Goal: Task Accomplishment & Management: Complete application form

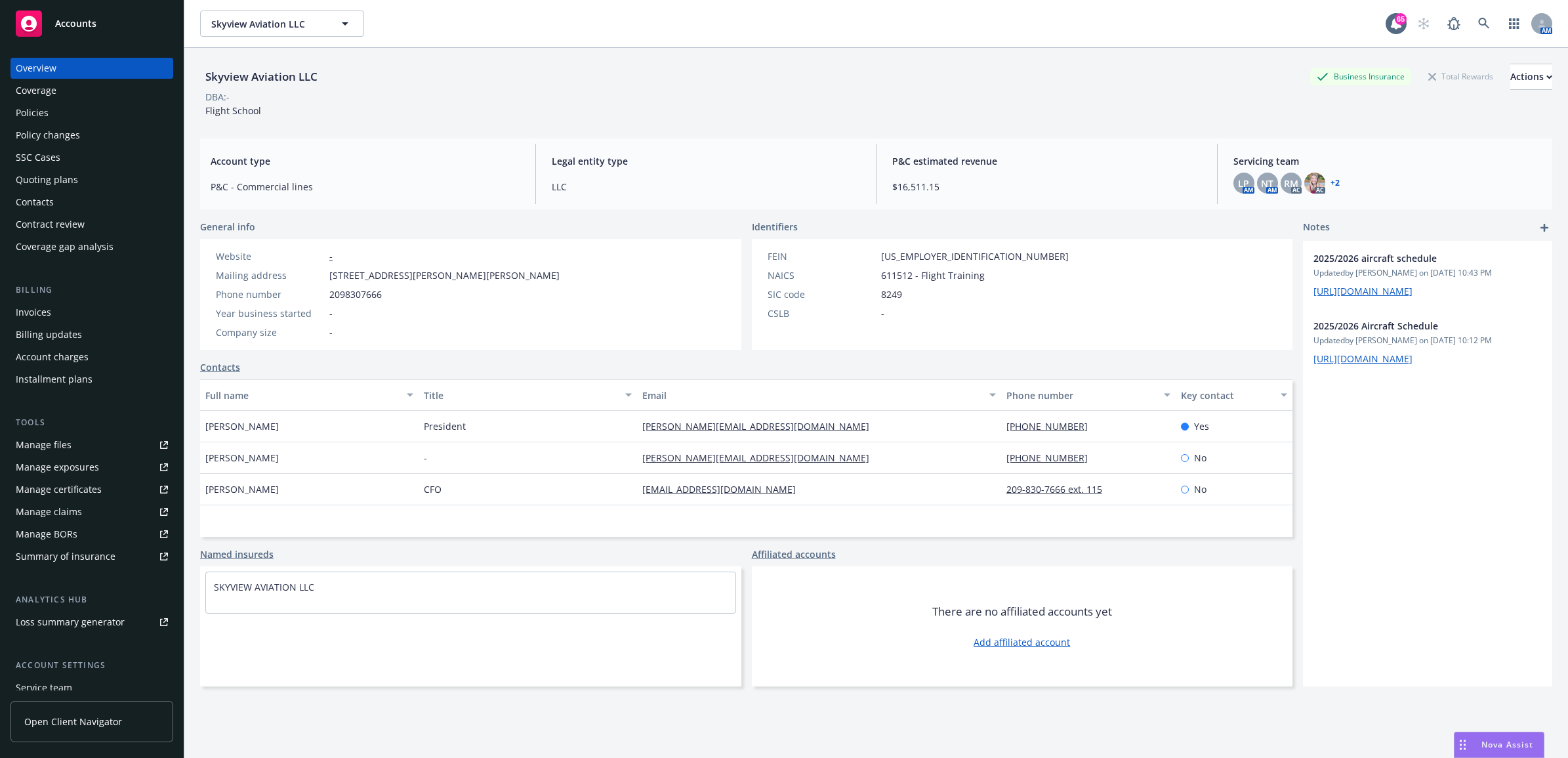
click at [86, 116] on div "Policies" at bounding box center [91, 113] width 152 height 21
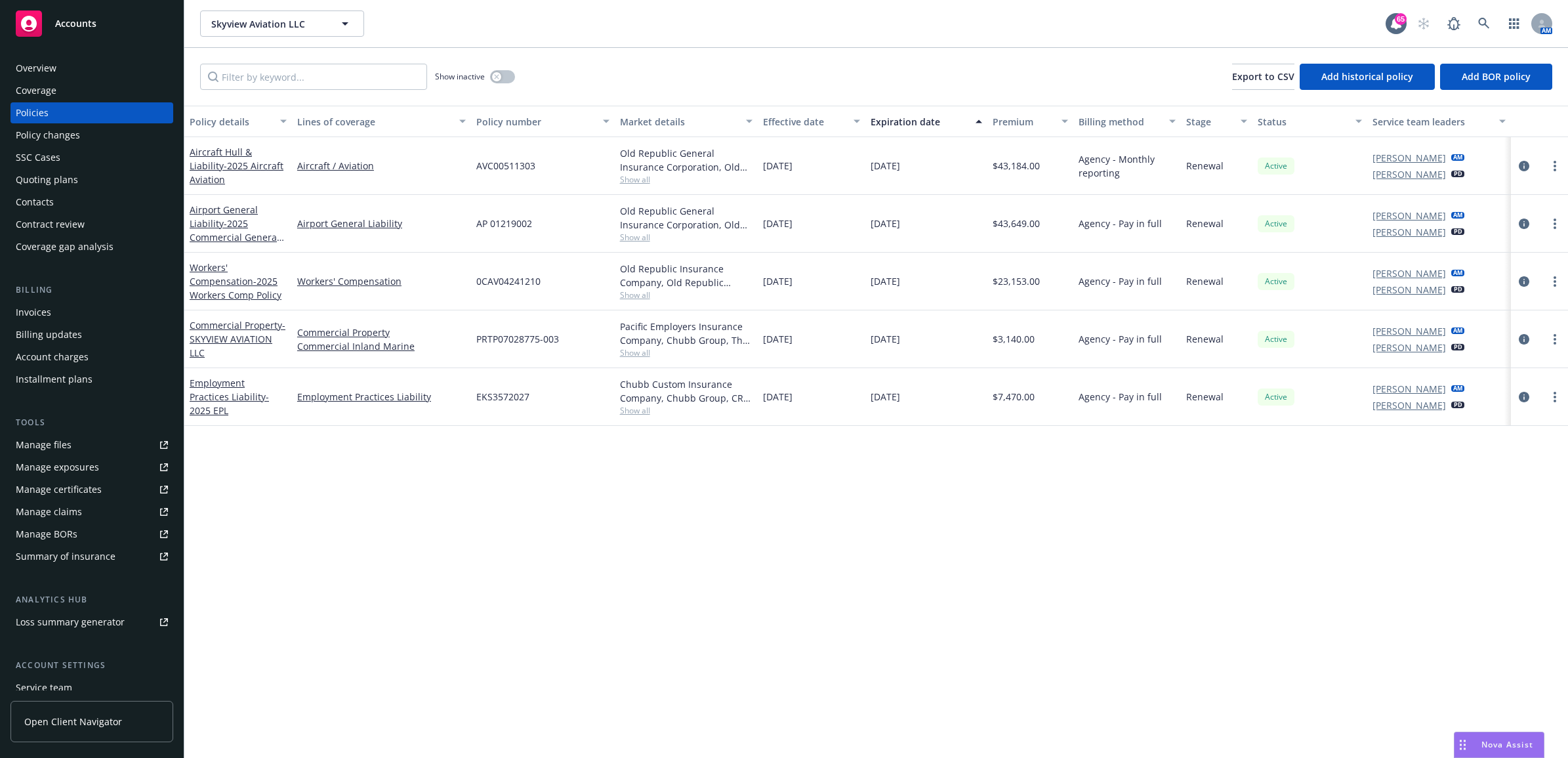
click at [82, 141] on div "Policy changes" at bounding box center [91, 135] width 152 height 21
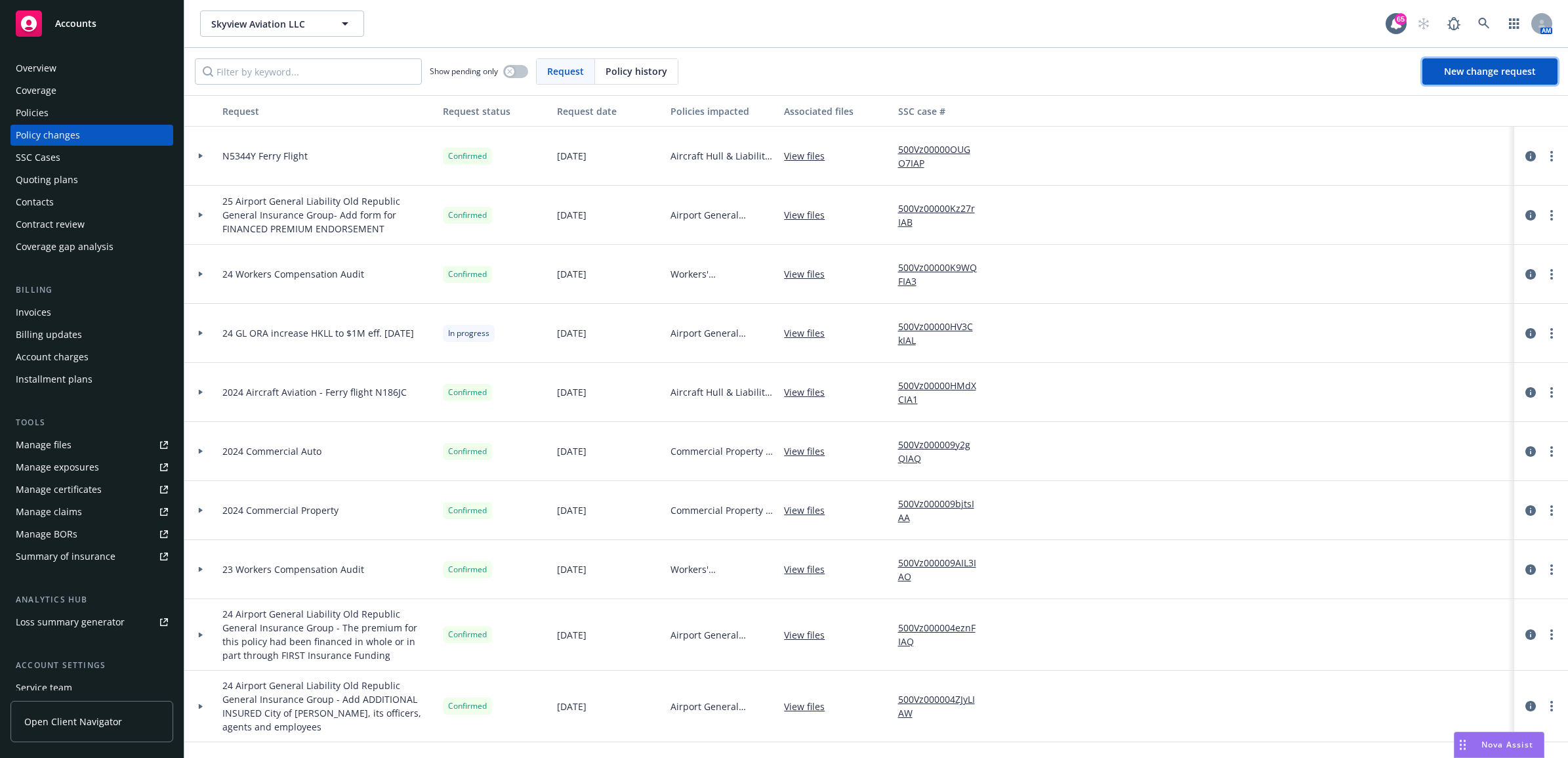
drag, startPoint x: 1504, startPoint y: 75, endPoint x: 1479, endPoint y: 85, distance: 26.9
click at [1504, 75] on span "New change request" at bounding box center [1490, 71] width 91 height 12
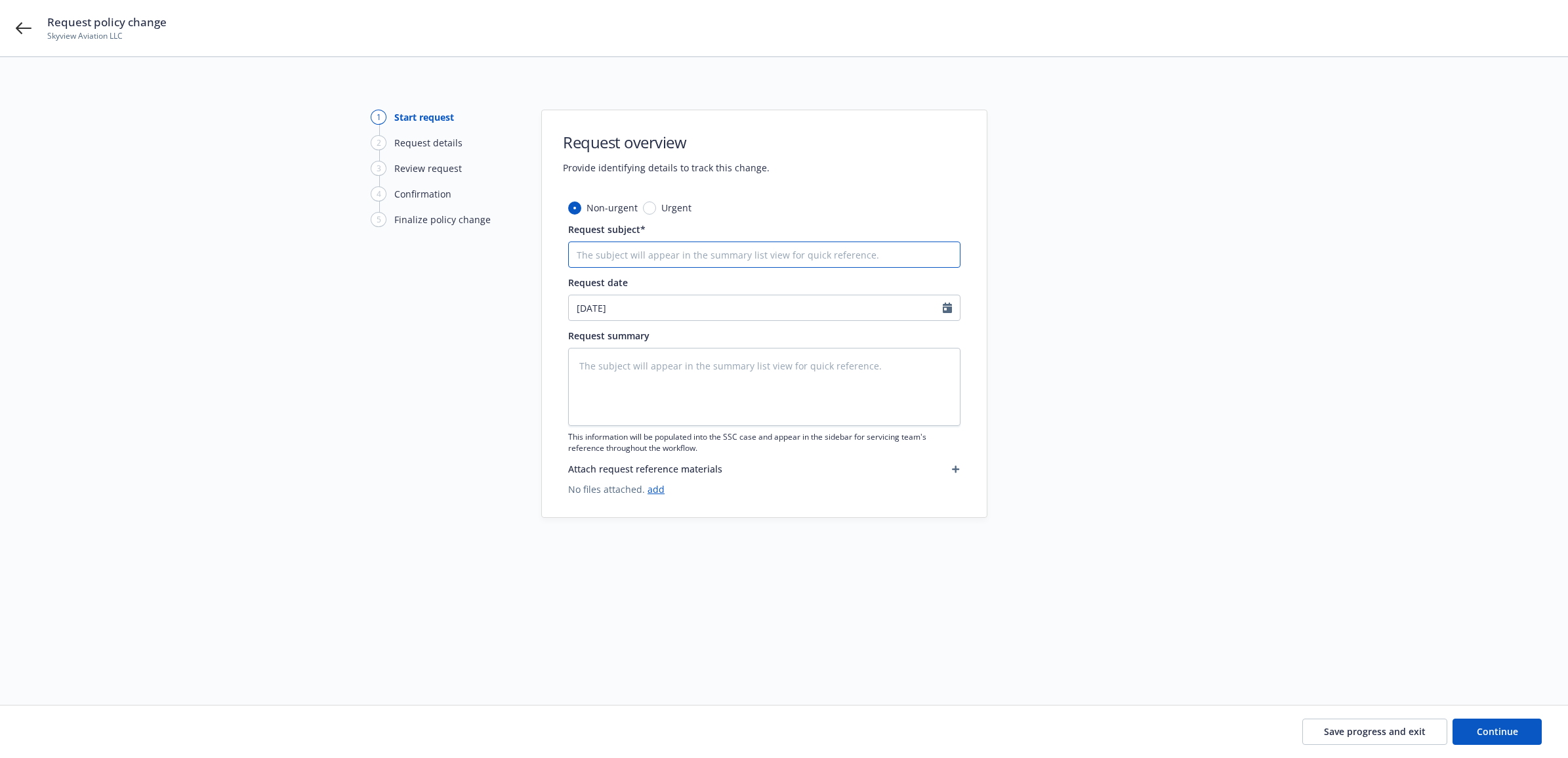
click at [648, 263] on input "Request subject*" at bounding box center [764, 255] width 392 height 27
click at [24, 27] on icon at bounding box center [24, 28] width 16 height 16
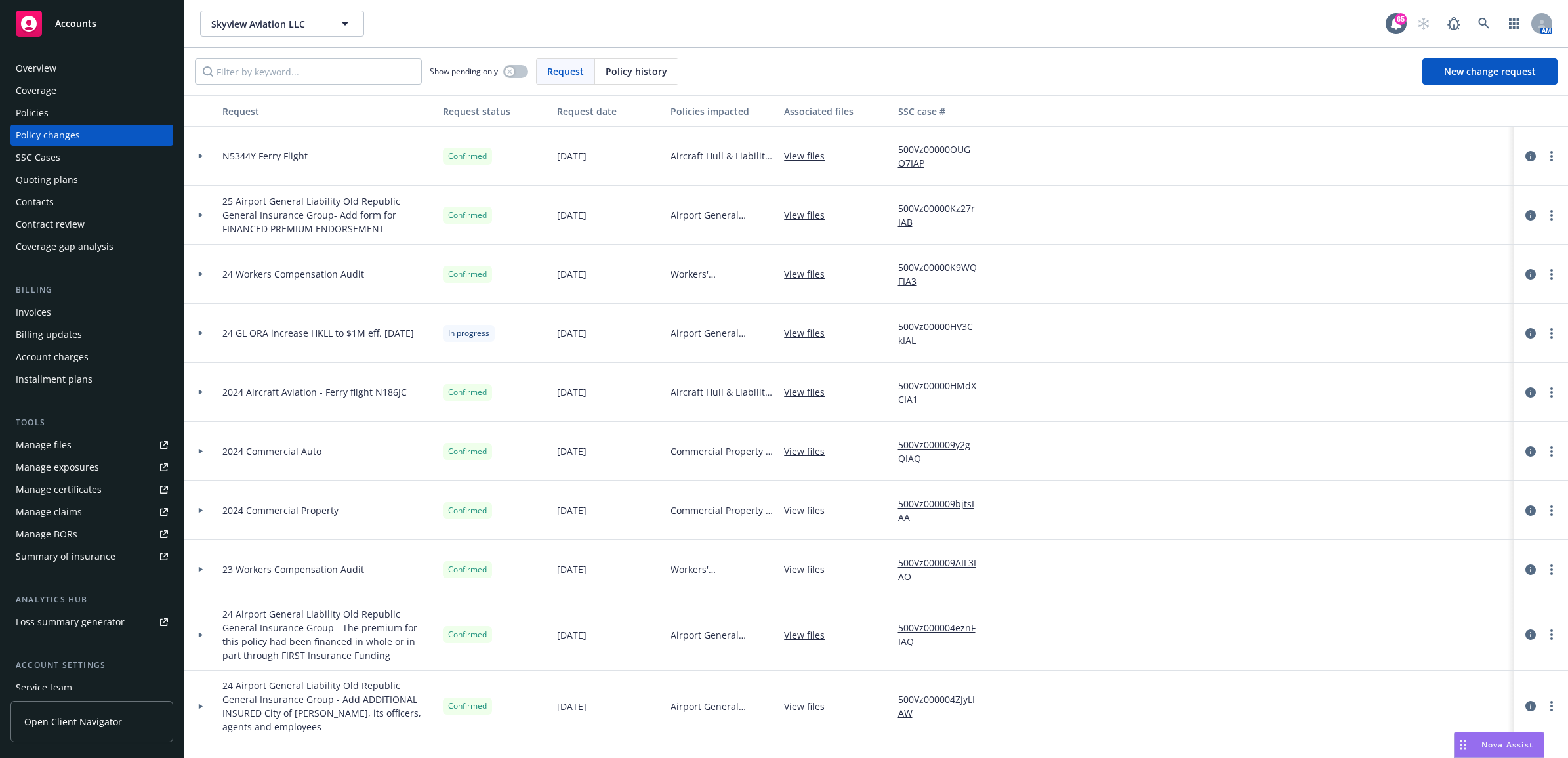
click at [46, 118] on div "Policies" at bounding box center [32, 113] width 33 height 21
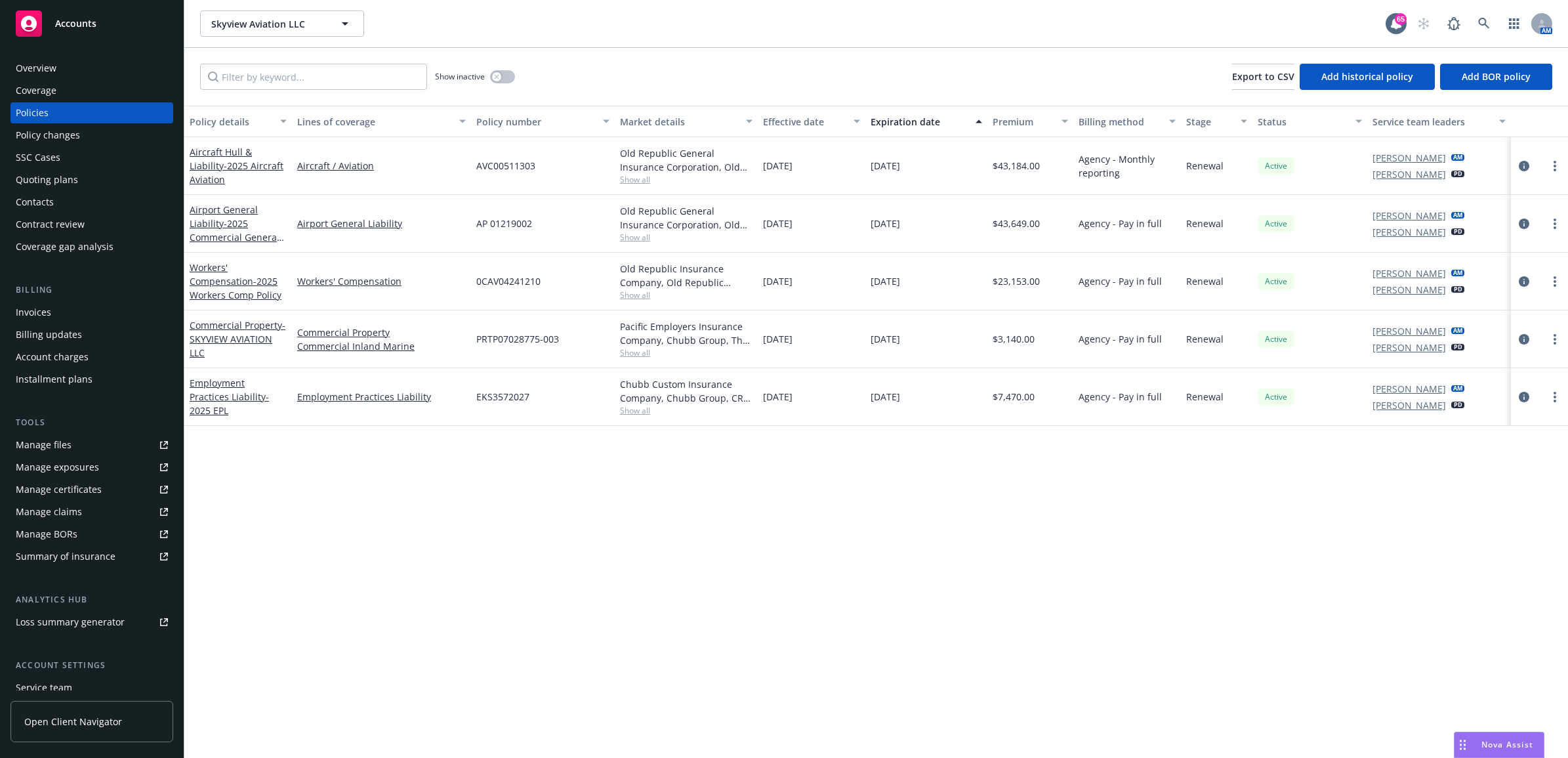
click at [53, 136] on div "Policy changes" at bounding box center [48, 135] width 64 height 21
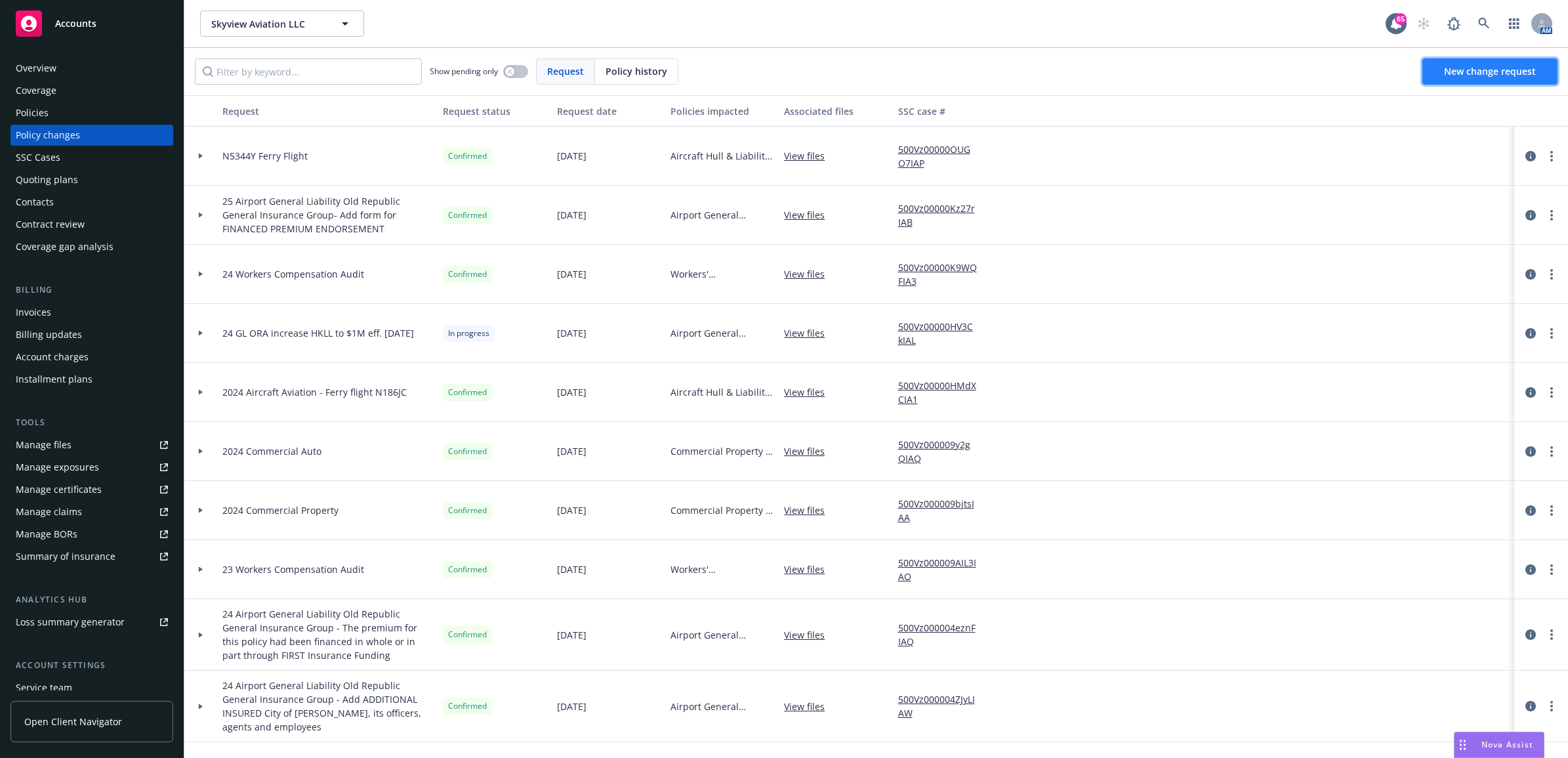
click at [1493, 75] on span "New change request" at bounding box center [1490, 71] width 91 height 12
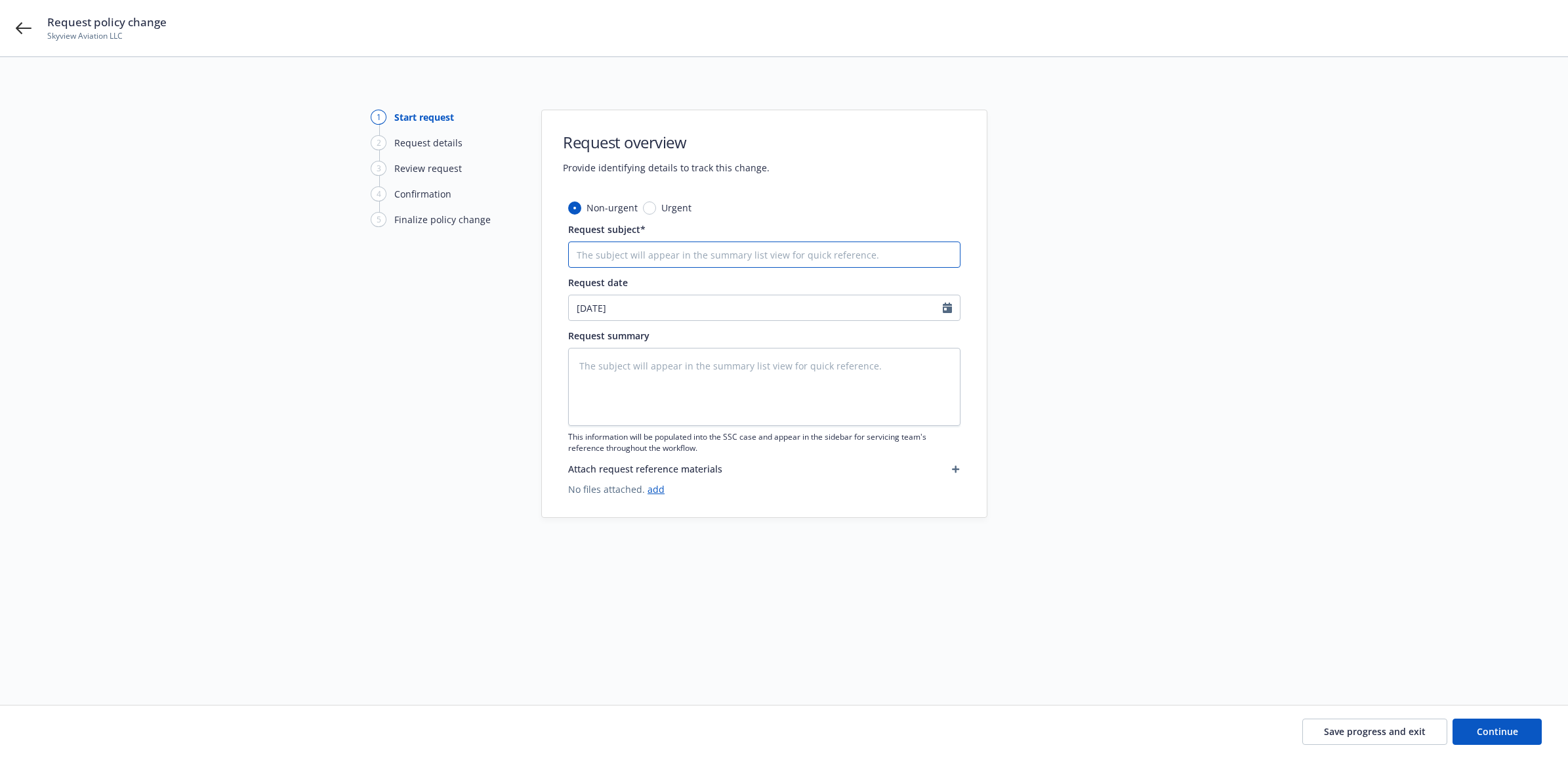
click at [587, 255] on input "Request subject*" at bounding box center [764, 255] width 392 height 27
type textarea "x"
type input "2"
type textarea "x"
type input "25"
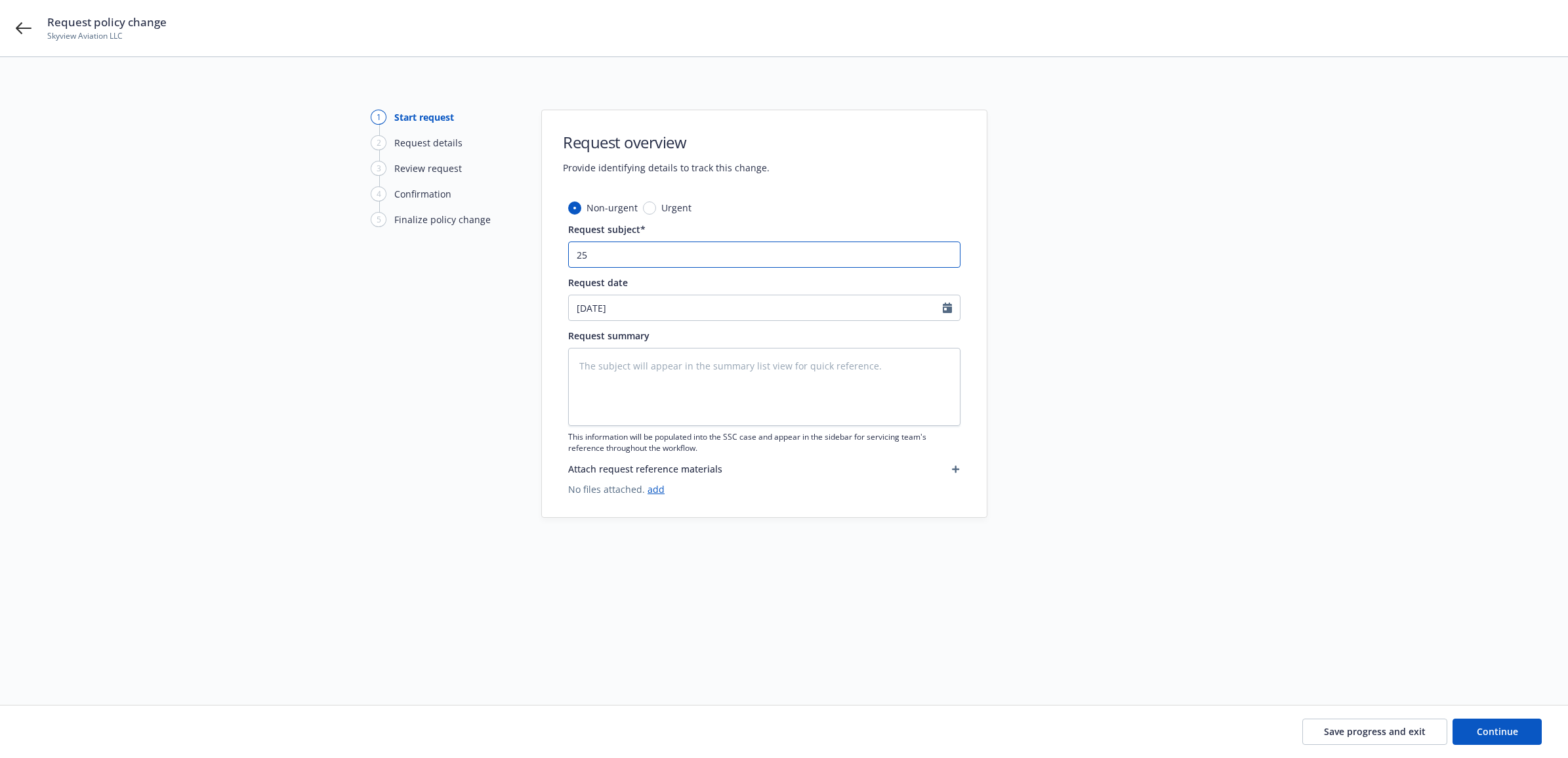
type textarea "x"
type input "25"
type textarea "x"
type input "25 A"
type textarea "x"
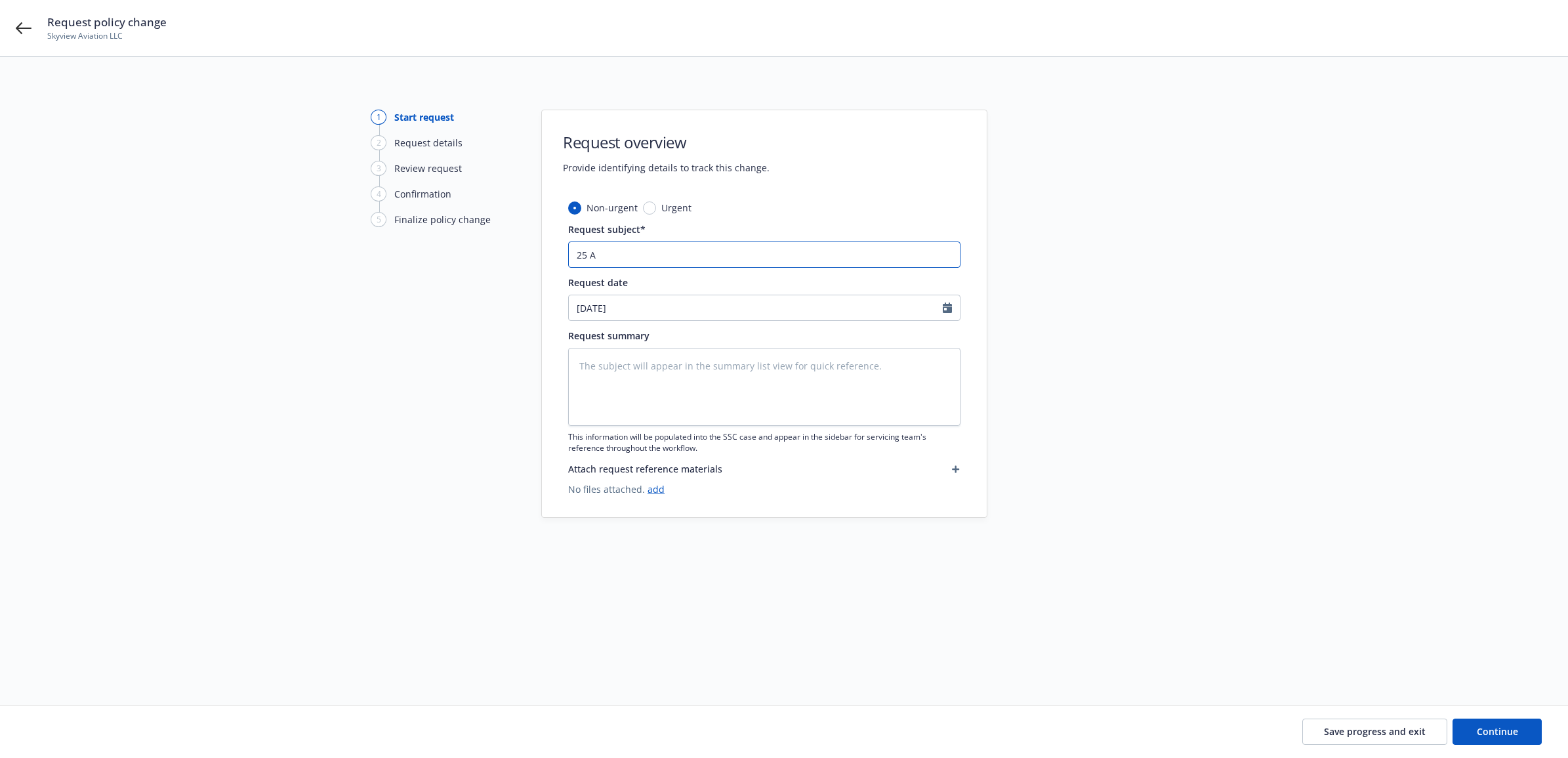
type input "25 AC"
type textarea "x"
type input "25 AC"
type textarea "x"
type input "25 AC O"
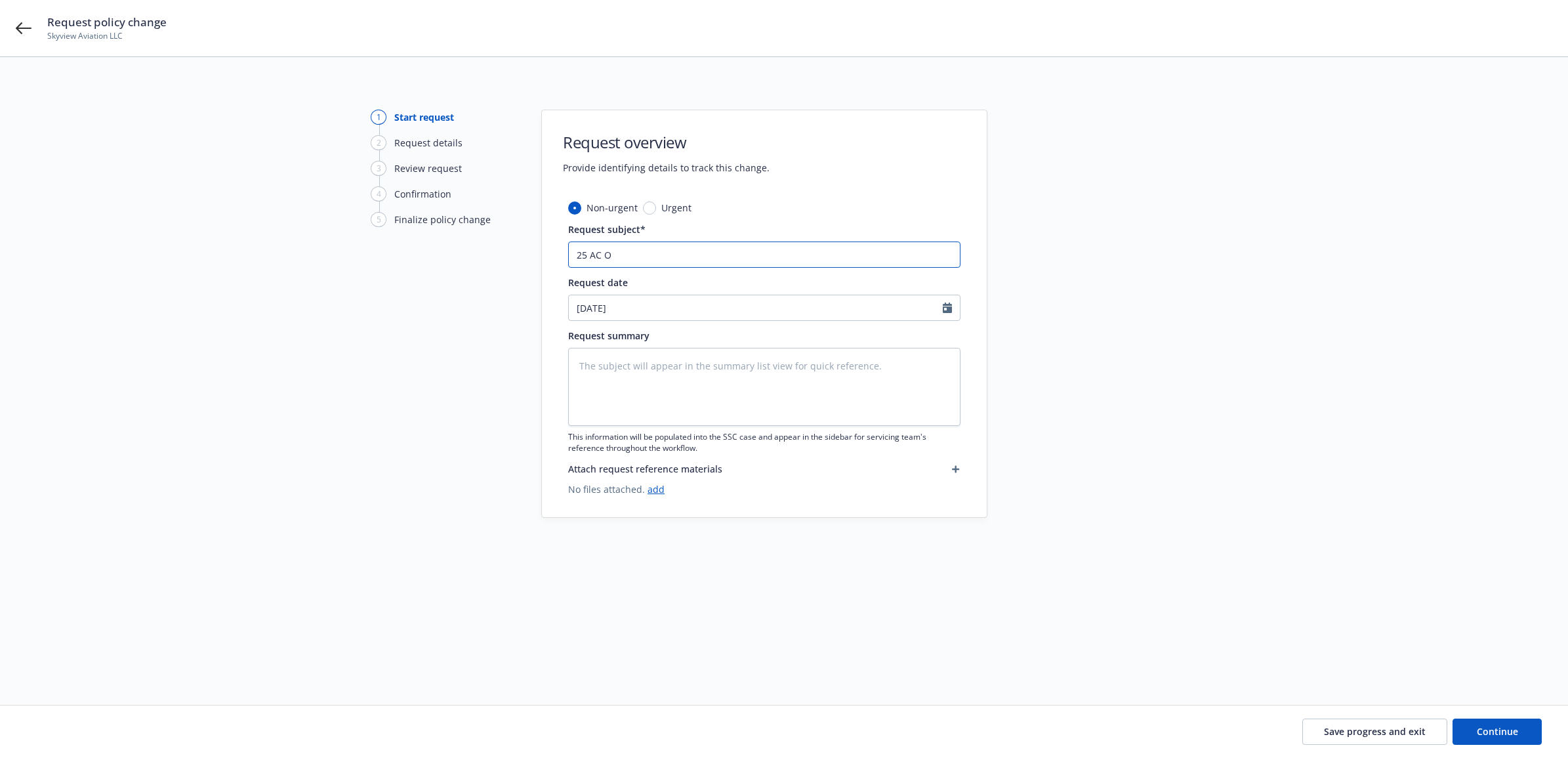
type textarea "x"
type input "25 AC OR"
type textarea "x"
type input "25 AC ORA"
type textarea "x"
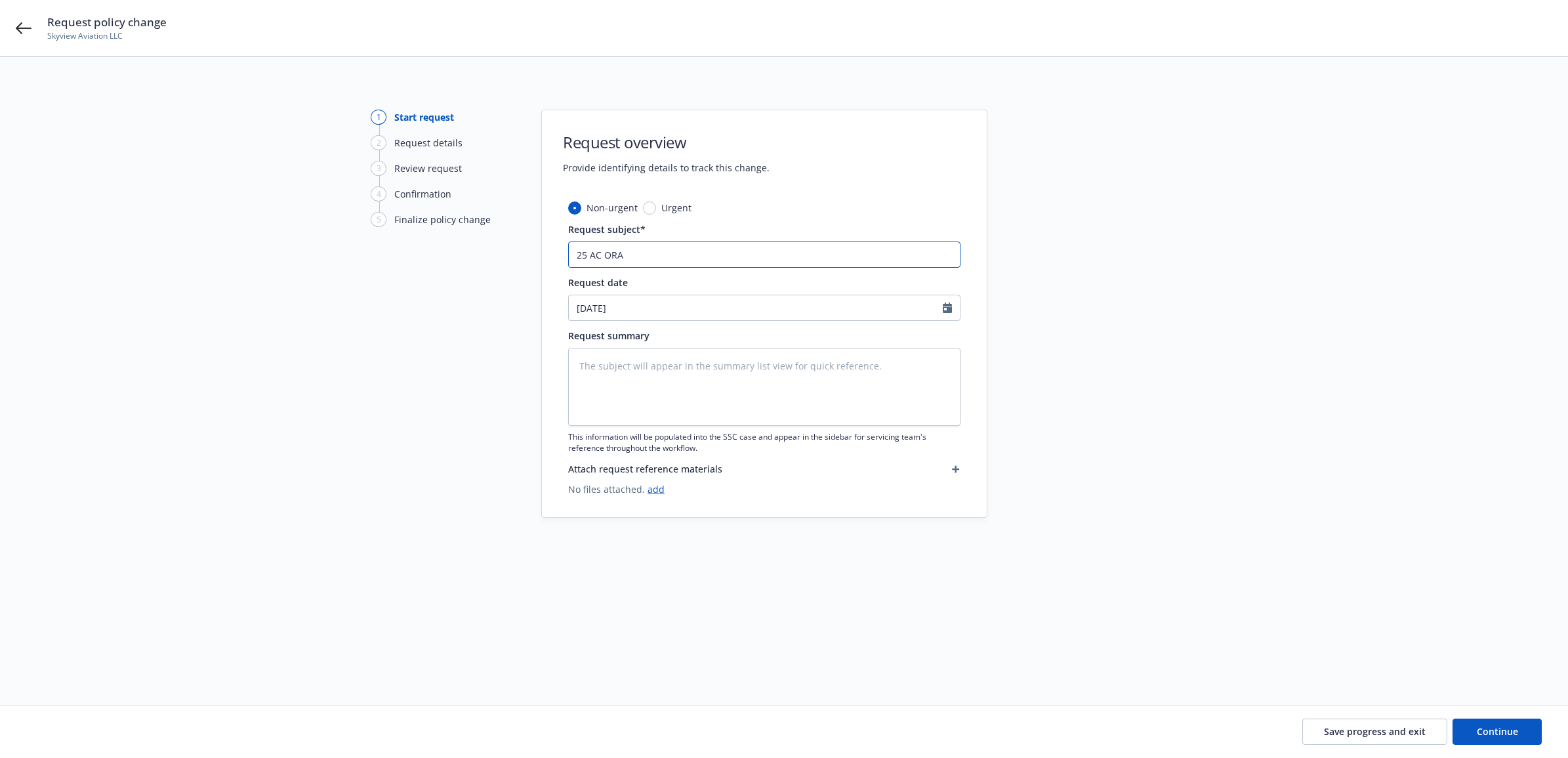
type input "25 AC ORA"
type textarea "x"
type input "25 AC ORA -"
type textarea "x"
type input "25 AC ORA -"
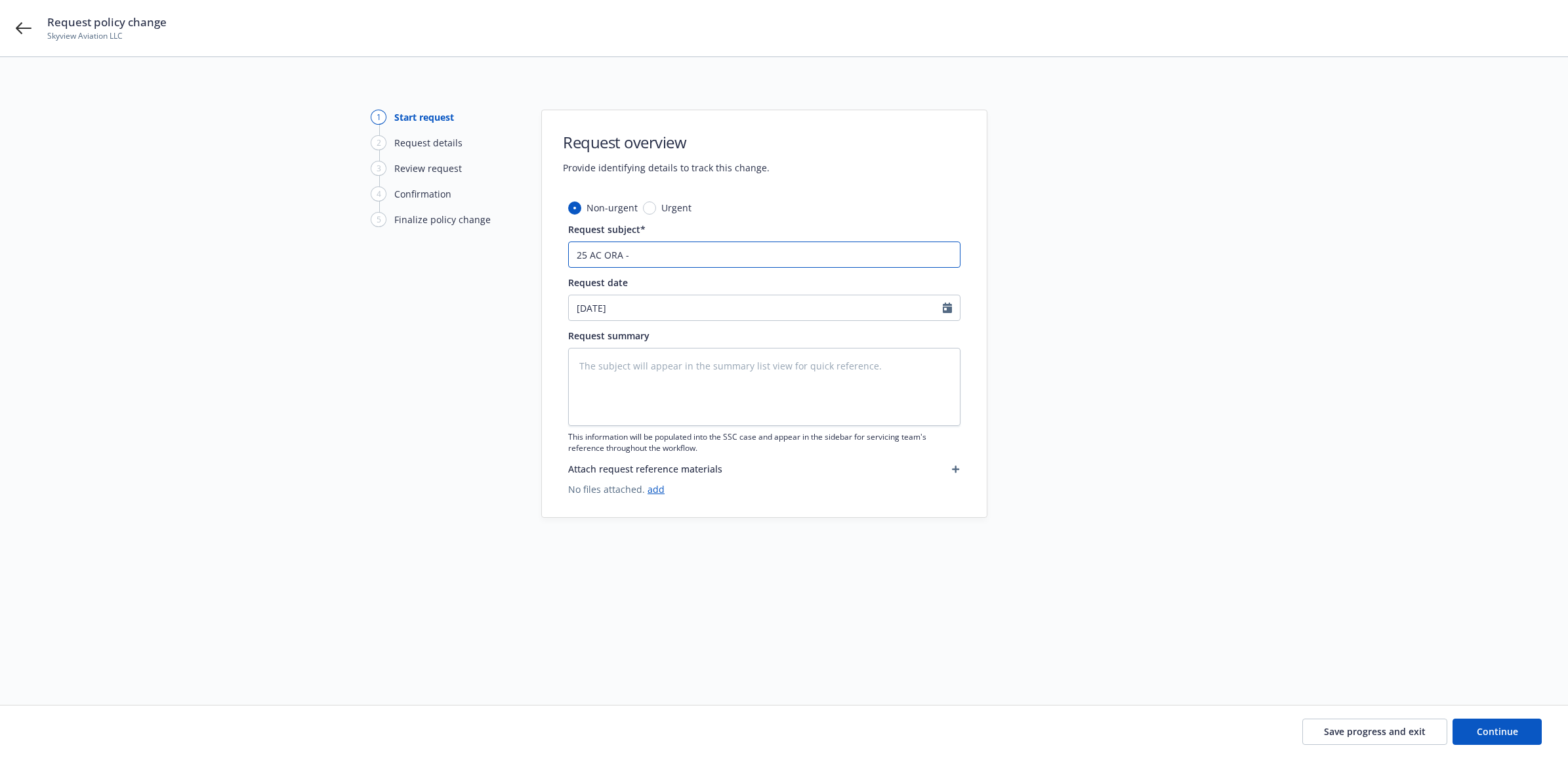
type textarea "x"
type input "25 AC ORA - A"
type textarea "x"
type input "25 AC ORA - Ad"
type textarea "x"
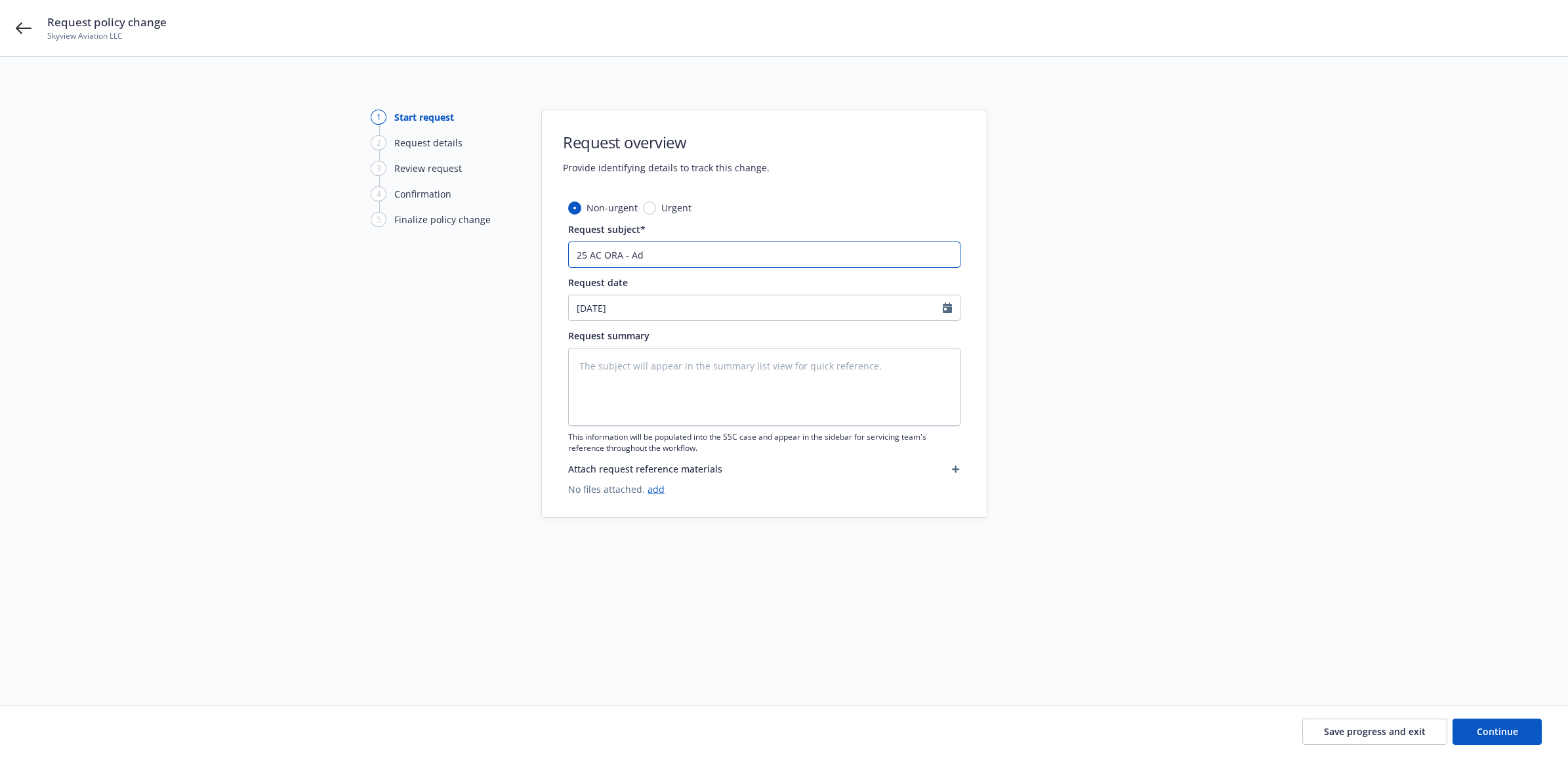
type input "25 AC ORA - Add"
type textarea "x"
type input "25 AC ORA - Add"
type textarea "x"
type input "25 AC ORA - Add A"
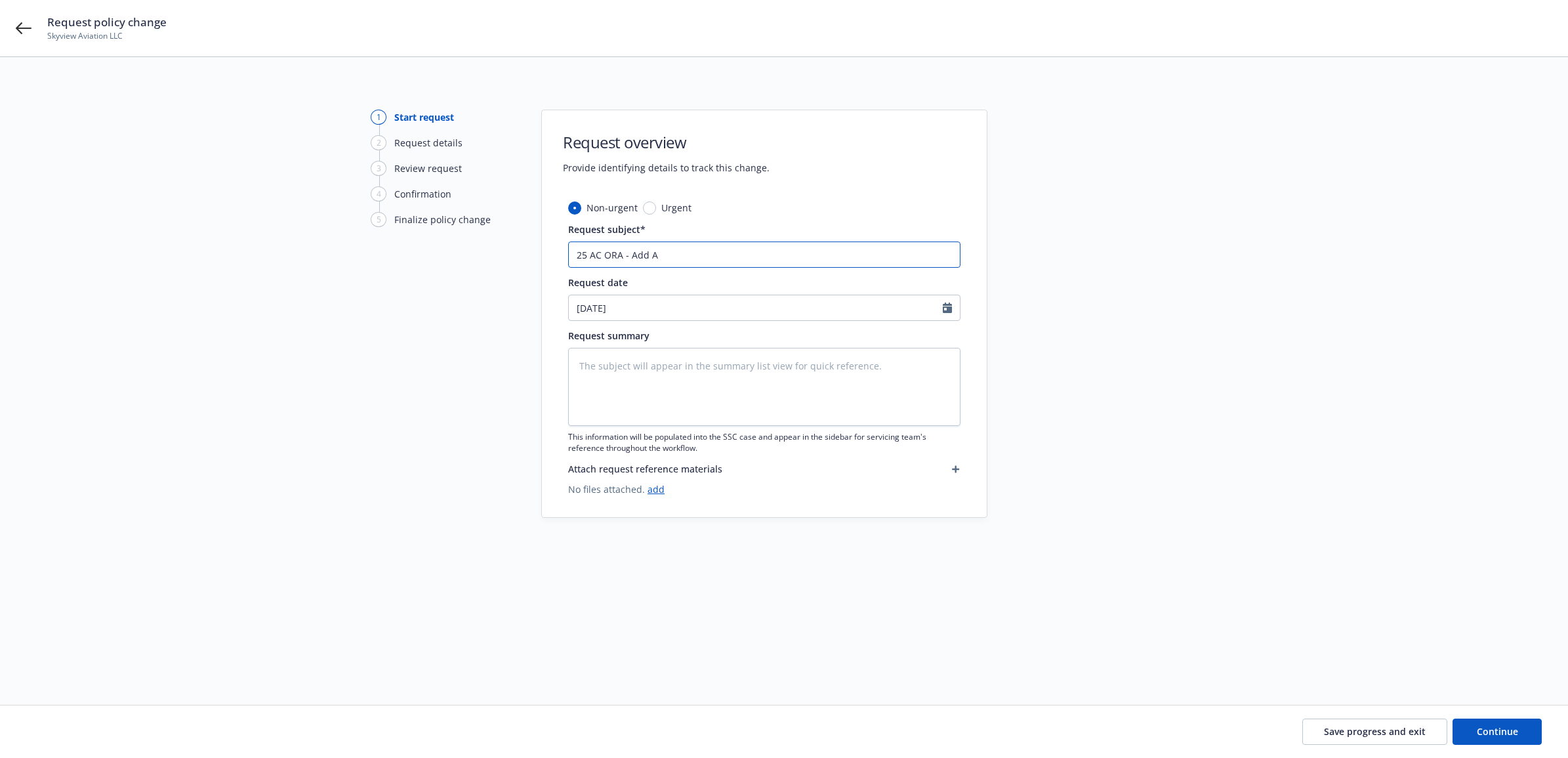
type textarea "x"
type input "25 AC ORA - Add Ae"
type textarea "x"
type input "25 AC ORA - Add Aeri"
type textarea "x"
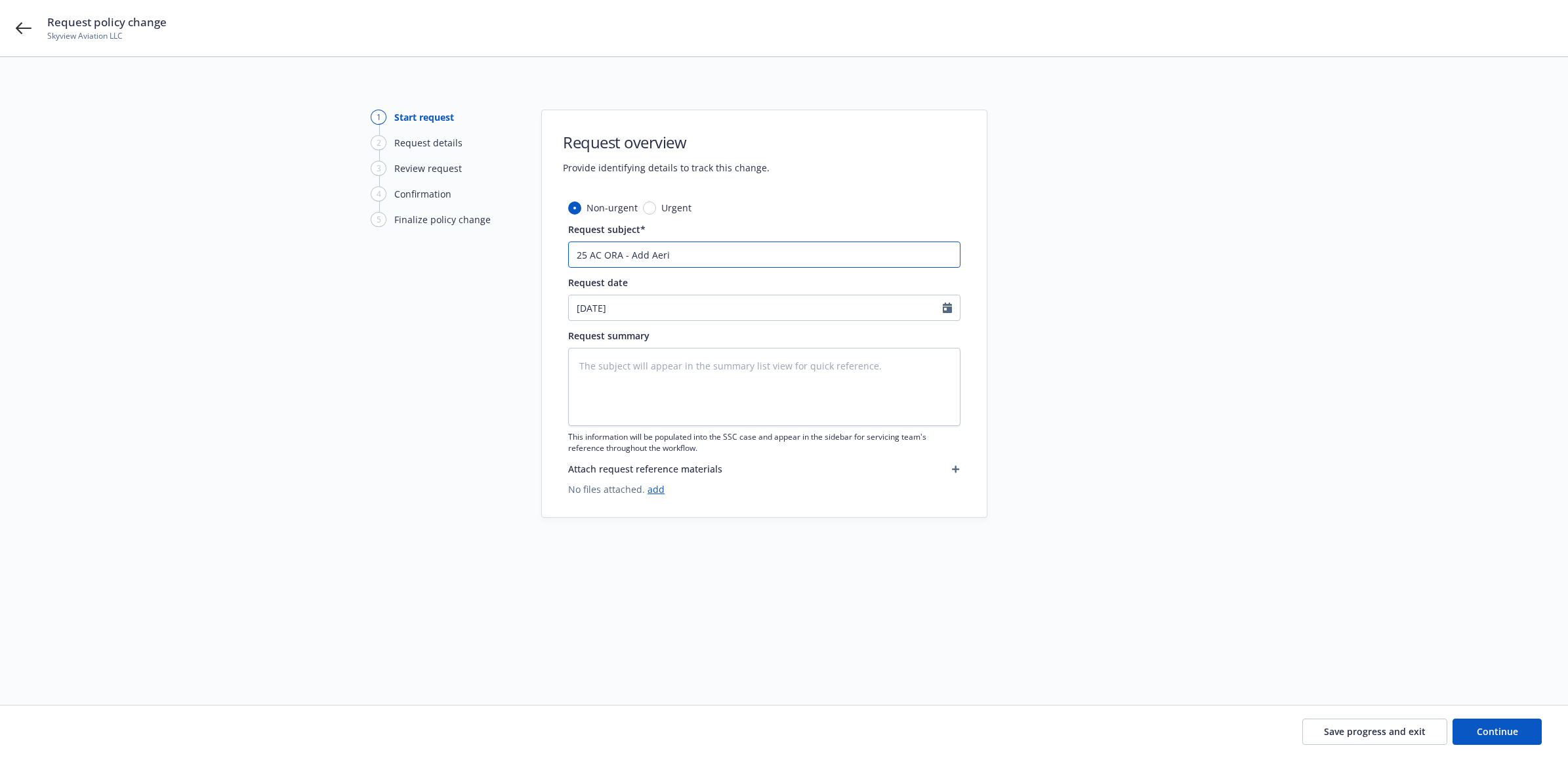
type input "25 AC ORA - Add Aeria"
type textarea "x"
type input "25 AC ORA - Add Aerial"
type textarea "x"
type input "25 AC ORA - Add Aerial"
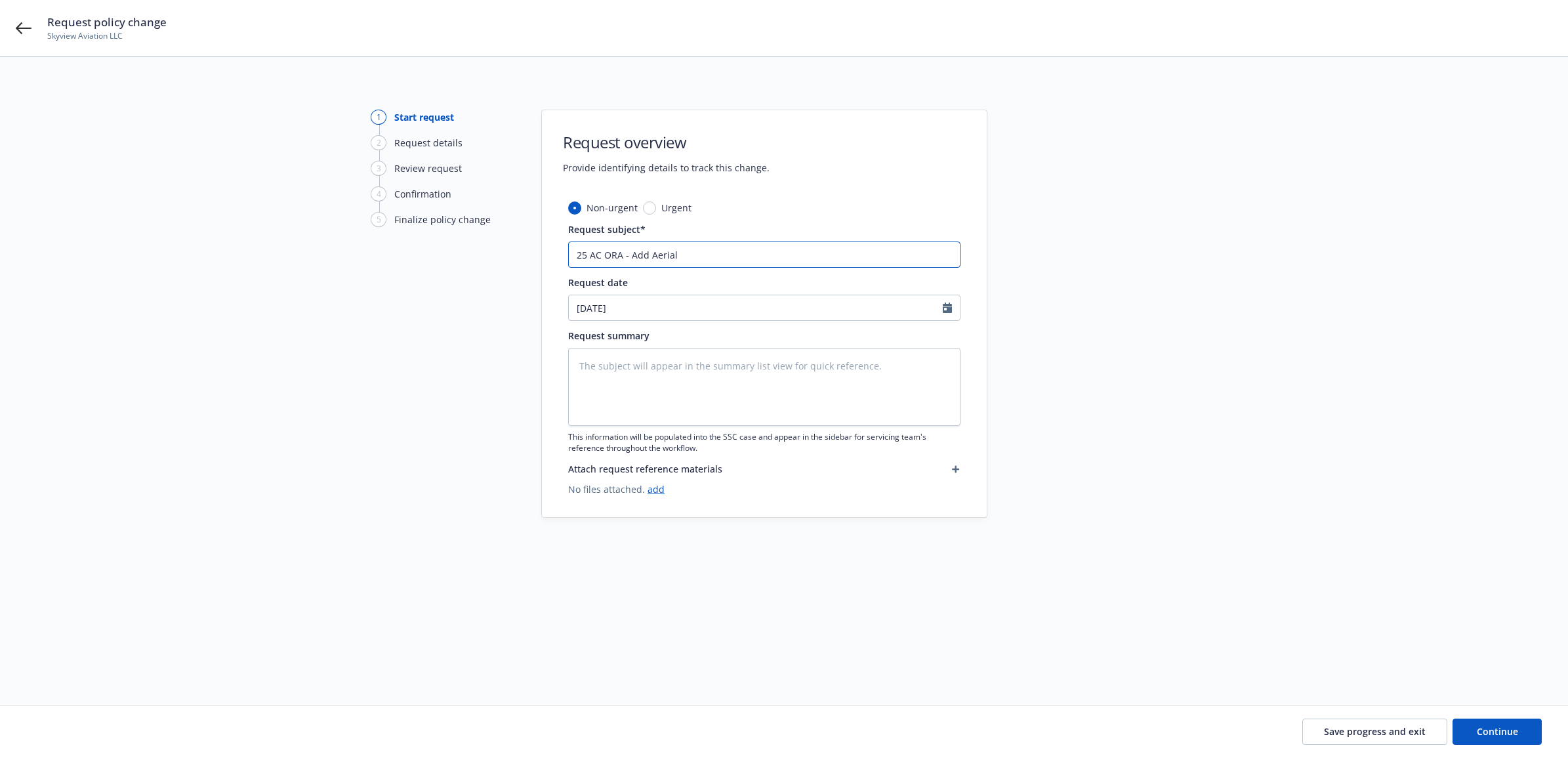
type textarea "x"
type input "25 AC ORA - Add Aerial P"
type textarea "x"
type input "25 AC ORA - Add Aerial Ph"
type textarea "x"
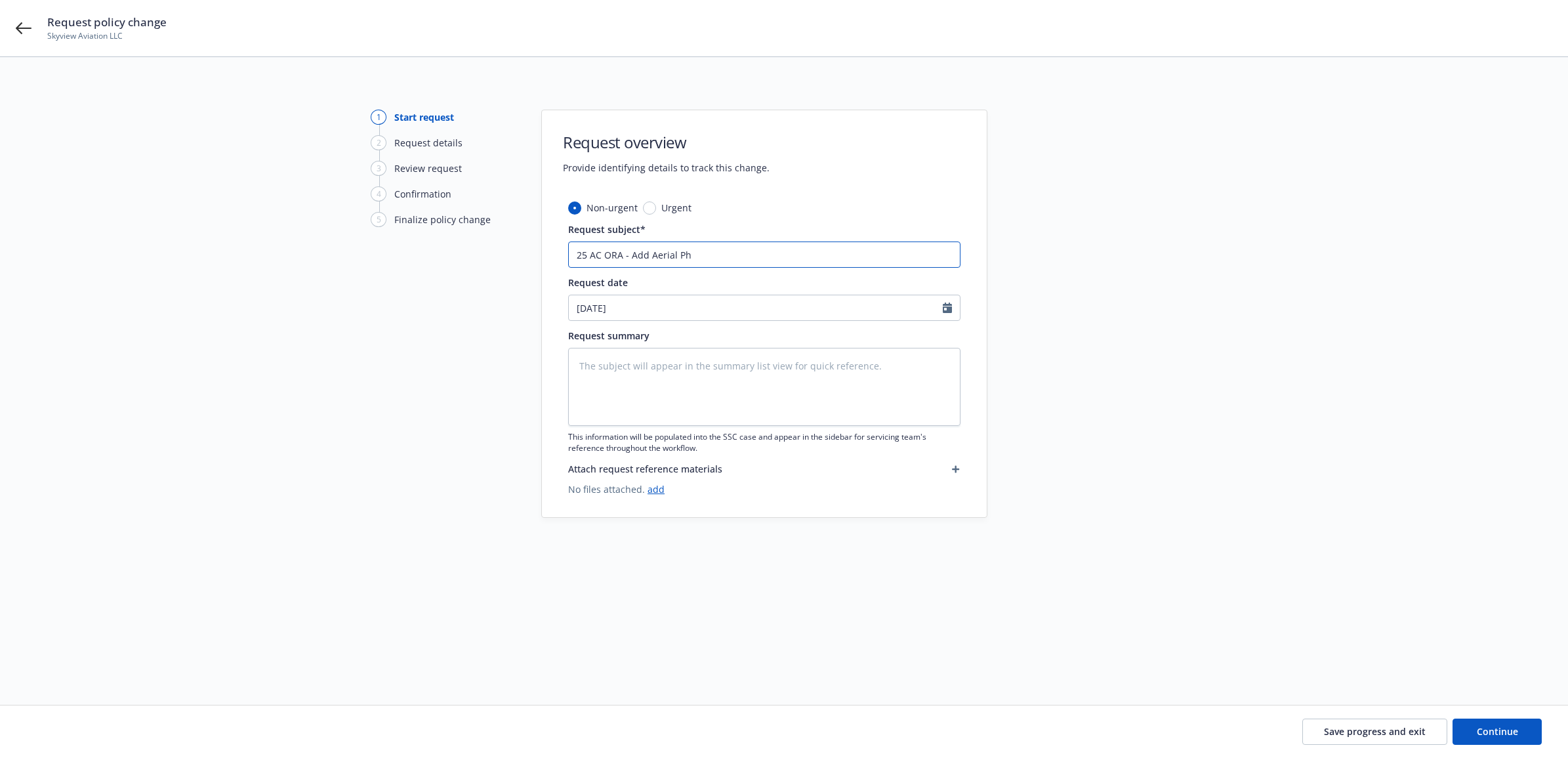
type input "25 AC ORA - Add Aerial Pho"
type textarea "x"
type input "25 AC ORA - Add Aerial Phoo"
type textarea "x"
type input "25 AC ORA - Add Aerial Pho"
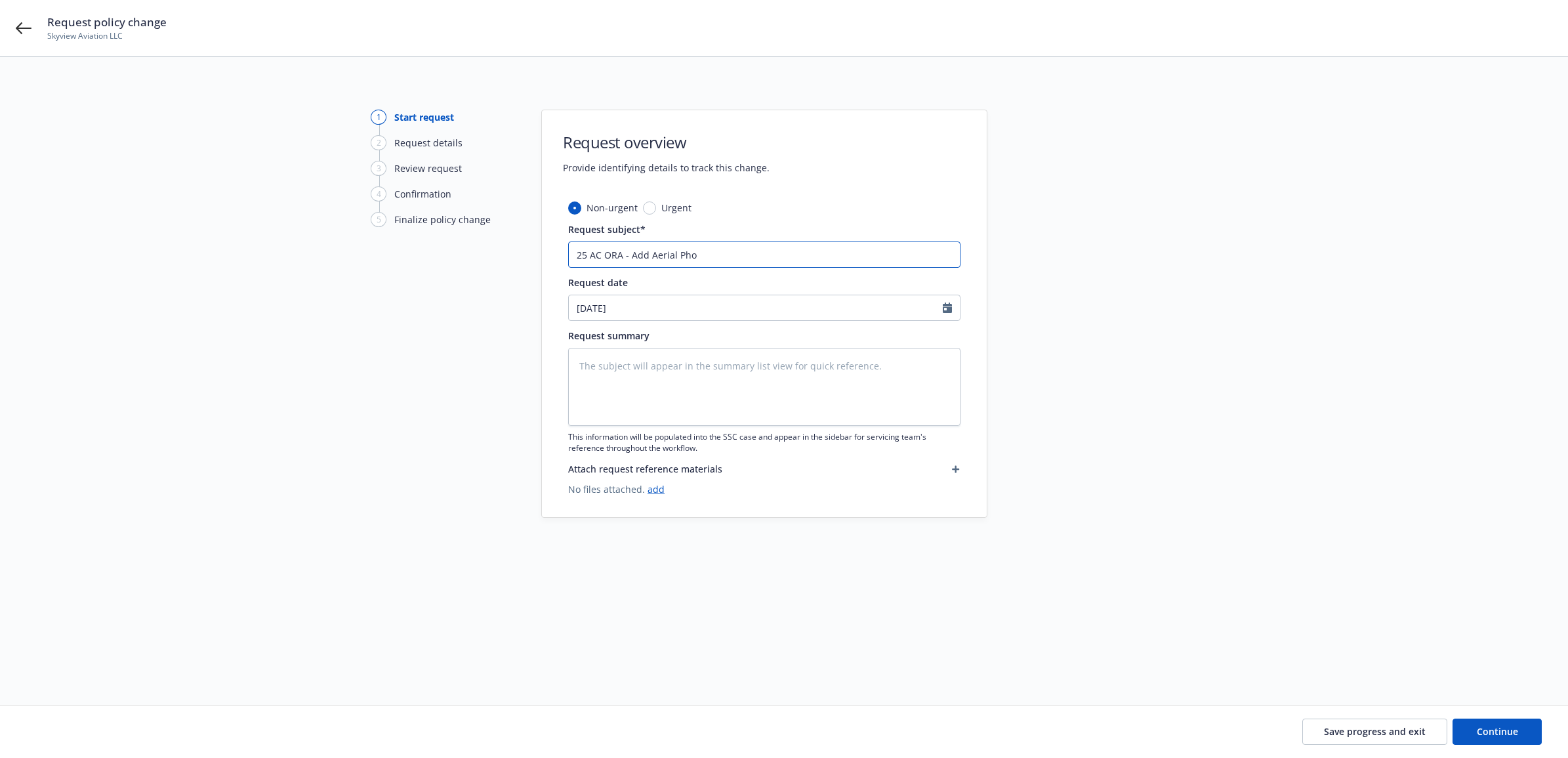
type textarea "x"
type input "25 AC ORA - Add Aerial Phot"
type textarea "x"
type input "25 AC ORA - Add Aerial Photo"
type textarea "x"
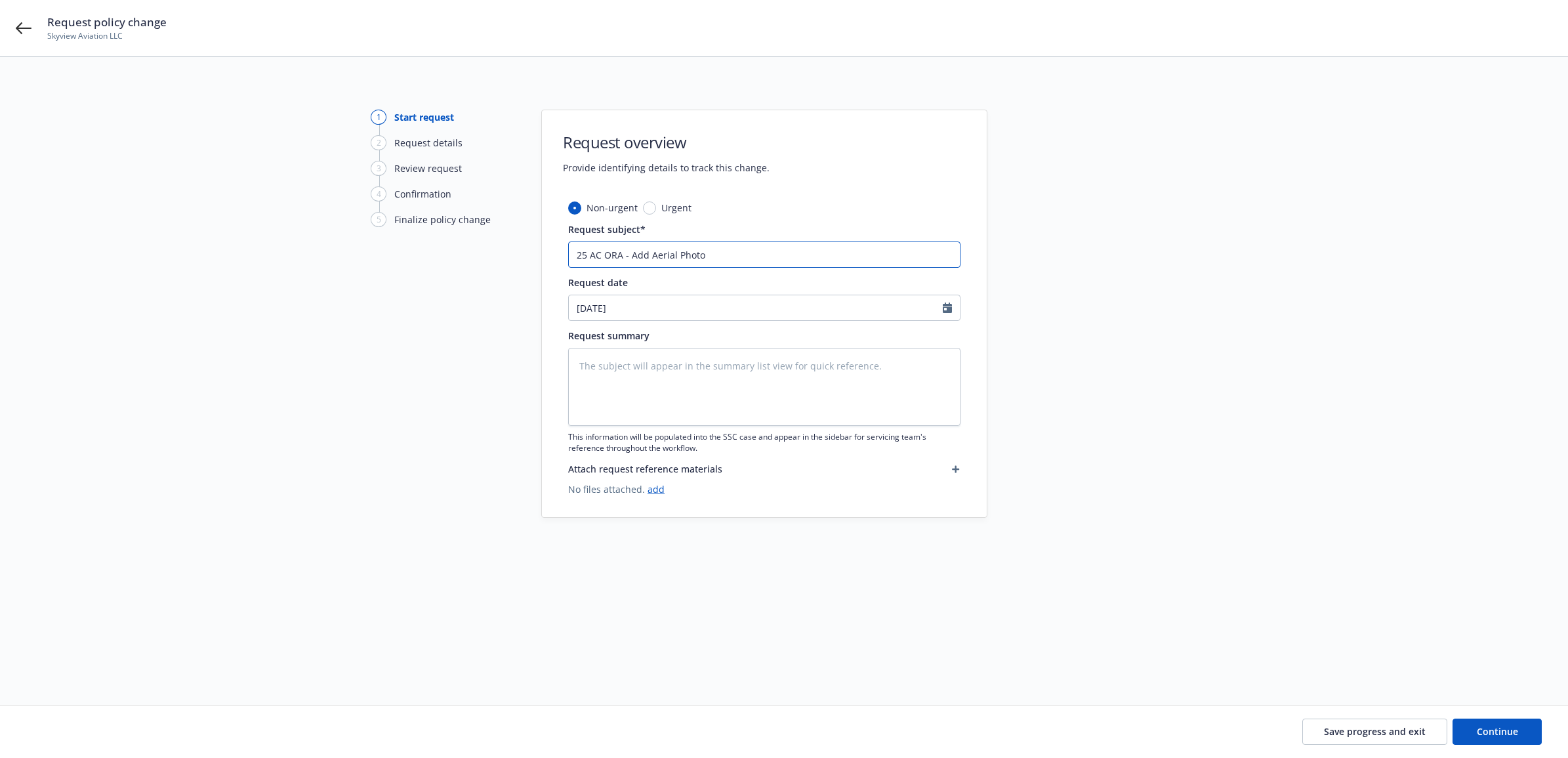
type input "25 AC ORA - Add Aerial Photog"
type textarea "x"
type input "25 AC ORA - Add Aerial Photogr"
type textarea "x"
type input "25 AC ORA - Add Aerial Photogra"
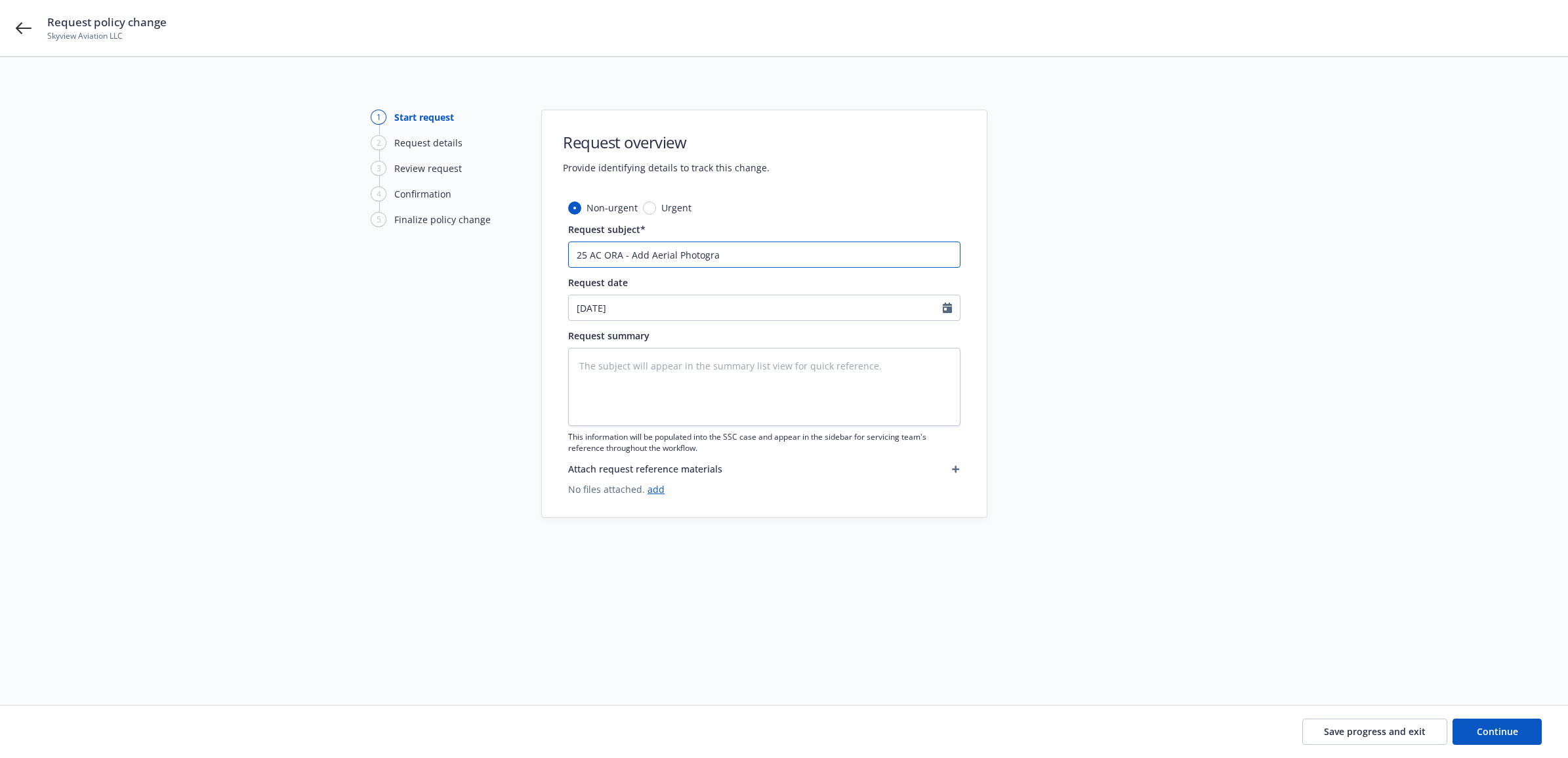
type textarea "x"
type input "25 AC ORA - Add Aerial Photograp"
type textarea "x"
type input "25 AC ORA - Add Aerial Photograph"
type textarea "x"
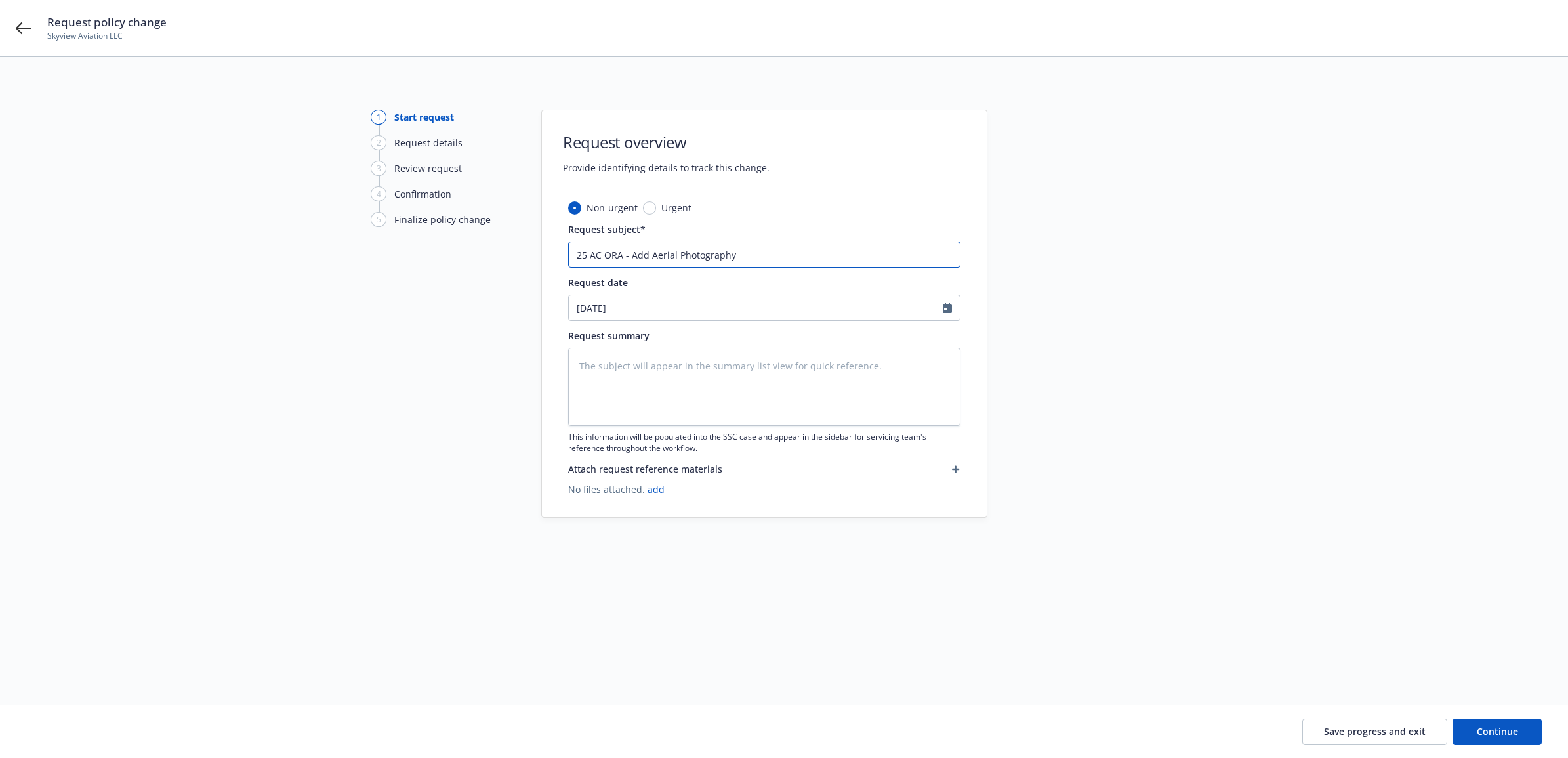
drag, startPoint x: 762, startPoint y: 257, endPoint x: 519, endPoint y: 248, distance: 243.2
click at [495, 253] on div "1 Start request 2 Request details 3 Review request 4 Confirmation 5 Finalize po…" at bounding box center [784, 365] width 1537 height 511
type input "25 AC ORA - Add Aerial Photography"
paste textarea "25 AC ORA - Add Aerial Photography"
type textarea "x"
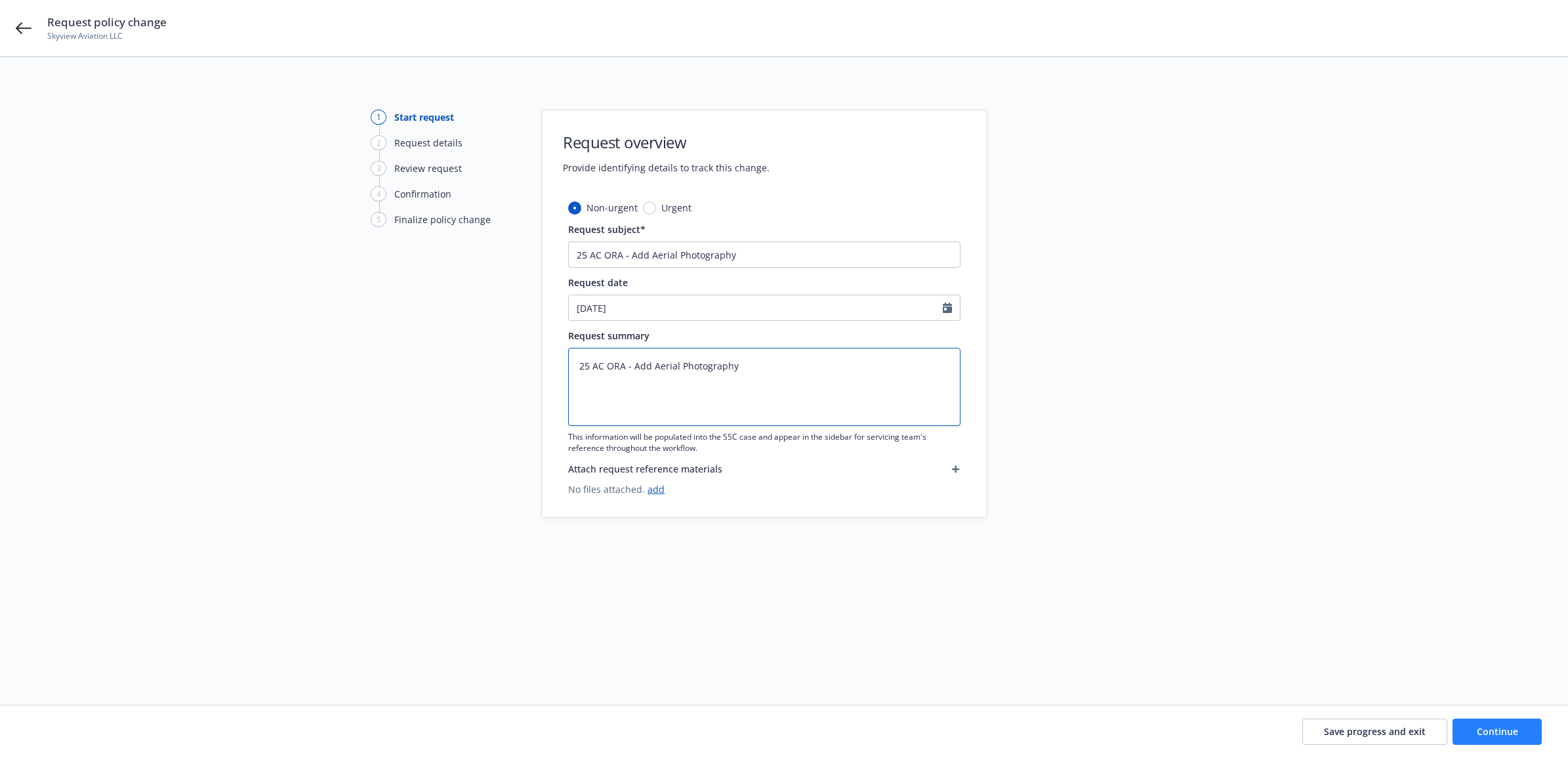
type textarea "25 AC ORA - Add Aerial Photography"
click at [1501, 730] on span "Continue" at bounding box center [1497, 731] width 42 height 12
type textarea "x"
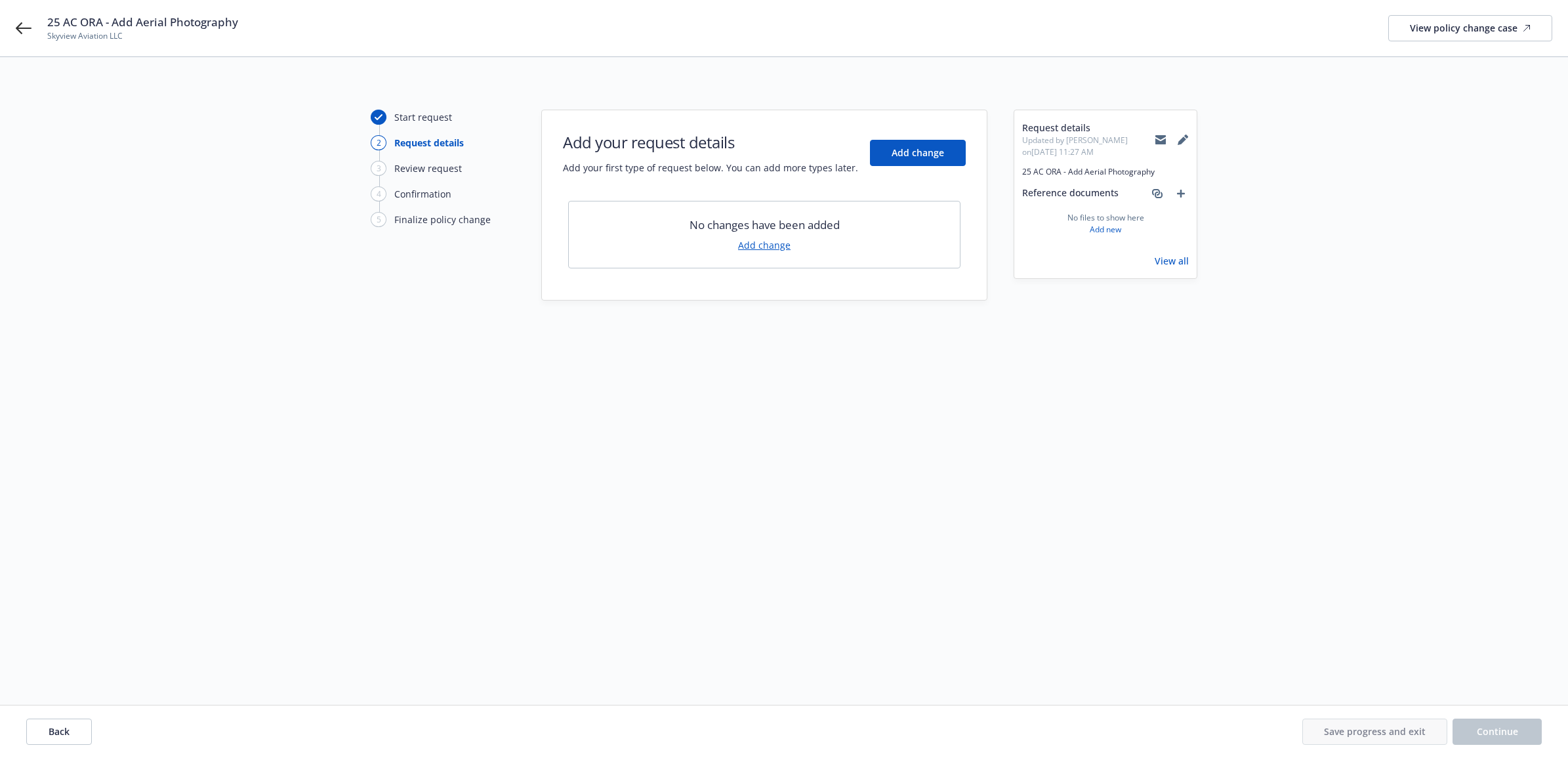
click at [747, 244] on link "Add change" at bounding box center [764, 245] width 52 height 14
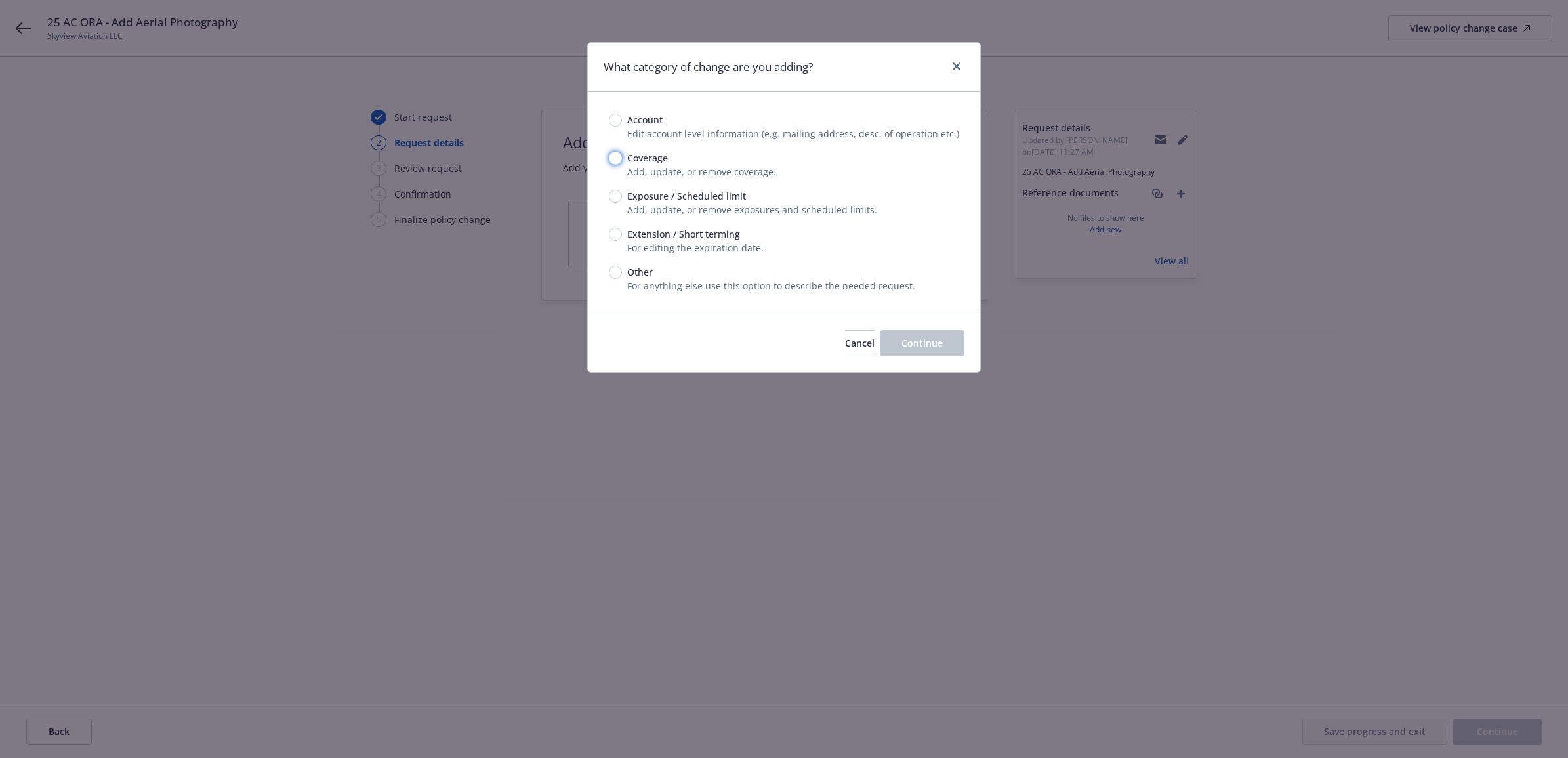
click at [614, 162] on input "Coverage" at bounding box center [615, 158] width 13 height 13
radio input "true"
click at [899, 339] on button "Continue" at bounding box center [922, 343] width 84 height 27
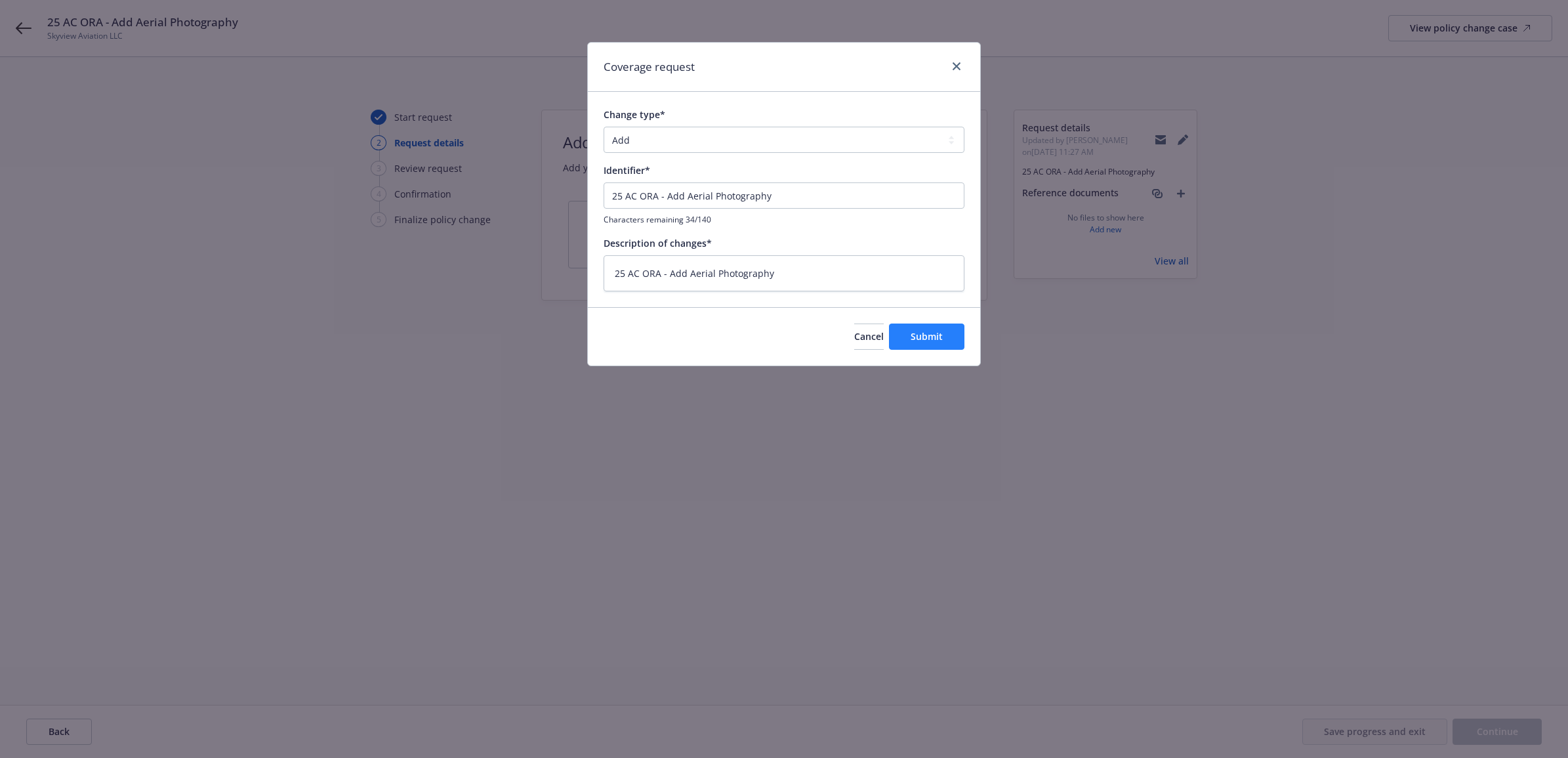
drag, startPoint x: 911, startPoint y: 321, endPoint x: 916, endPoint y: 328, distance: 8.6
click at [915, 327] on div "Cancel Submit" at bounding box center [784, 336] width 392 height 59
drag, startPoint x: 916, startPoint y: 328, endPoint x: 927, endPoint y: 340, distance: 16.3
click at [927, 340] on span "Submit" at bounding box center [927, 336] width 32 height 12
type textarea "x"
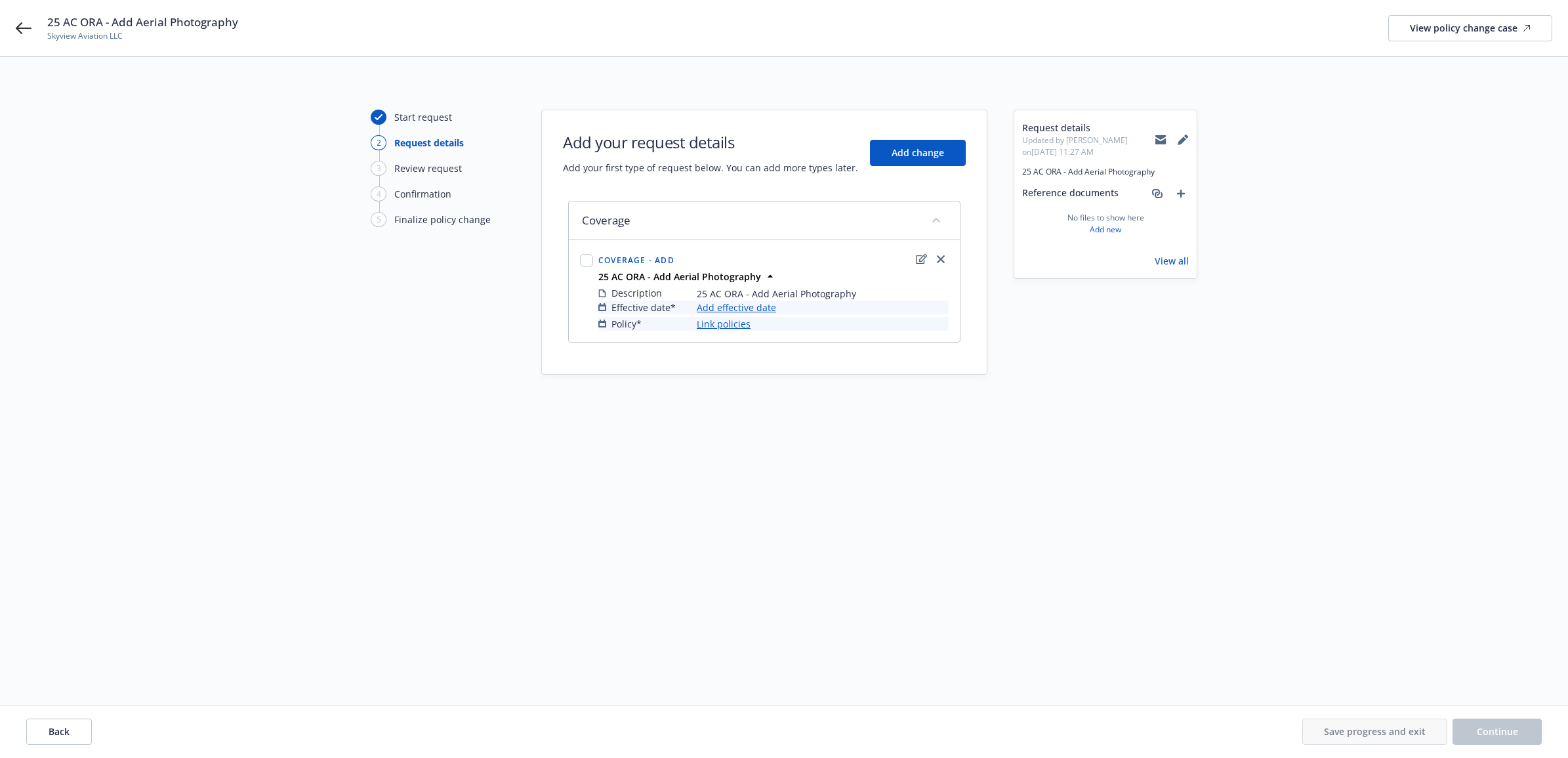
click at [713, 312] on link "Add effective date" at bounding box center [736, 307] width 79 height 14
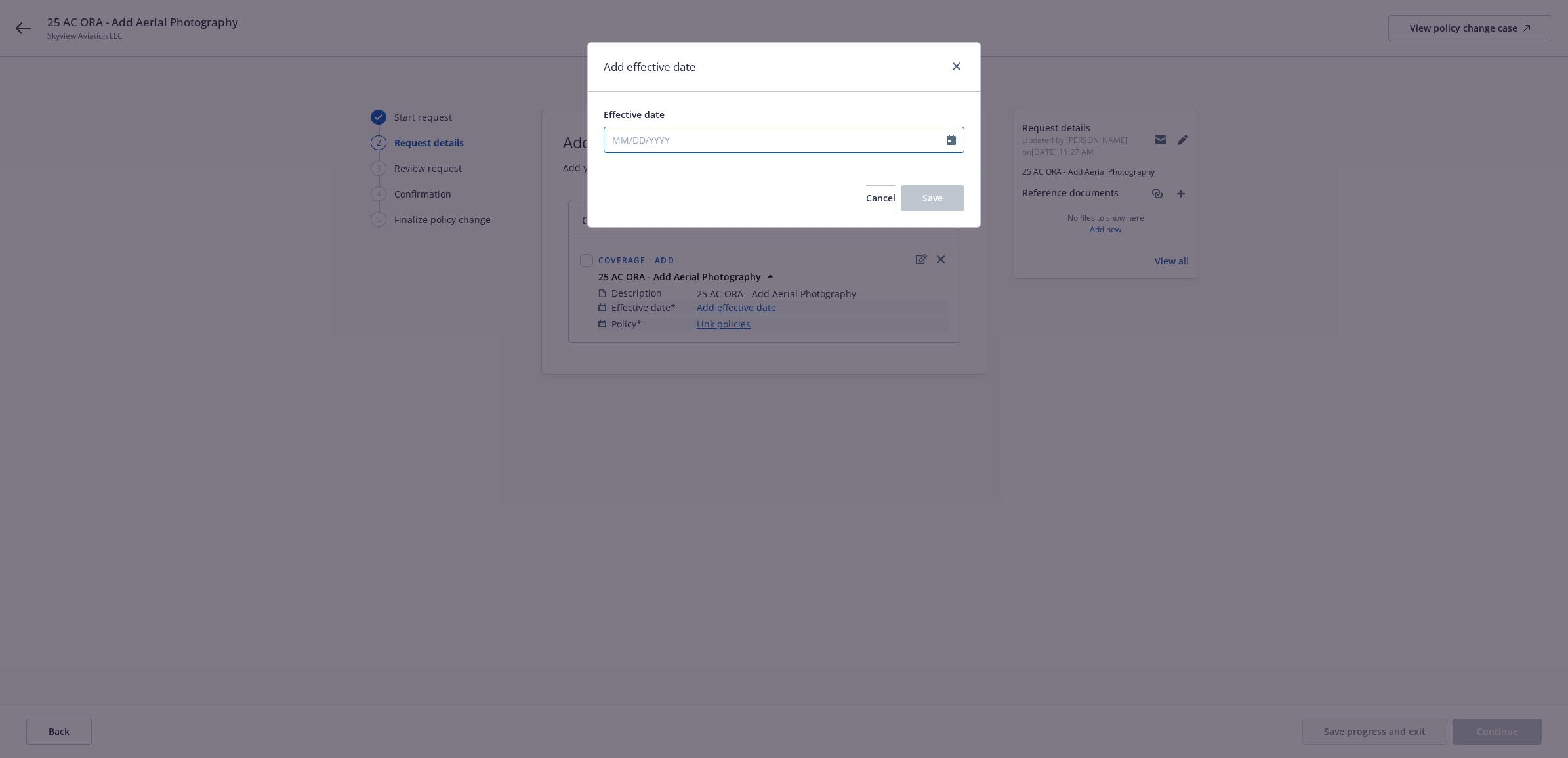
click at [691, 136] on input "Effective date" at bounding box center [776, 139] width 343 height 25
select select "8"
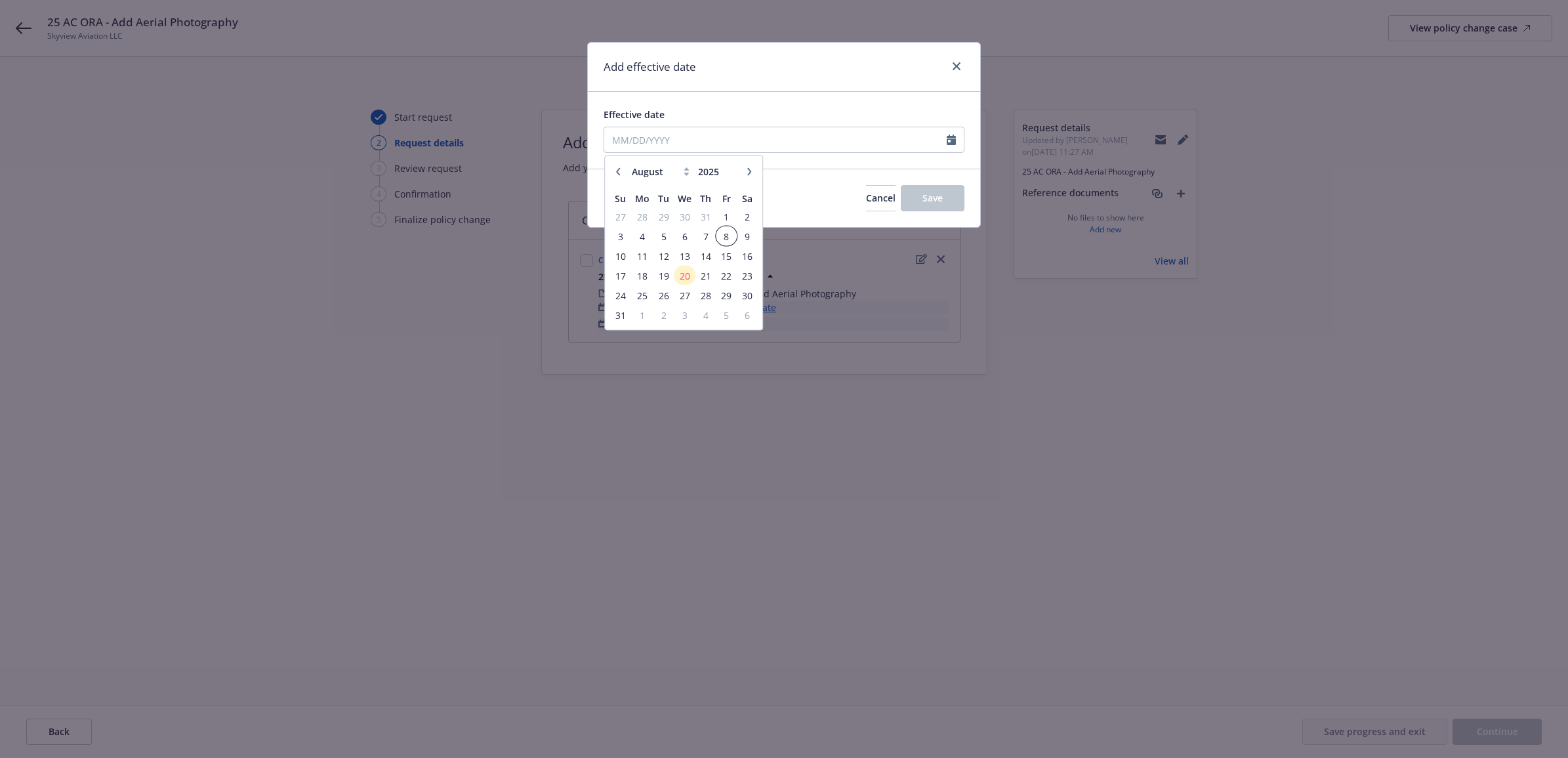
click at [730, 238] on span "8" at bounding box center [726, 235] width 18 height 16
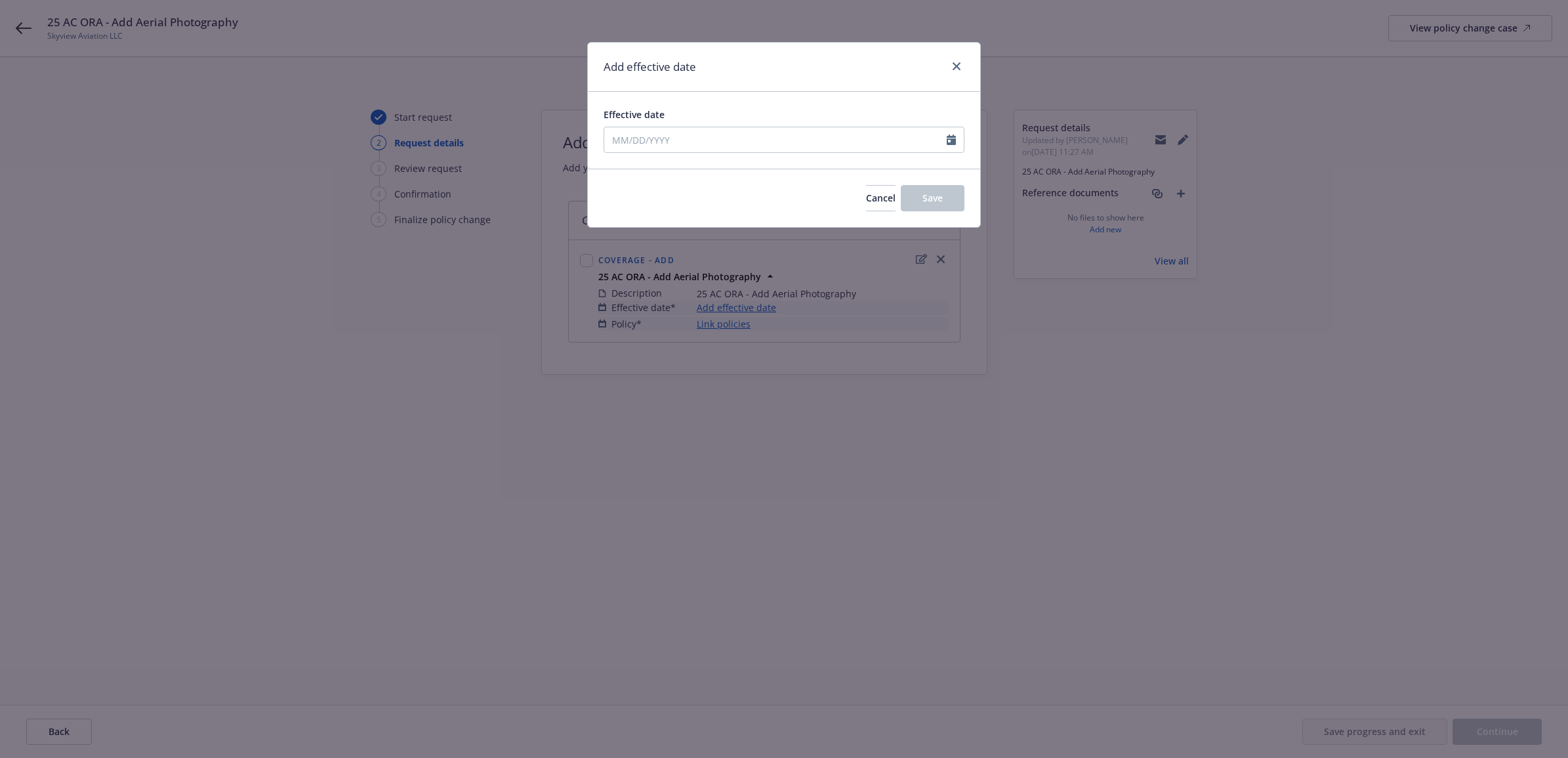
type input "[DATE]"
click at [937, 194] on span "Save" at bounding box center [932, 198] width 20 height 12
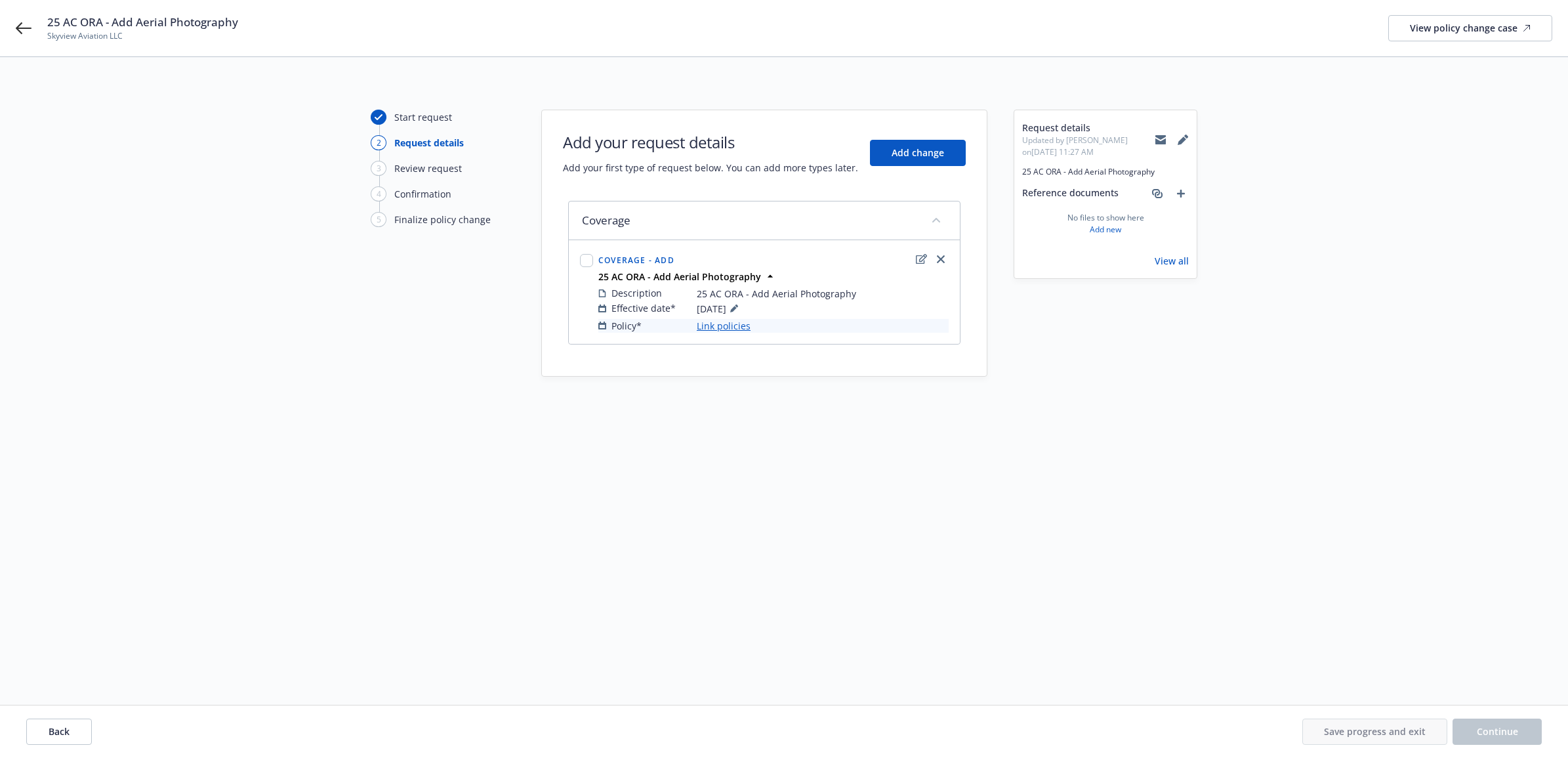
click at [729, 321] on link "Link policies" at bounding box center [724, 326] width 54 height 14
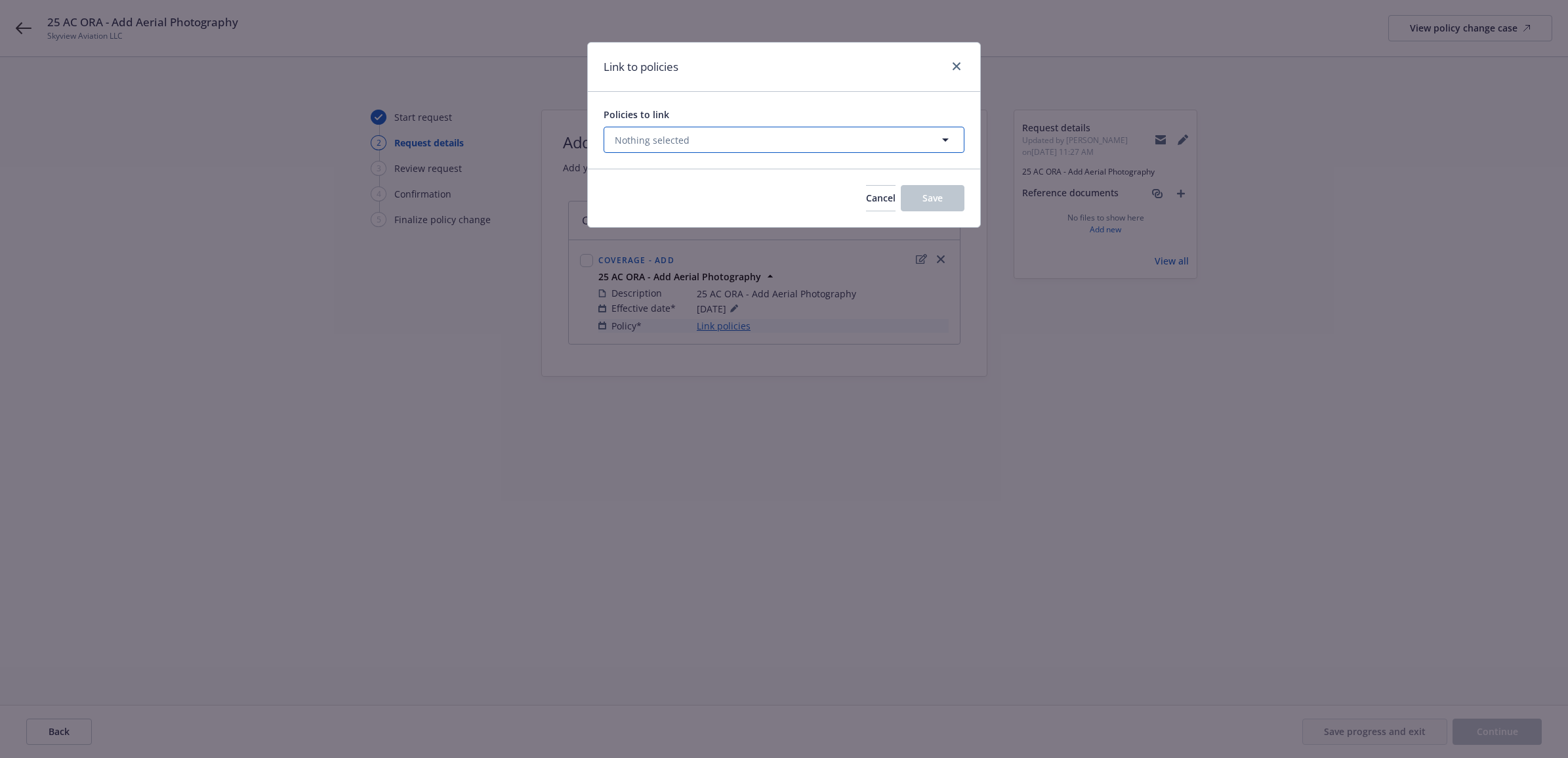
click at [748, 135] on button "Nothing selected" at bounding box center [784, 140] width 360 height 27
select select "ACTIVE"
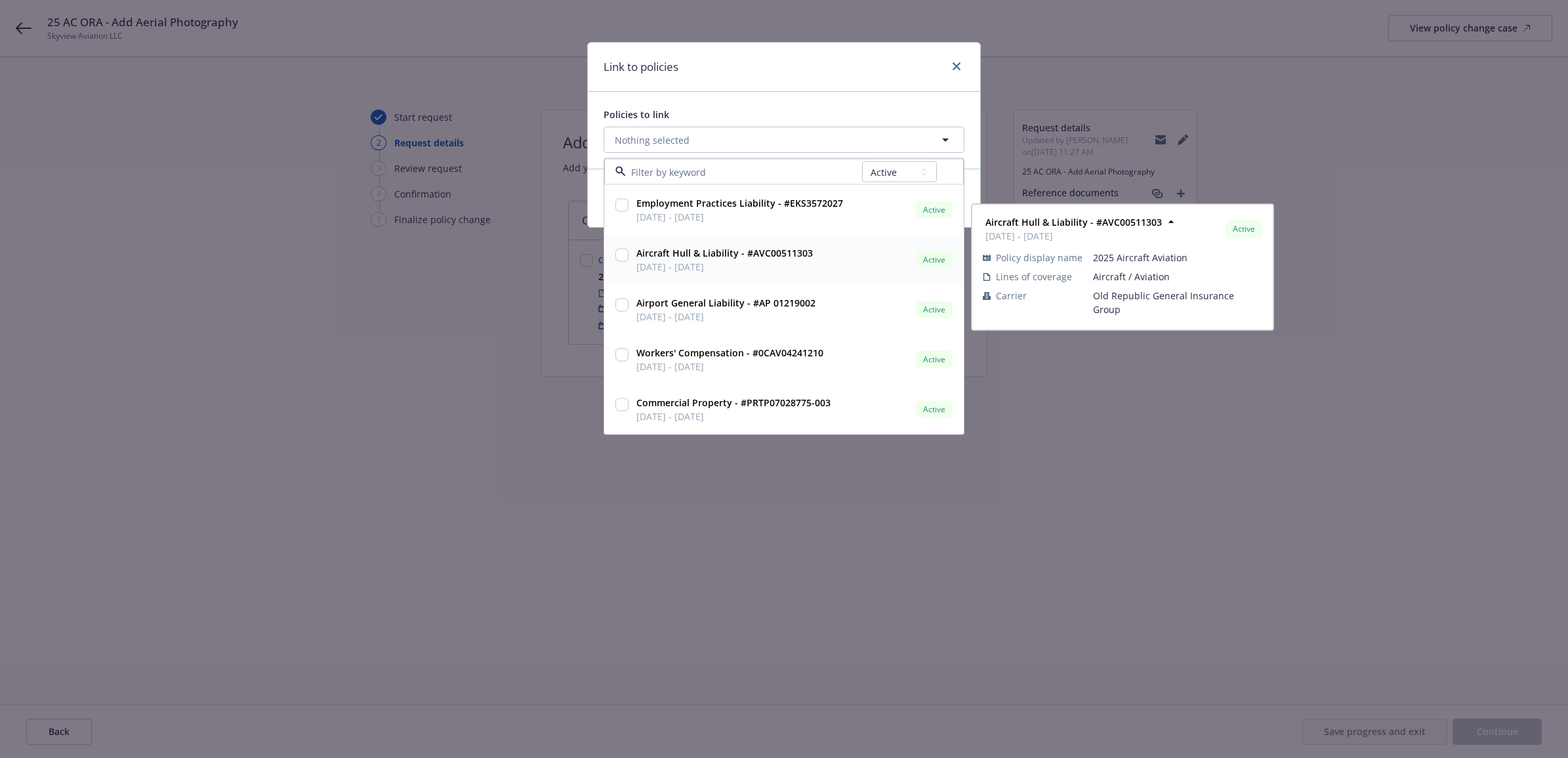
click at [627, 259] on input "checkbox" at bounding box center [622, 255] width 13 height 13
checkbox input "true"
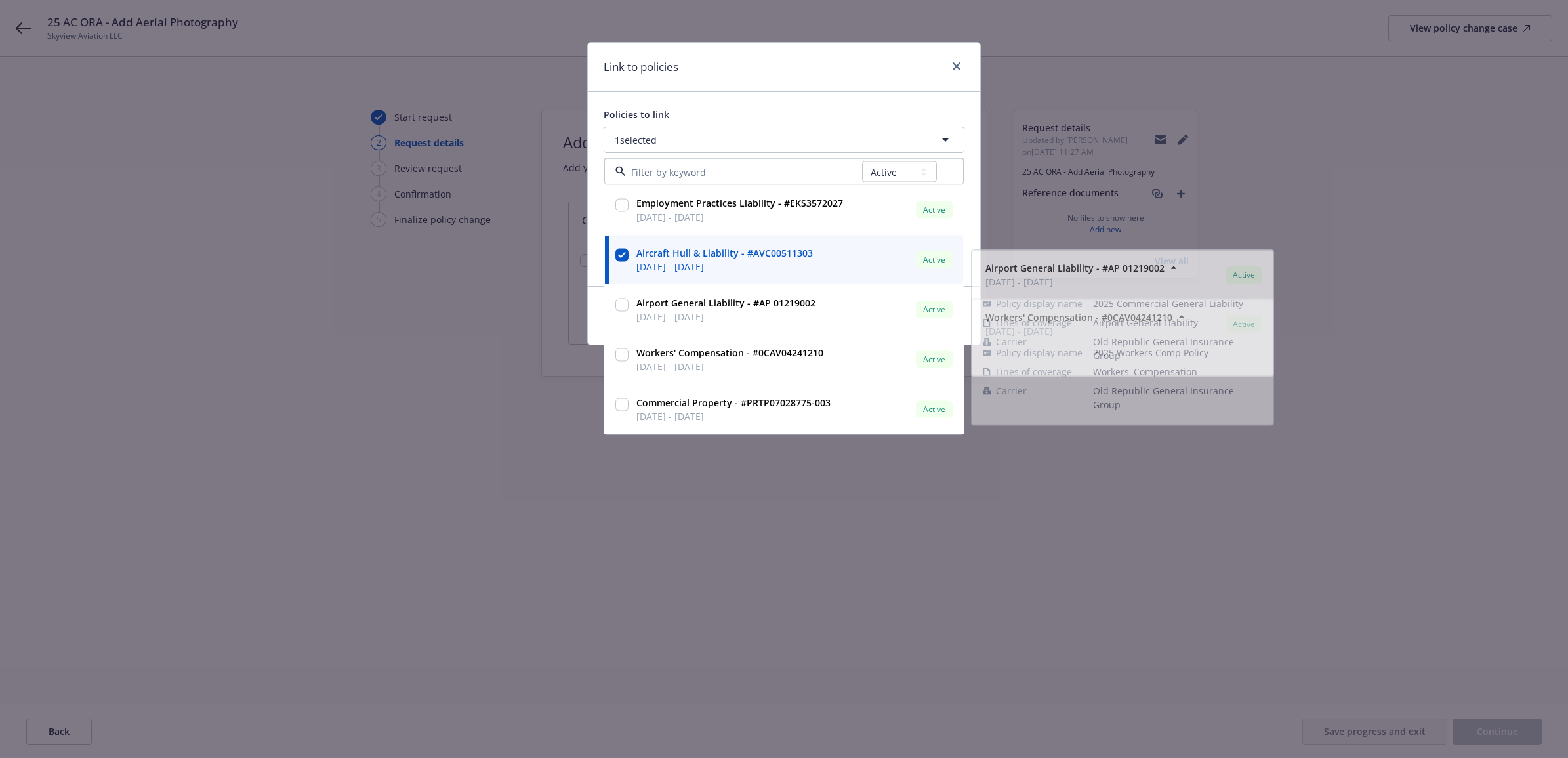
click at [864, 62] on div "Link to policies" at bounding box center [784, 67] width 392 height 49
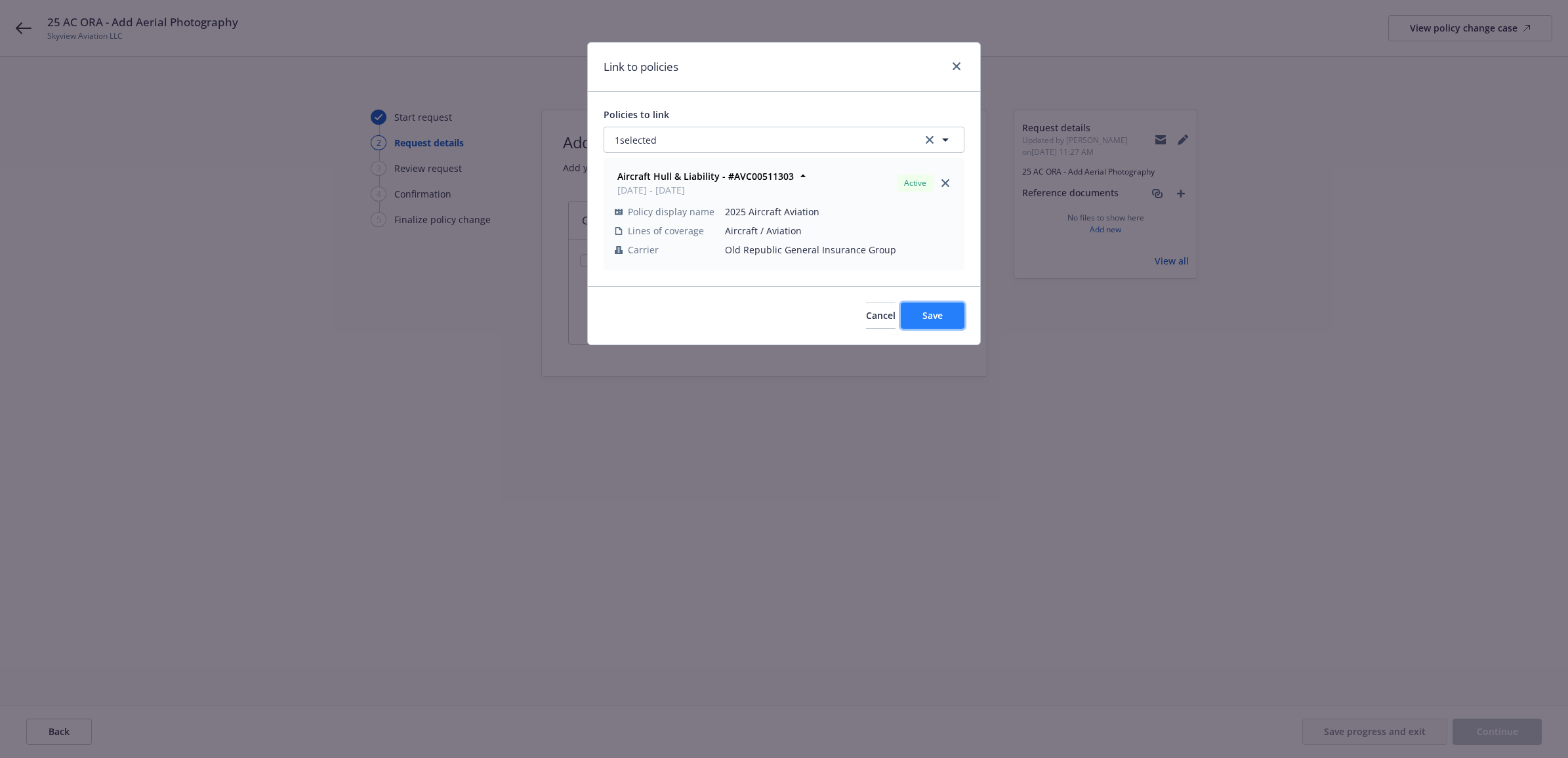
click at [942, 320] on span "Save" at bounding box center [932, 315] width 20 height 12
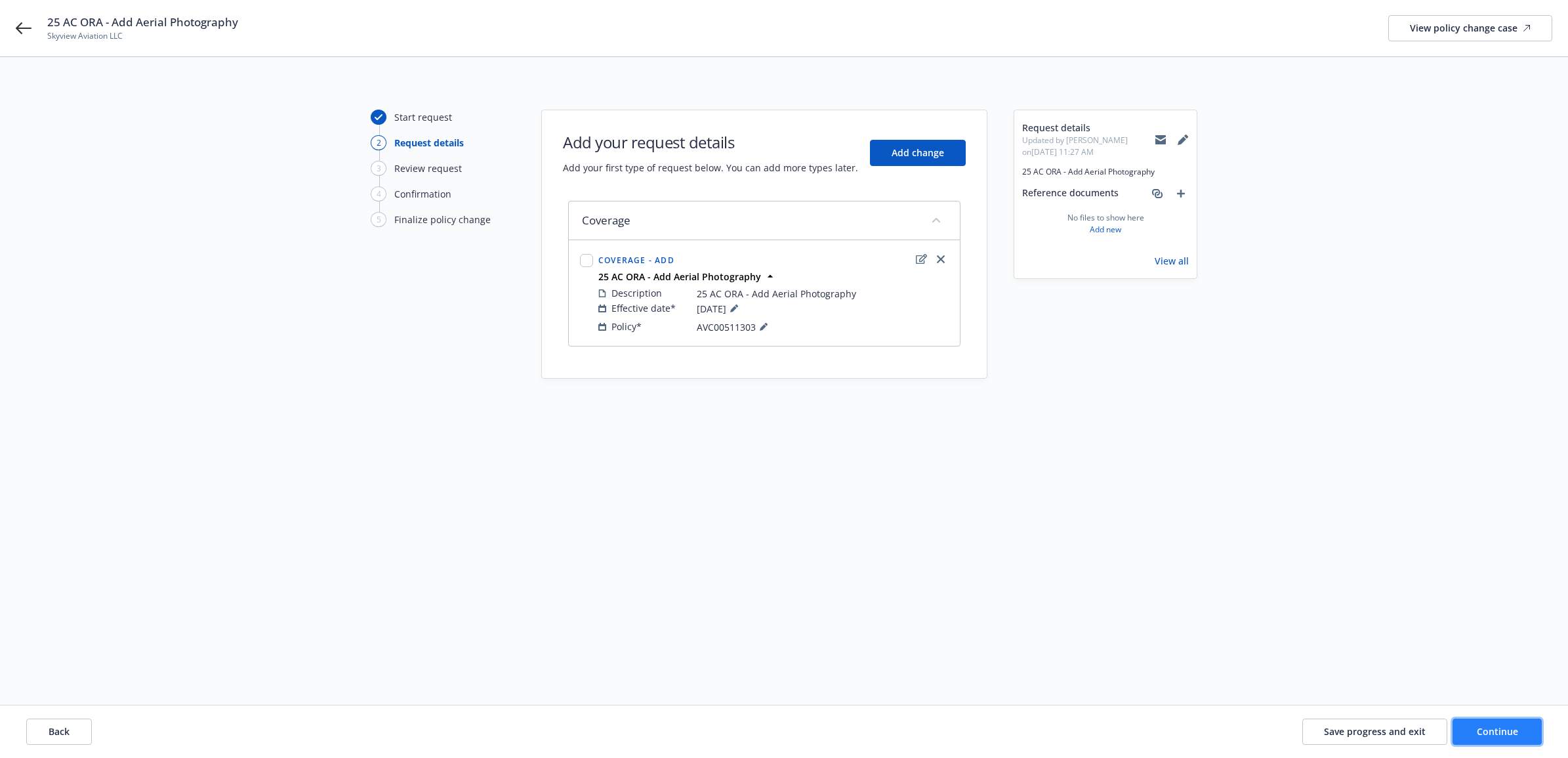
click at [1540, 732] on button "Continue" at bounding box center [1497, 731] width 90 height 27
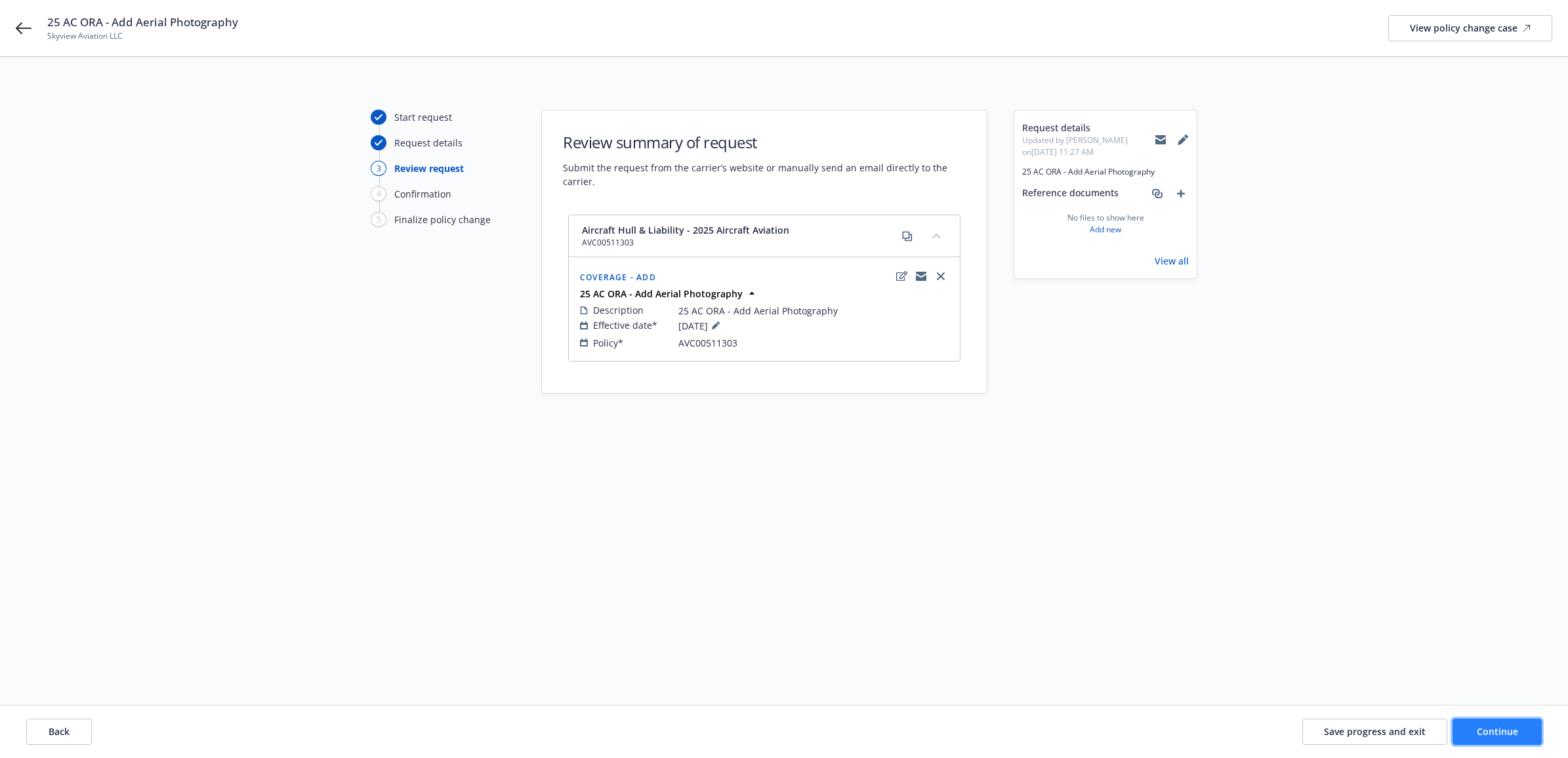
click at [1507, 727] on span "Continue" at bounding box center [1497, 731] width 42 height 12
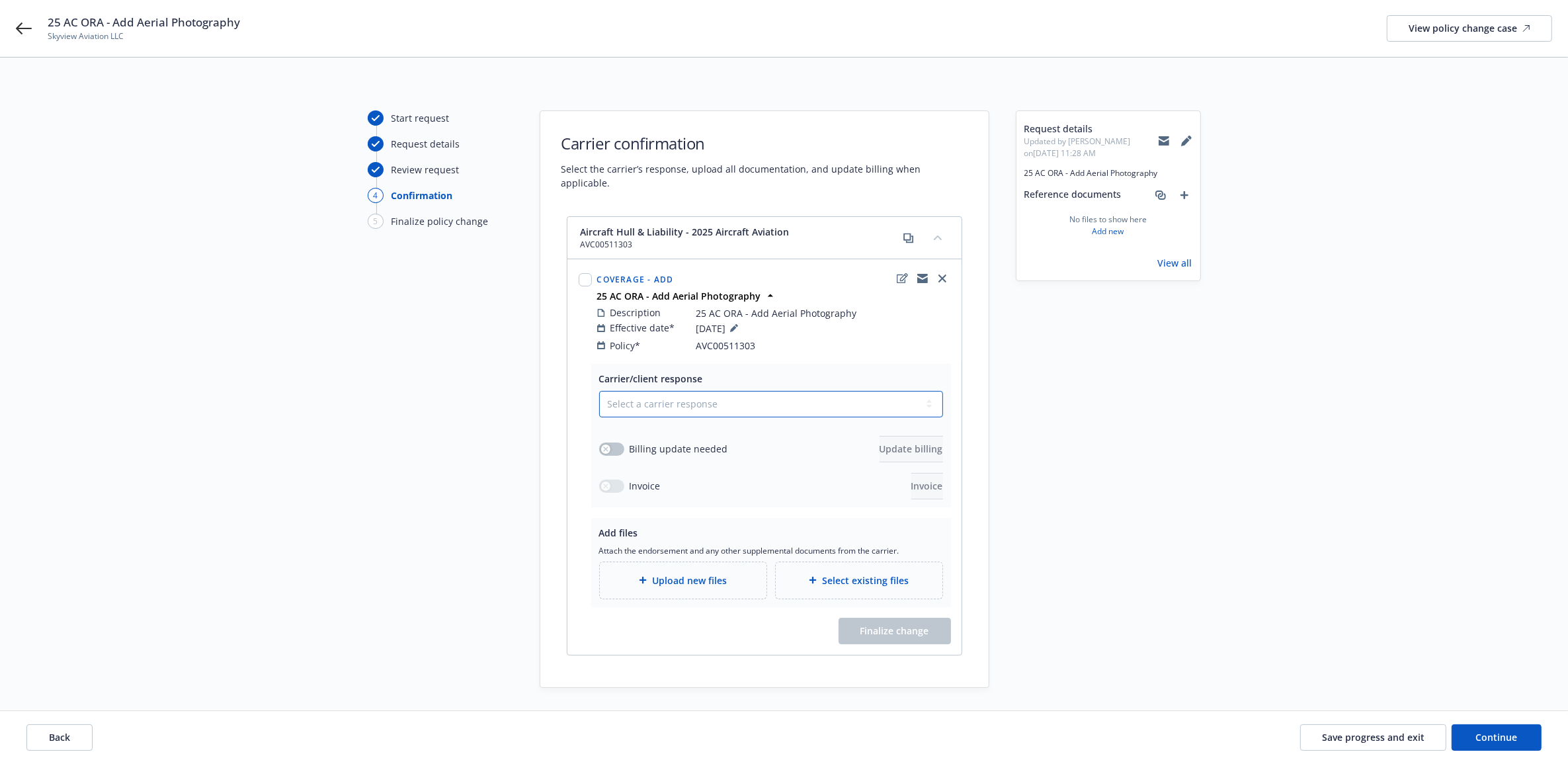
drag, startPoint x: 757, startPoint y: 401, endPoint x: 739, endPoint y: 406, distance: 18.7
click at [756, 402] on select "Select a carrier response Accepted Accepted with revision No endorsement needed…" at bounding box center [771, 404] width 344 height 27
select select "ACCEPTED"
click at [600, 391] on select "Select a carrier response Accepted Accepted with revision No endorsement needed…" at bounding box center [771, 404] width 344 height 27
click at [729, 577] on div "Upload new files" at bounding box center [683, 580] width 166 height 37
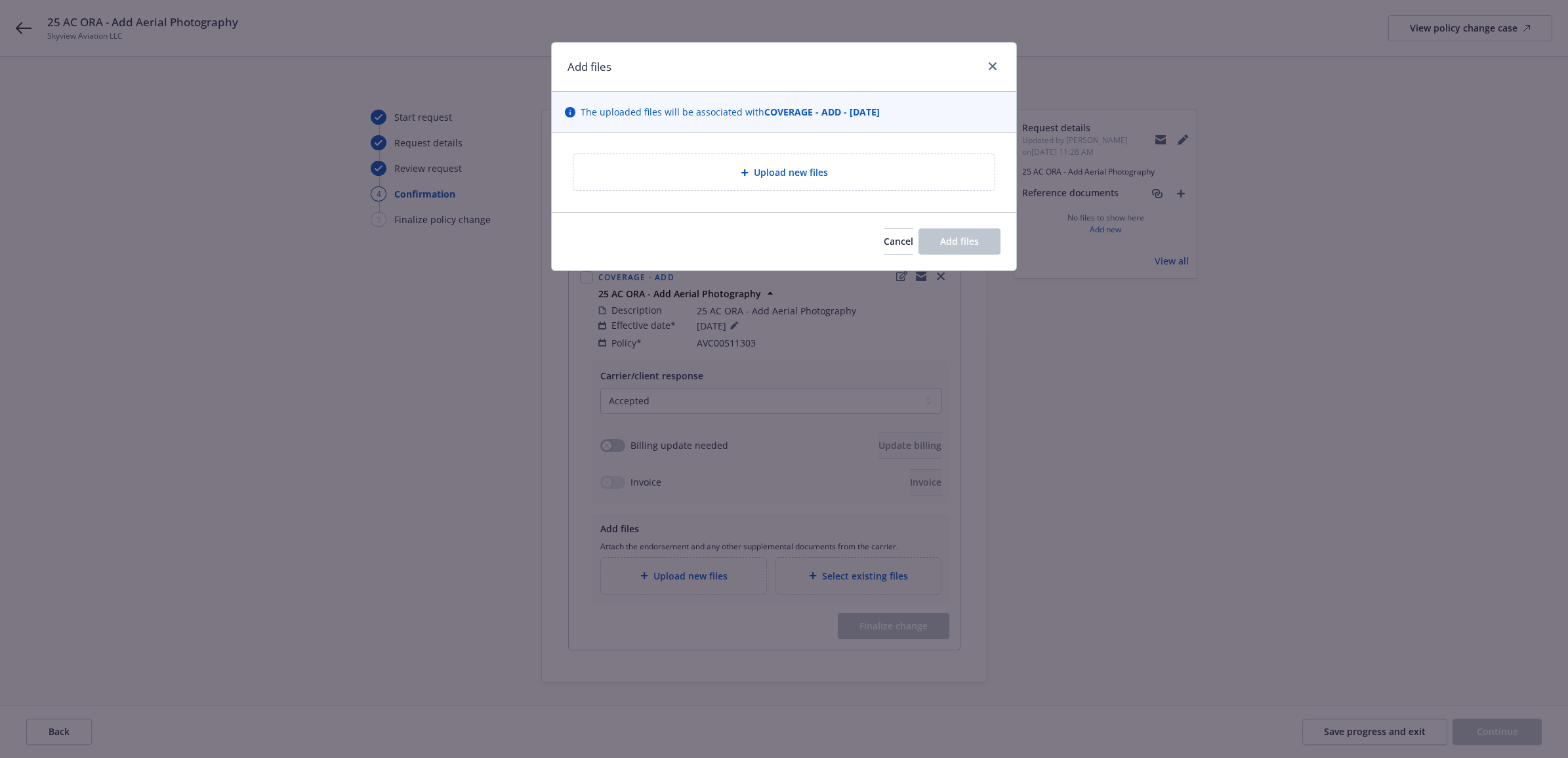
click at [628, 167] on div "Upload new files" at bounding box center [784, 171] width 400 height 15
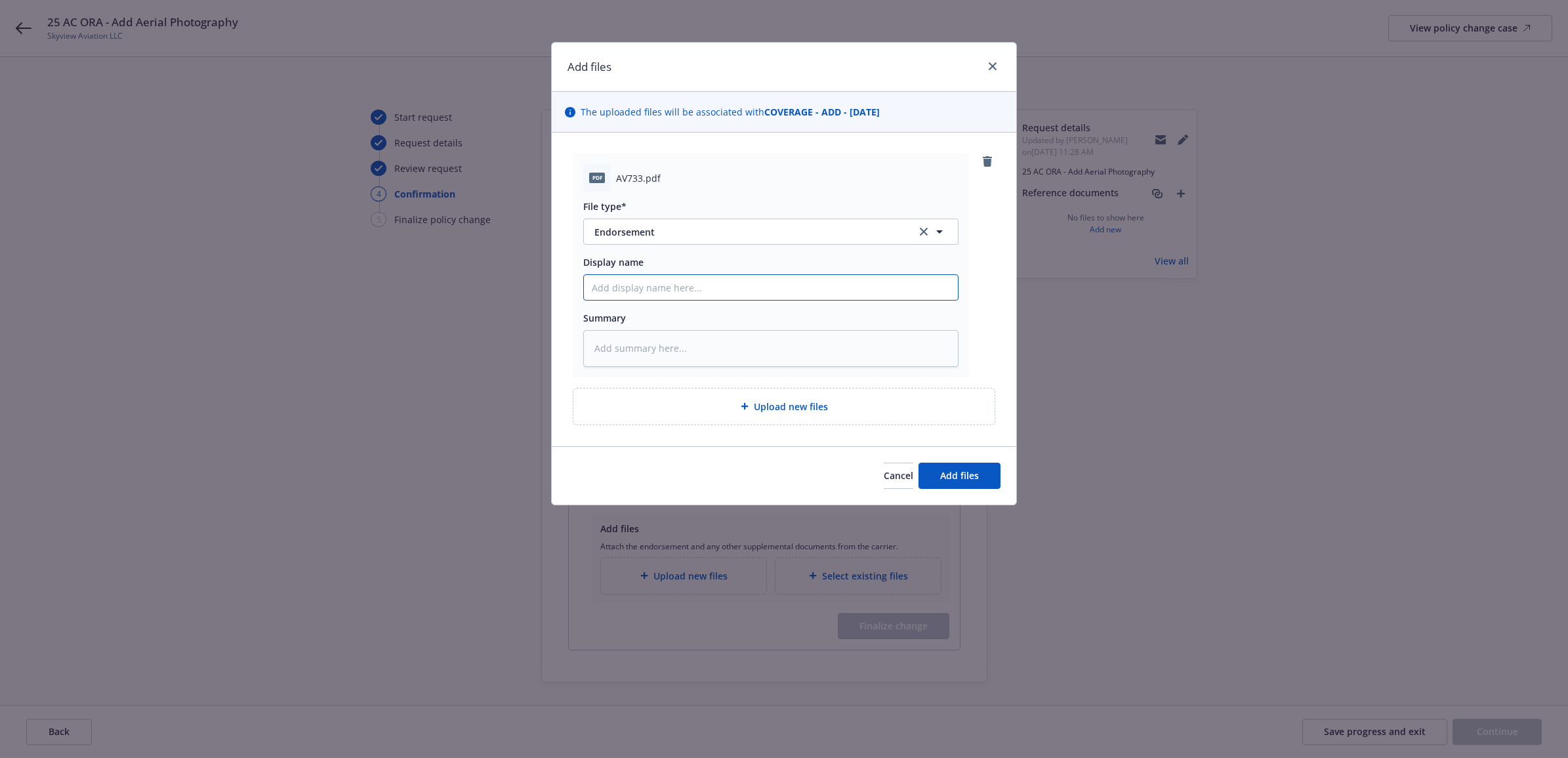
click at [690, 285] on input "Display name" at bounding box center [771, 288] width 374 height 25
type textarea "x"
type input "2"
type textarea "x"
type input "25"
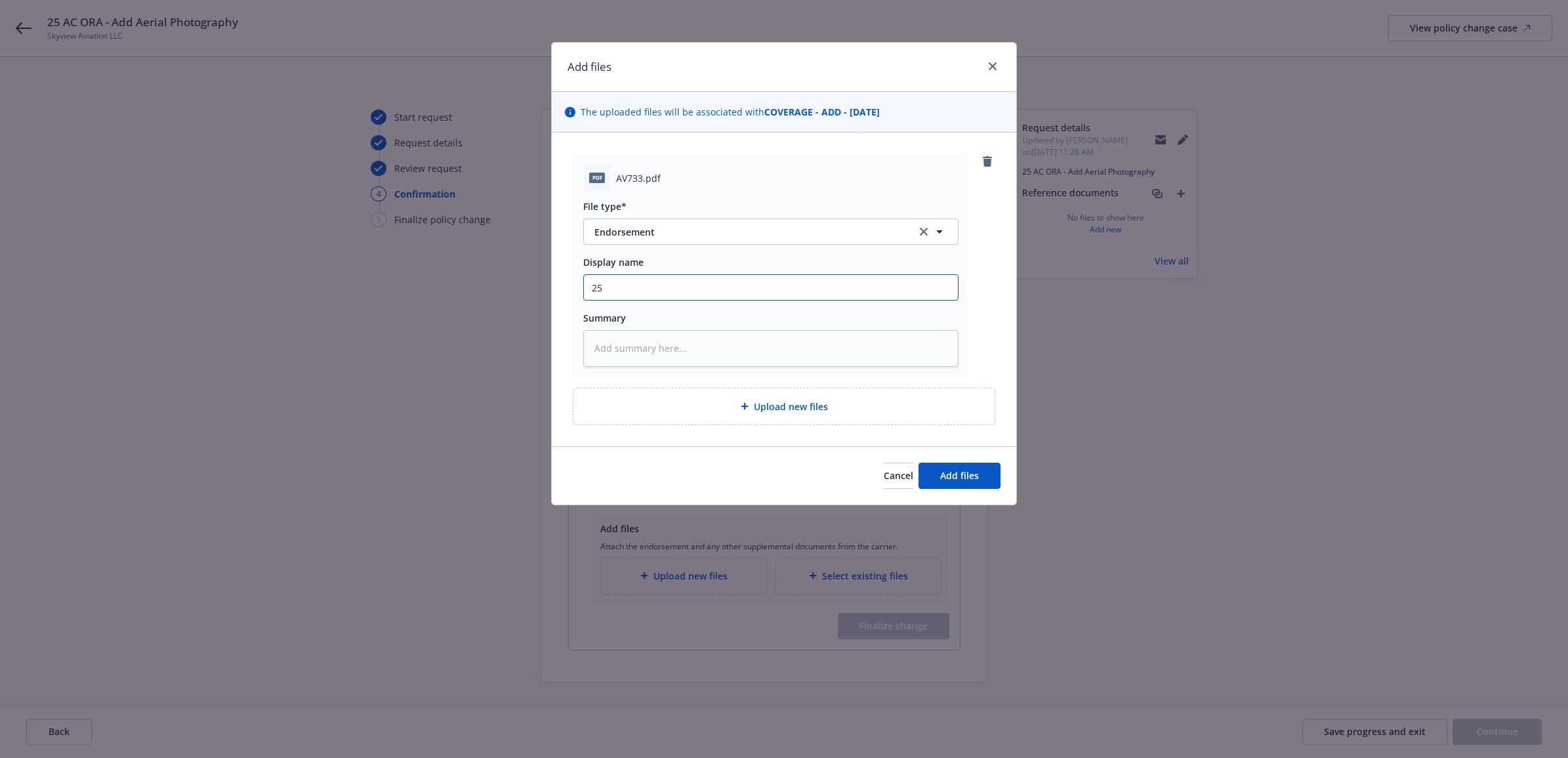
type textarea "x"
type input "25"
type textarea "x"
type input "25 A"
type textarea "x"
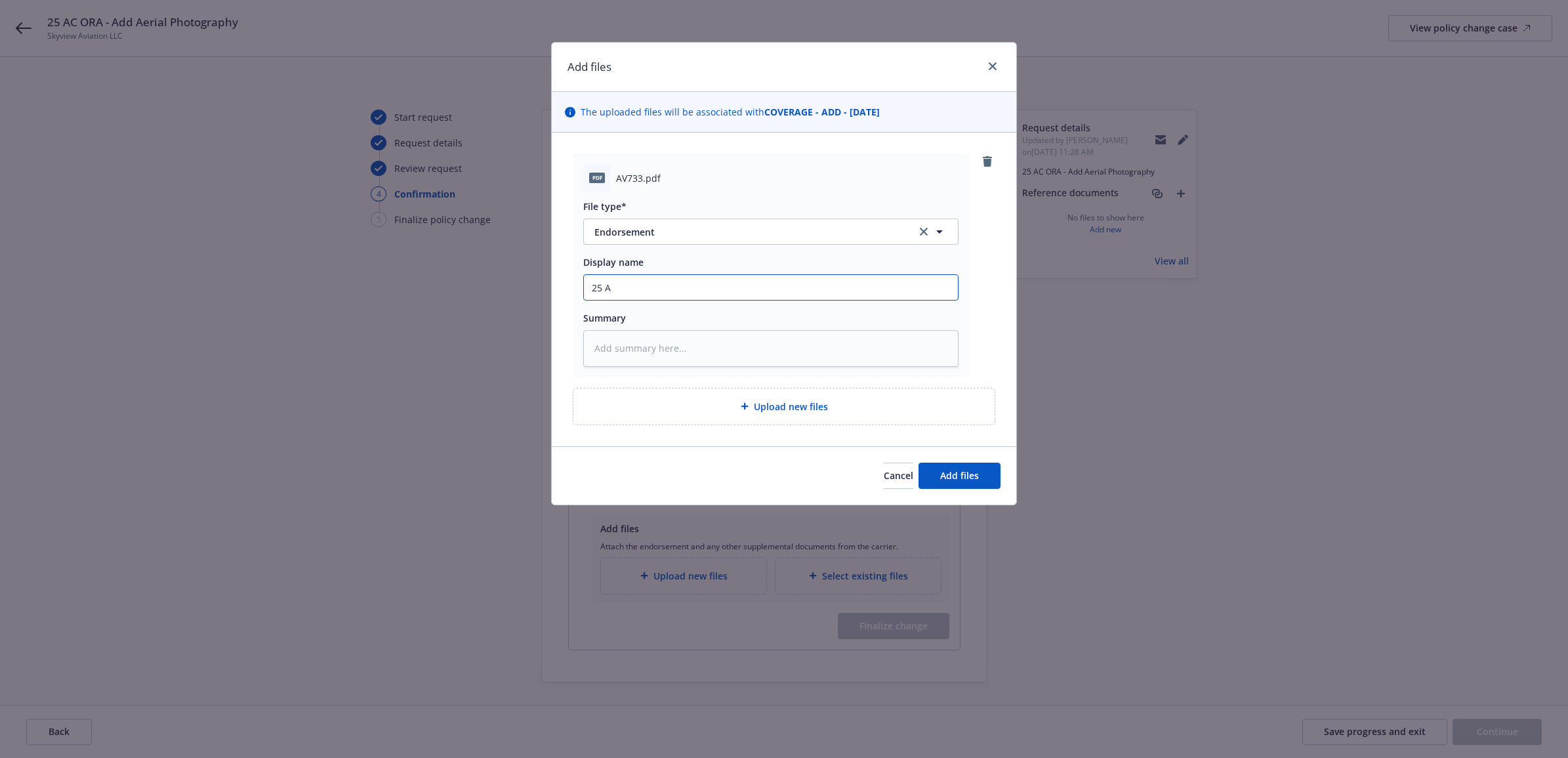
type input "25 AC"
type textarea "x"
type input "25 AC"
type textarea "x"
type input "25 AC OR"
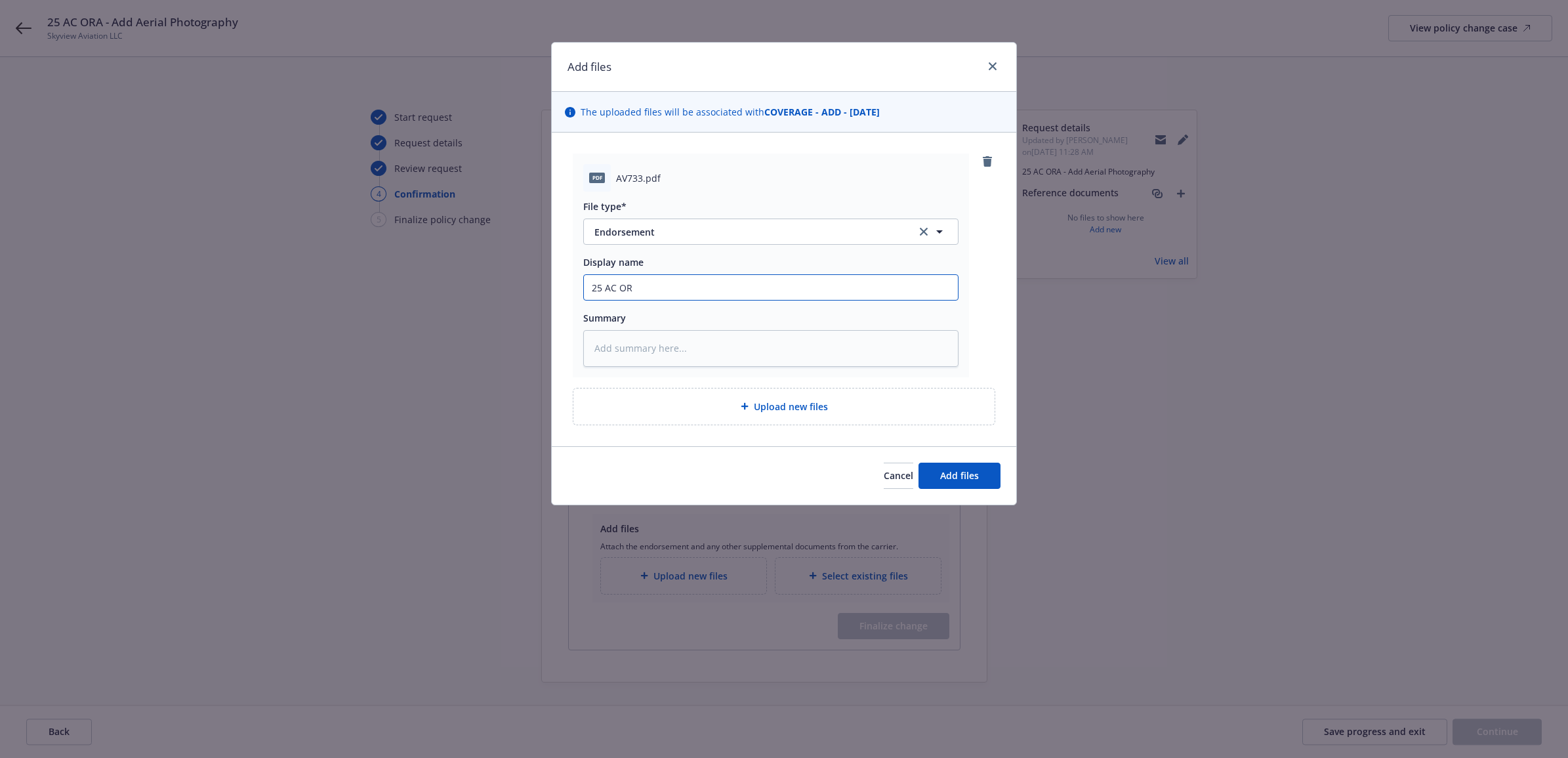
type textarea "x"
type input "25 AC ORA"
type textarea "x"
type input "25 AC ORA"
type textarea "x"
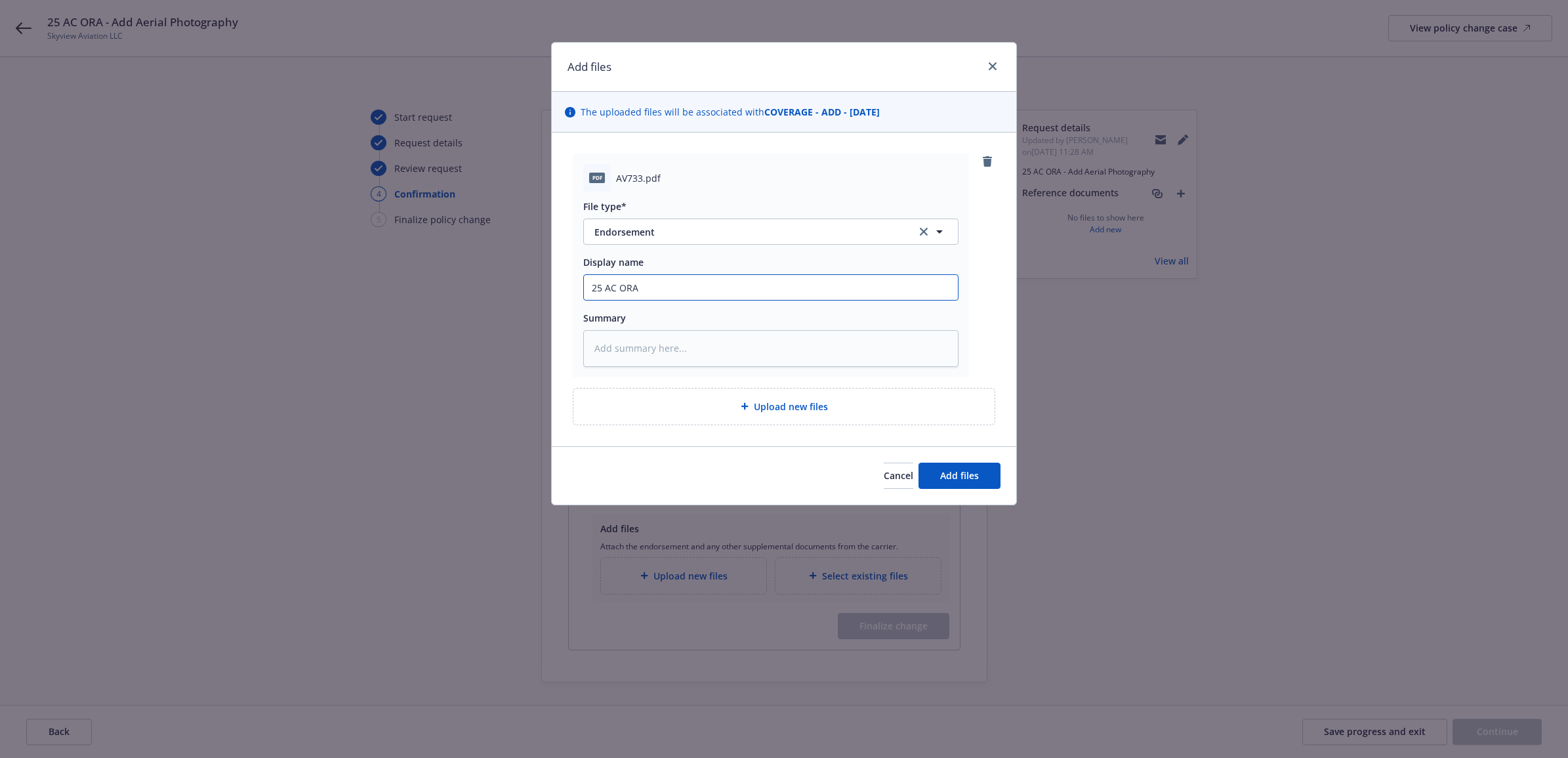
type input "25 AC ORA -"
type textarea "x"
type input "25 AC ORA -"
type textarea "x"
type input "25 AC ORA - A"
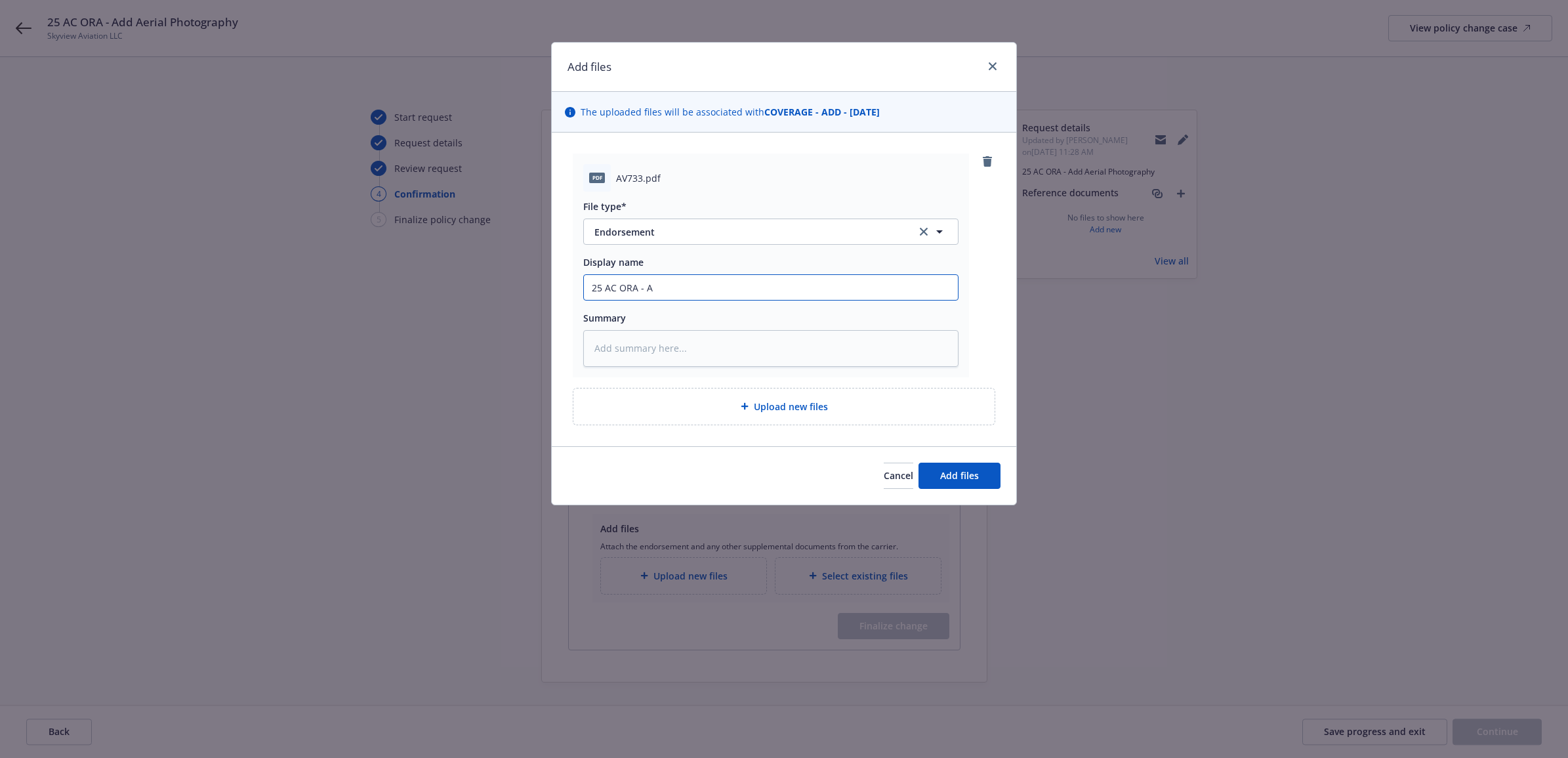
type textarea "x"
type input "25 AC ORA - Ad"
type textarea "x"
type input "25 AC ORA - Add"
type textarea "x"
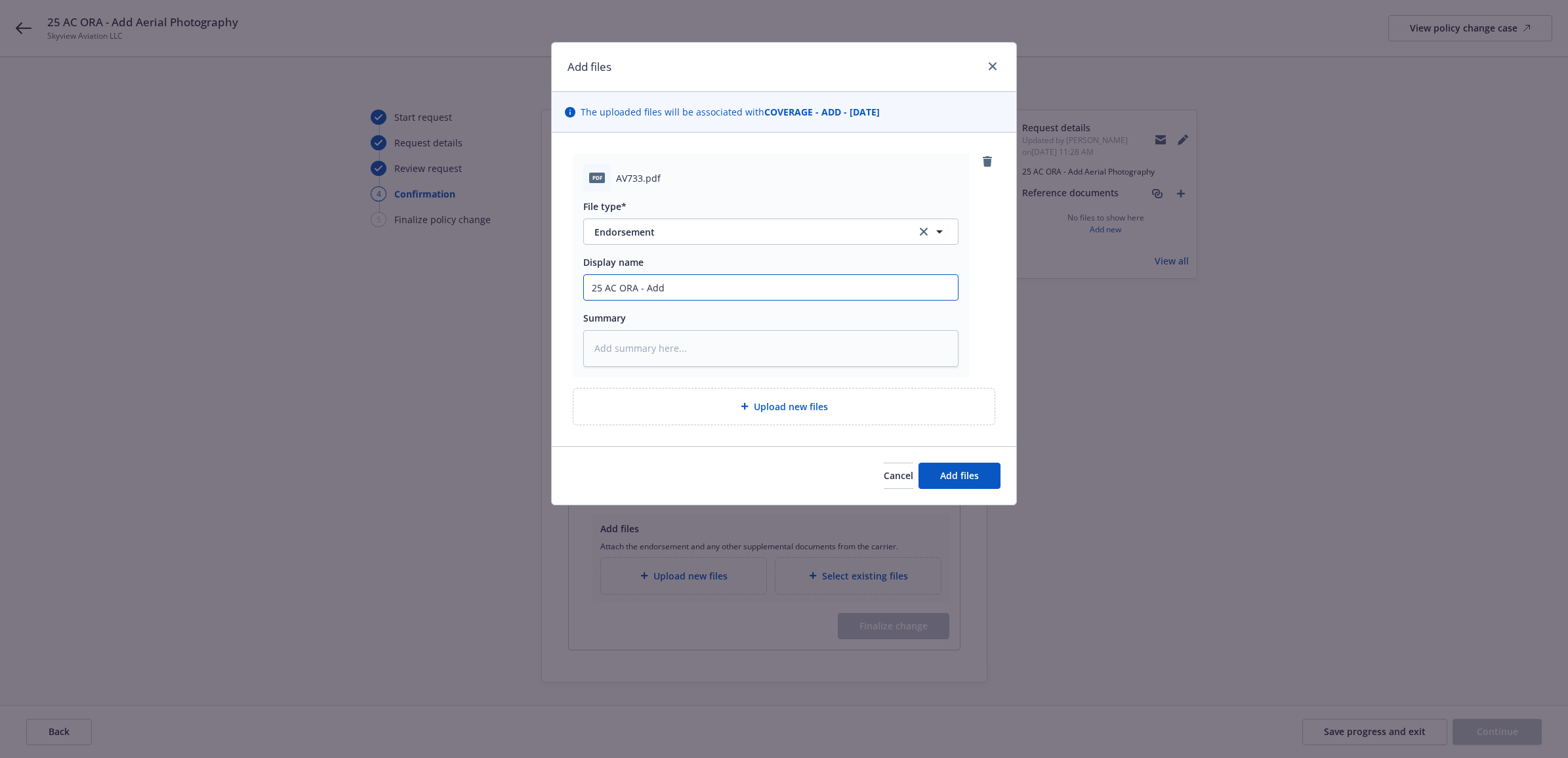
type input "25 AC ORA - Add"
type textarea "x"
type input "25 AC ORA - Add E"
type textarea "x"
type input "25 AC ORA - Add"
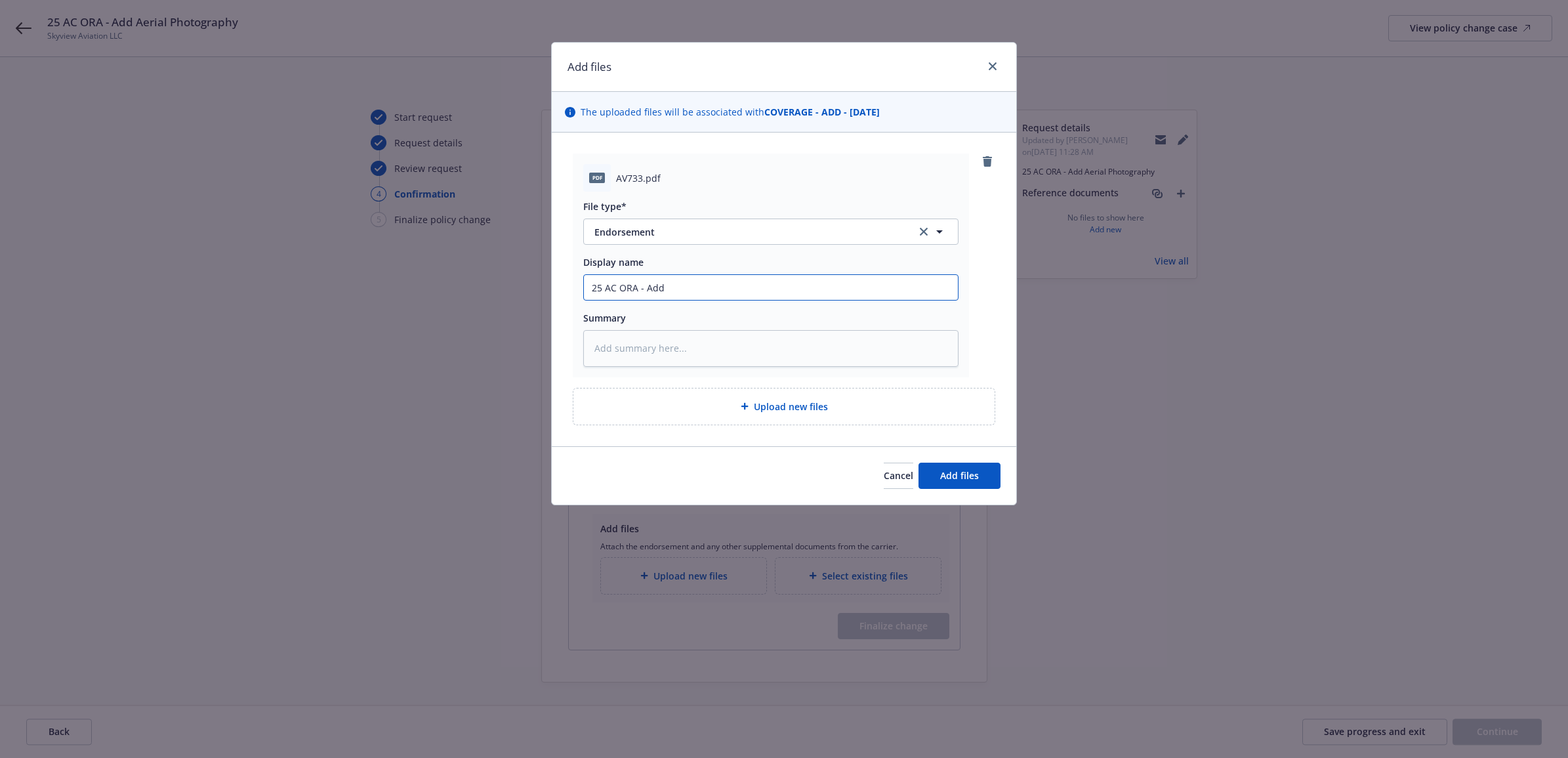
type textarea "x"
type input "25 AC ORA - Add A"
type textarea "x"
type input "25 AC ORA - Add Ae"
type textarea "x"
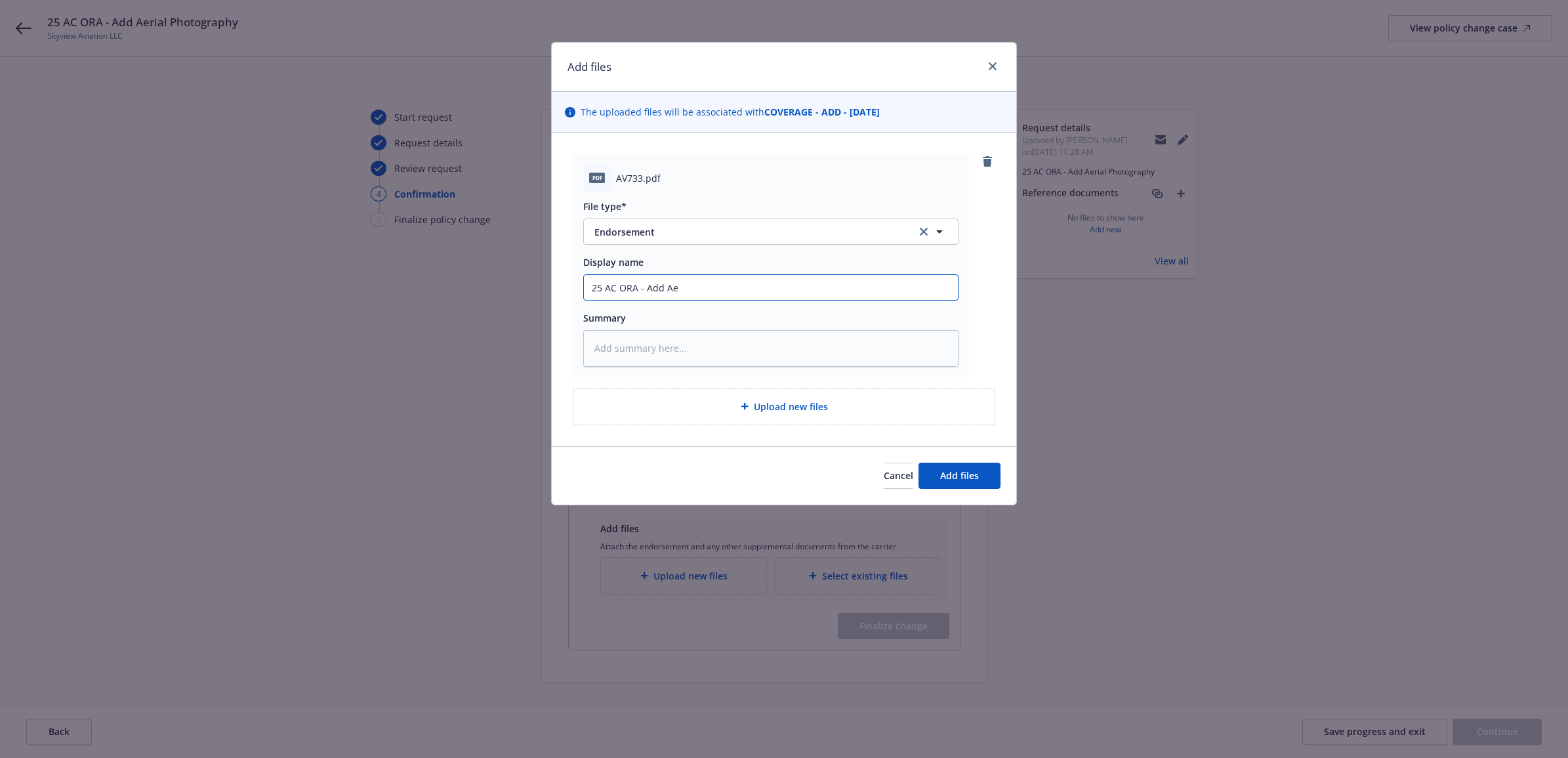
type input "25 AC ORA - Add Aer"
type textarea "x"
type input "25 AC ORA - Add Aeri"
type textarea "x"
type input "25 AC ORA - Add Aeria"
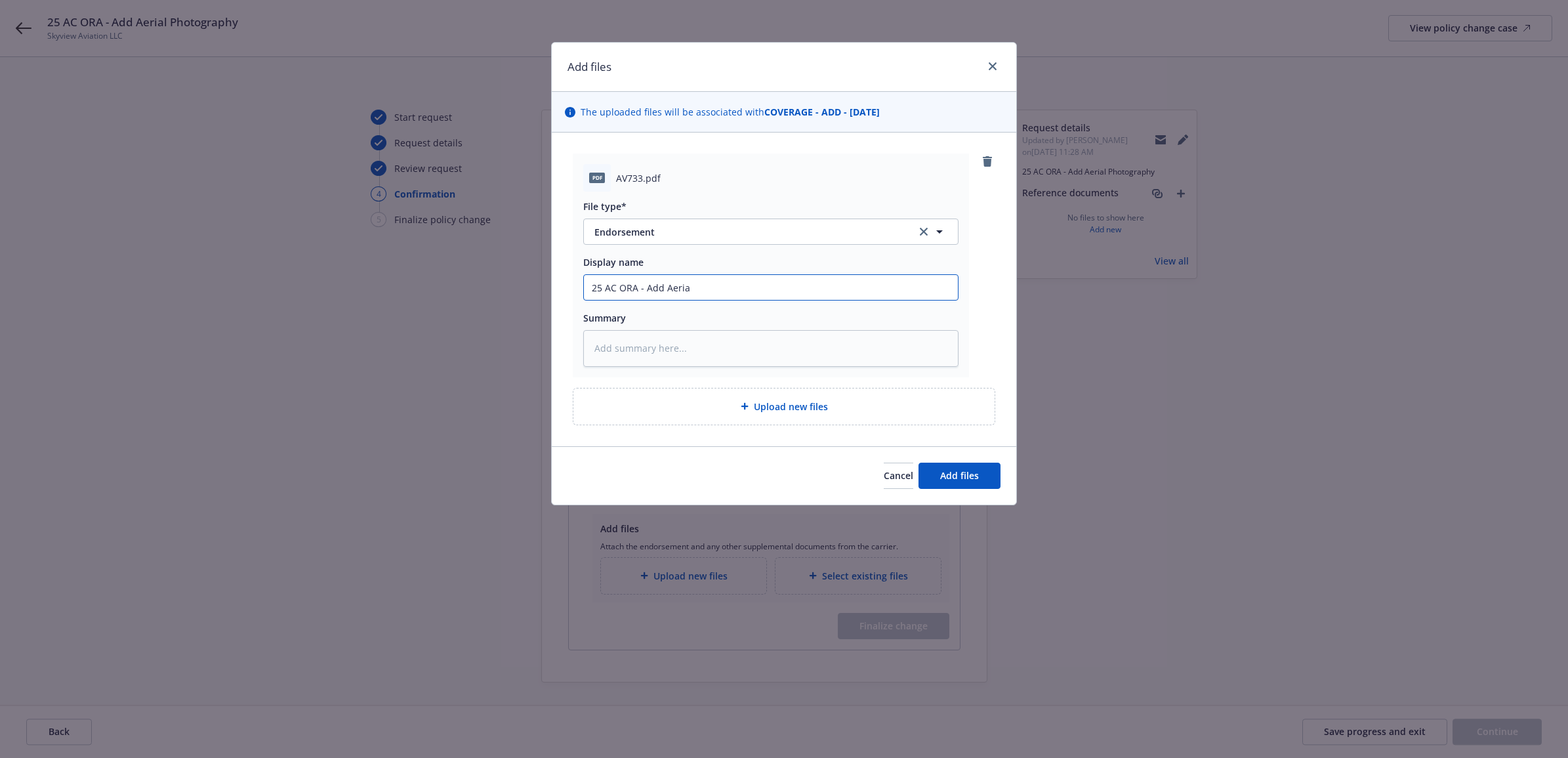
type textarea "x"
type input "25 AC ORA - Add Aerial"
type textarea "x"
type input "25 AC ORA - Add Aerial"
type textarea "x"
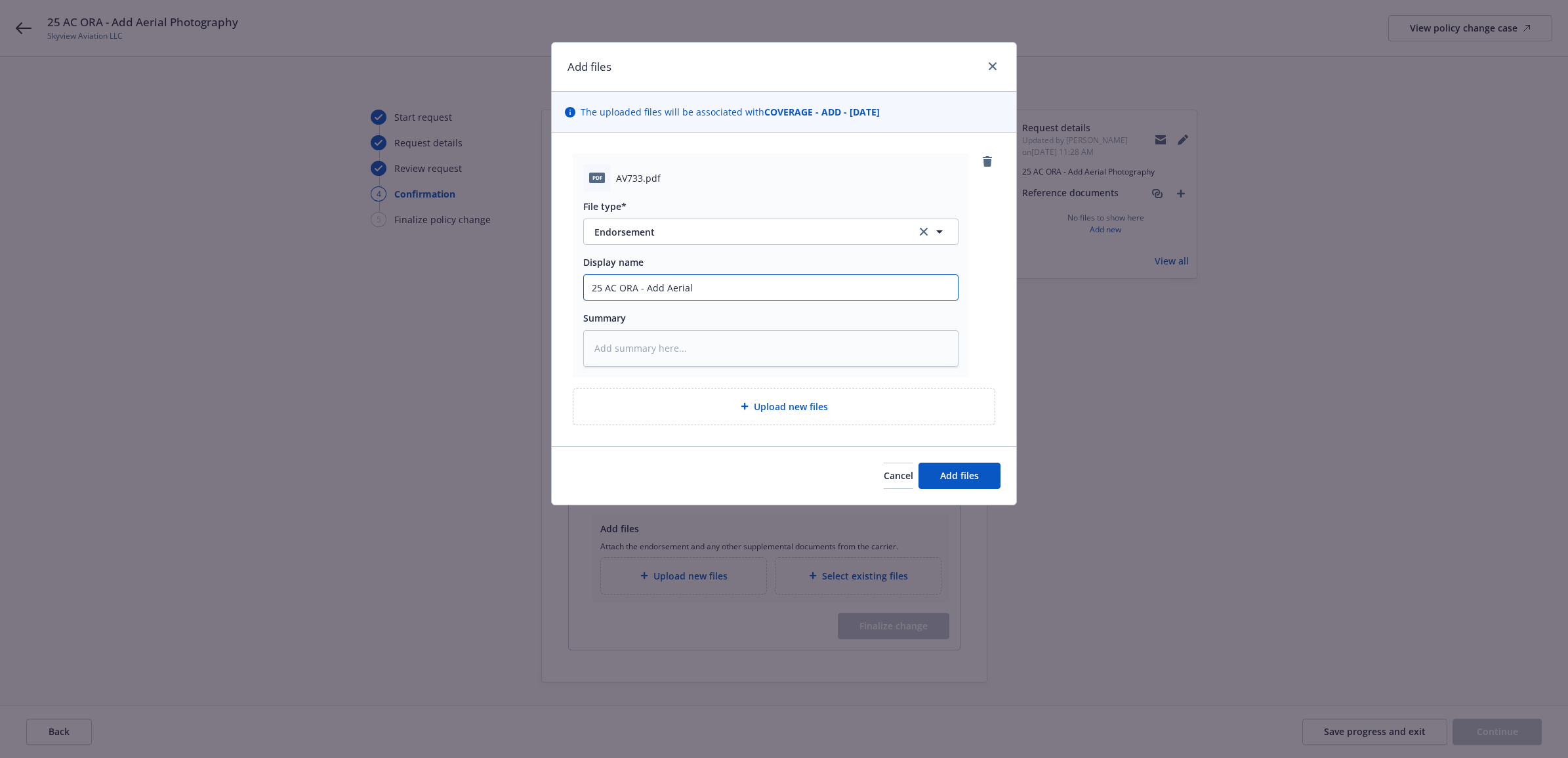
type input "25 AC ORA - Add Aerial P"
type textarea "x"
type input "25 AC ORA - Add Aerial Ph"
type textarea "x"
type input "25 AC ORA - Add Aerial Pho"
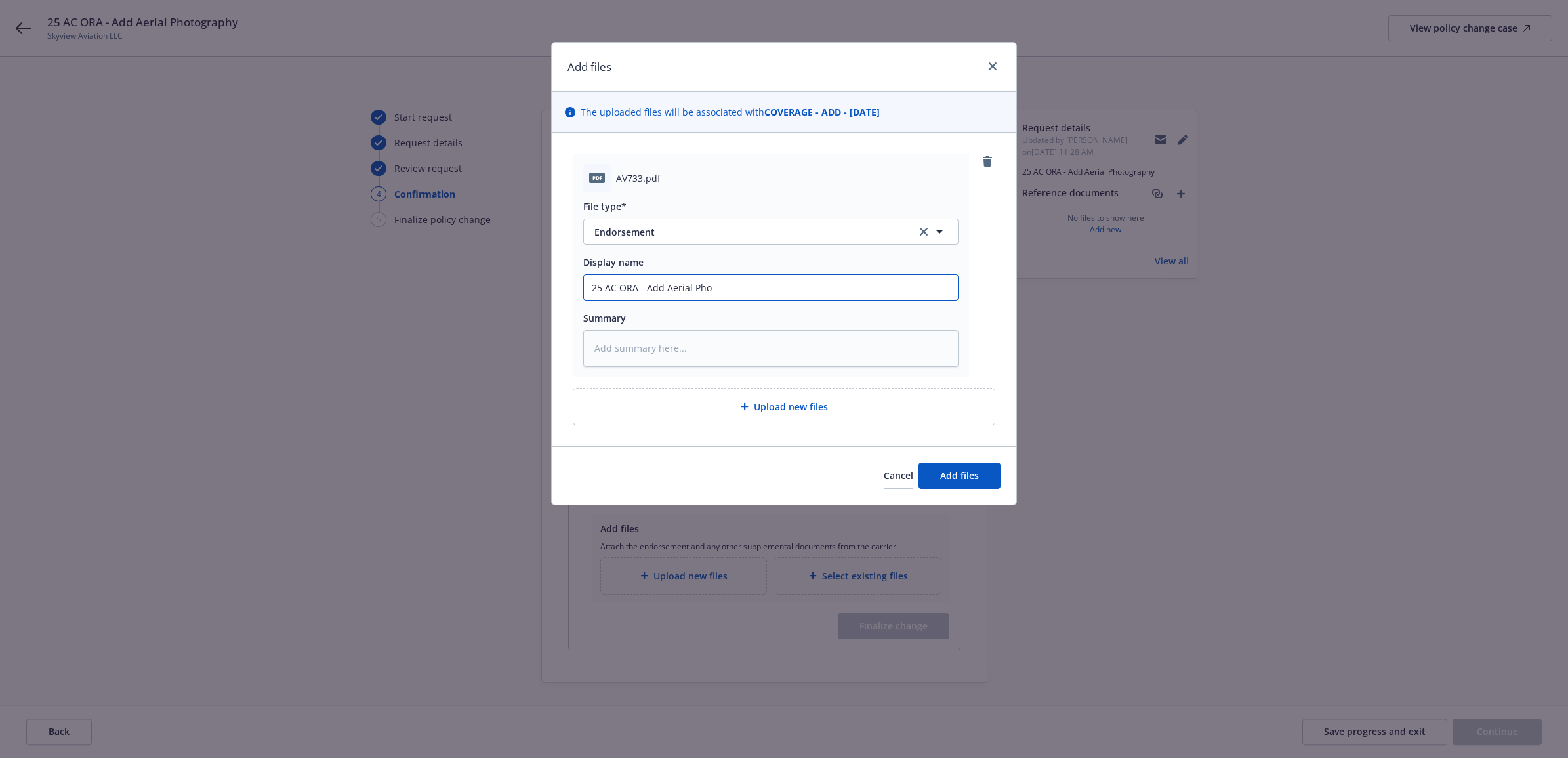
type textarea "x"
type input "25 AC ORA - Add Aerial Phot"
type textarea "x"
type input "25 AC ORA - Add Aerial Photo"
type textarea "x"
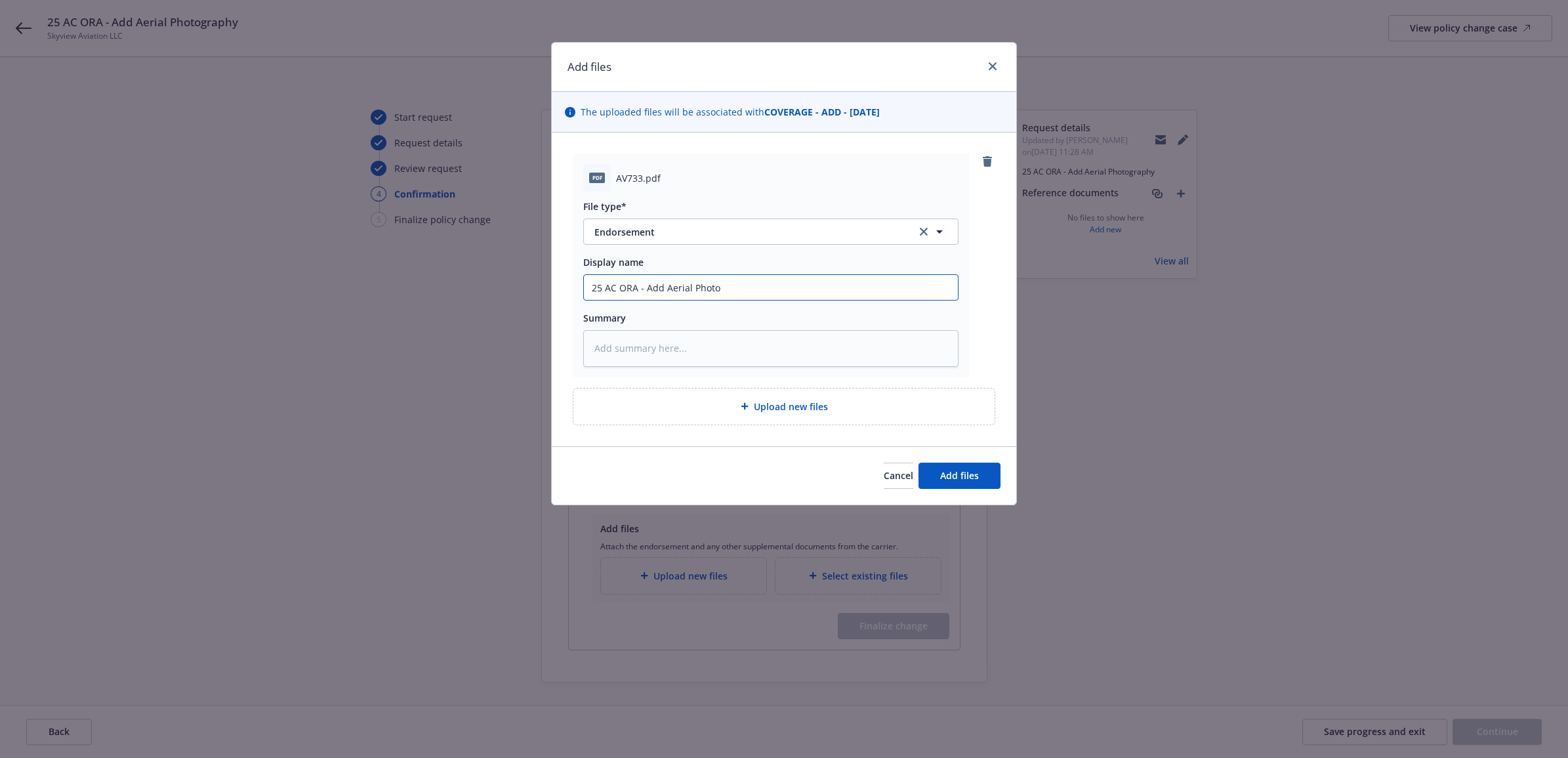
type input "25 AC ORA - Add Aerial Photog"
type textarea "x"
type input "25 AC ORA - Add Aerial Photogr"
type textarea "x"
type input "25 AC ORA - Add Aerial Photogra"
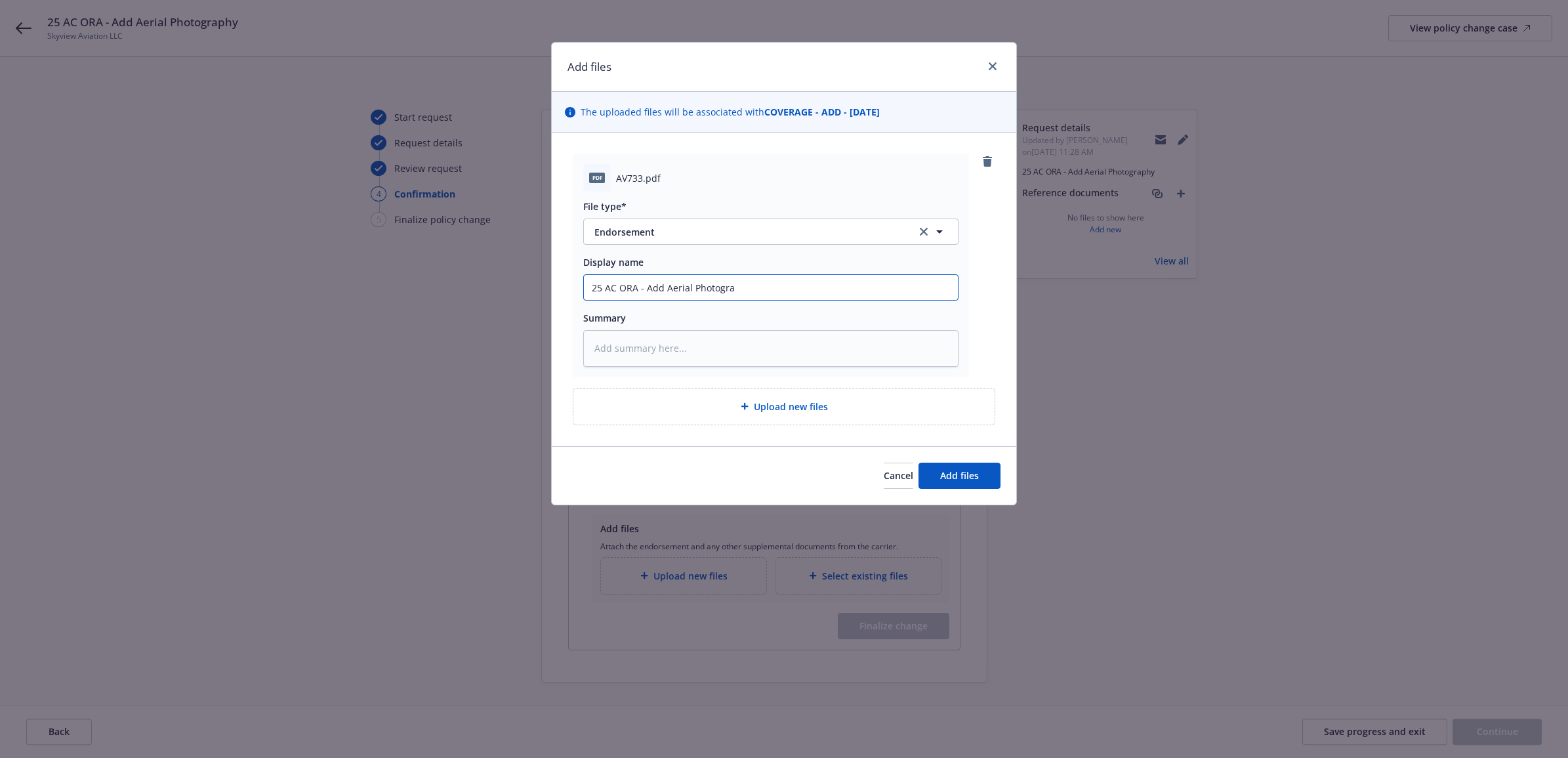
type textarea "x"
type input "25 AC ORA - Add Aerial Photograp"
type textarea "x"
type input "25 AC ORA - Add Aerial Photograph"
type textarea "x"
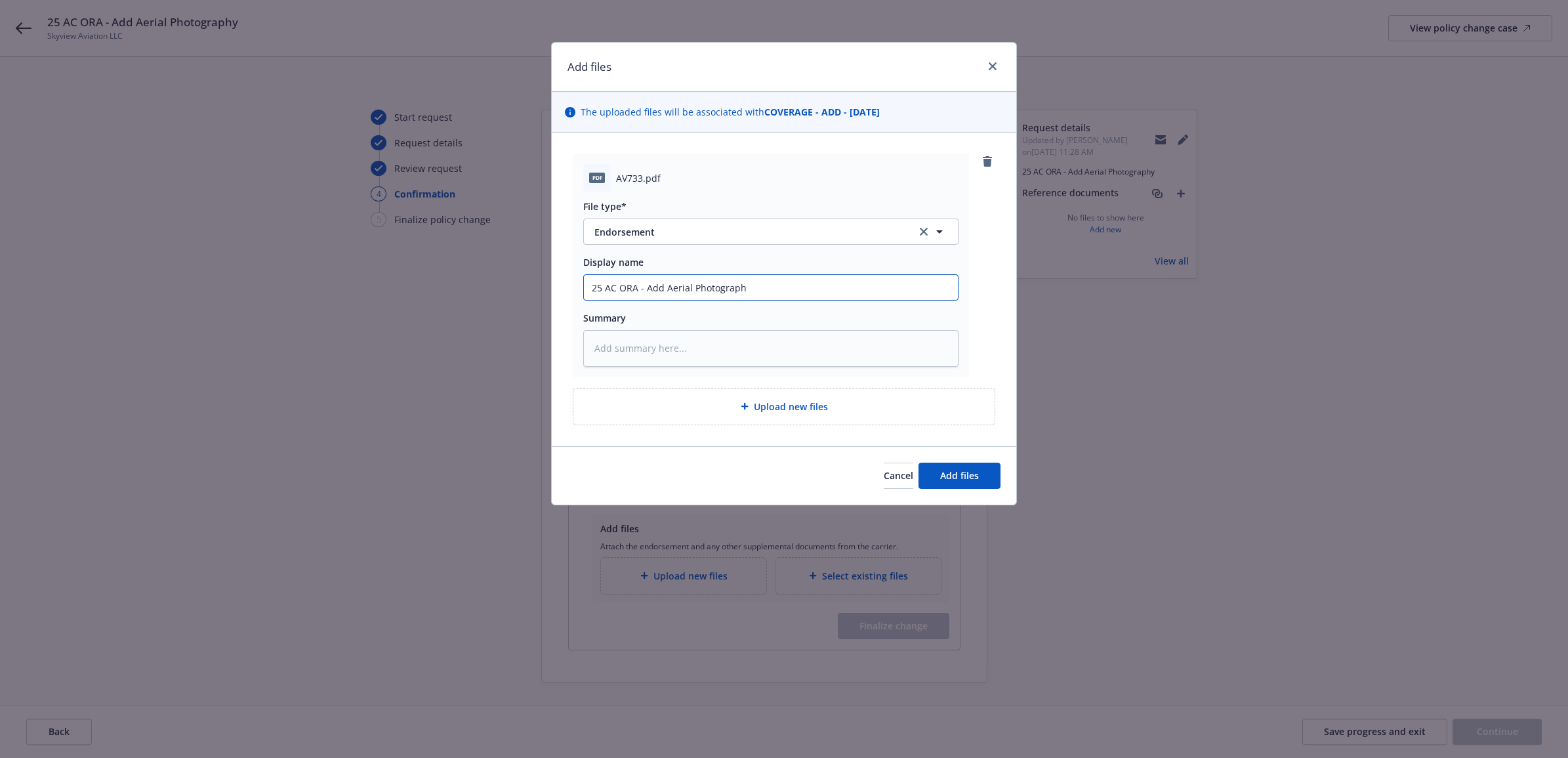
type input "25 AC ORA - Add Aerial Photography"
type textarea "x"
type input "25 AC ORA - Add Aerial Photography"
type textarea "x"
type input "25 AC ORA - Add Aerial Photography E"
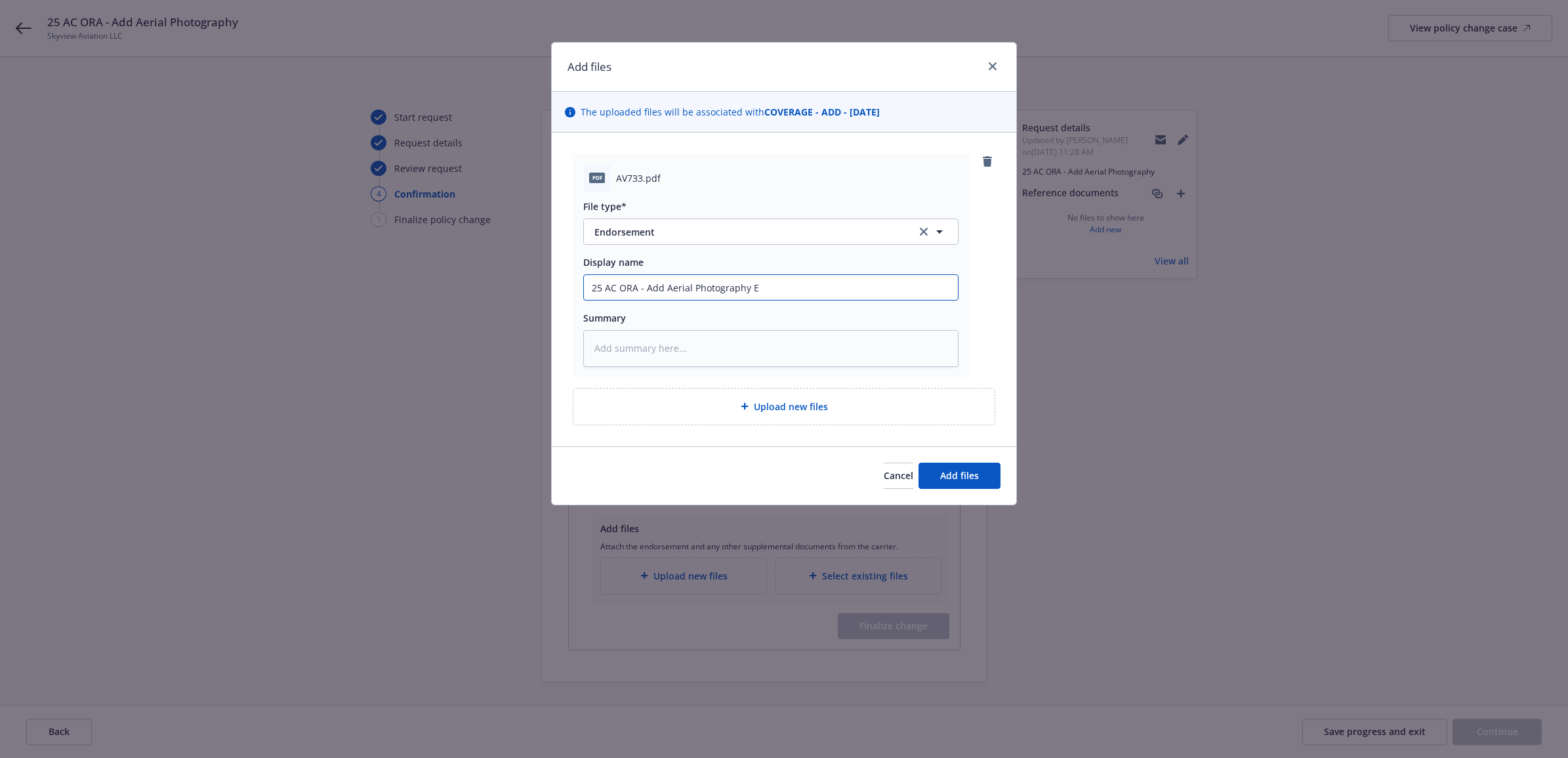
type textarea "x"
type input "25 AC ORA - Add Aerial Photography En"
type textarea "x"
type input "25 AC ORA - Add Aerial Photography End"
type textarea "x"
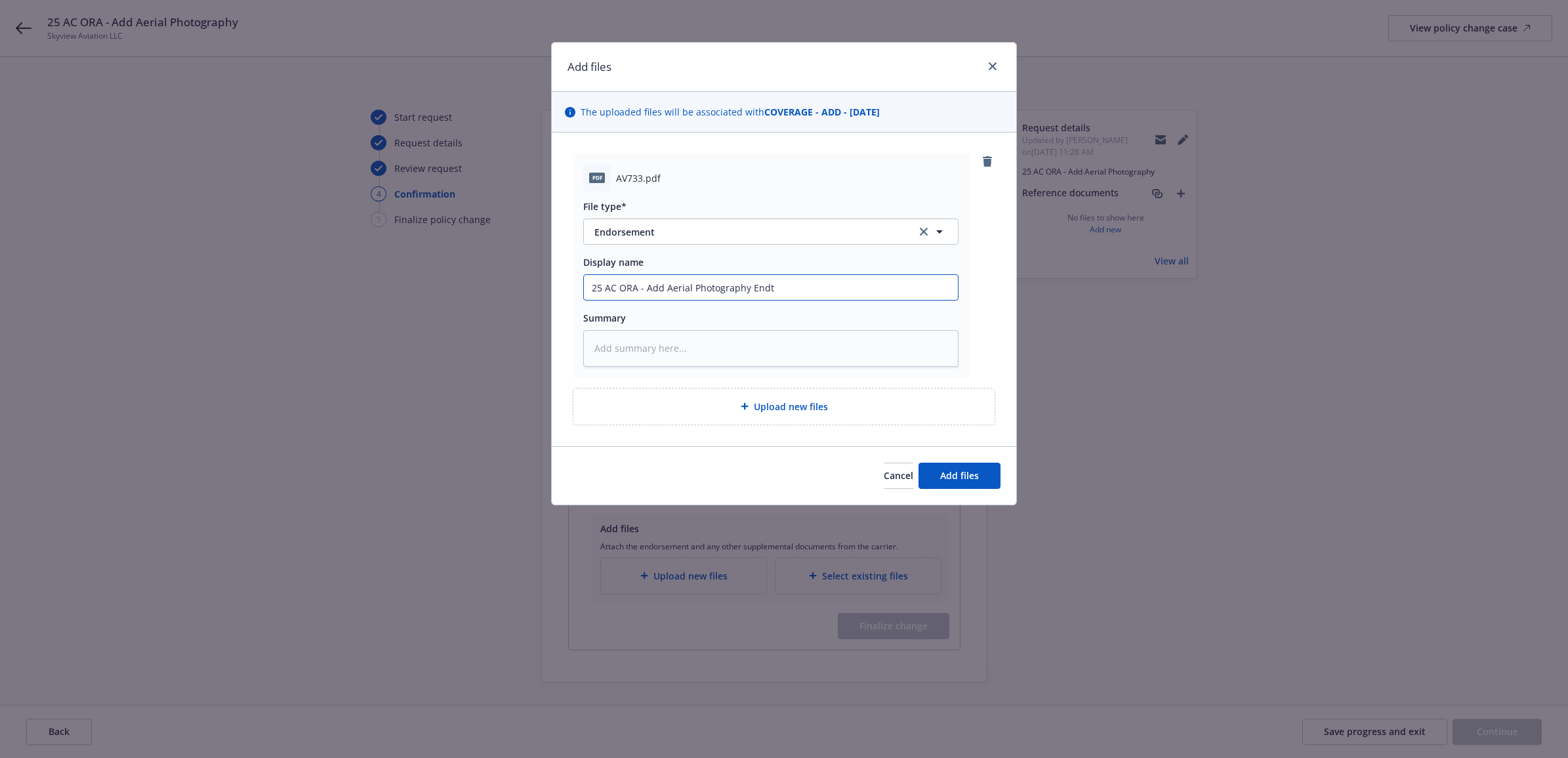
drag, startPoint x: 805, startPoint y: 283, endPoint x: 651, endPoint y: 293, distance: 154.3
click at [532, 283] on div "Add files The uploaded files will be associated with COVERAGE - ADD - [DATE] pd…" at bounding box center [784, 379] width 1568 height 758
type input "25 AC ORA - Add Aerial Photography Endt"
paste textarea "25 AC ORA - Add Aerial Photography Endt"
type textarea "x"
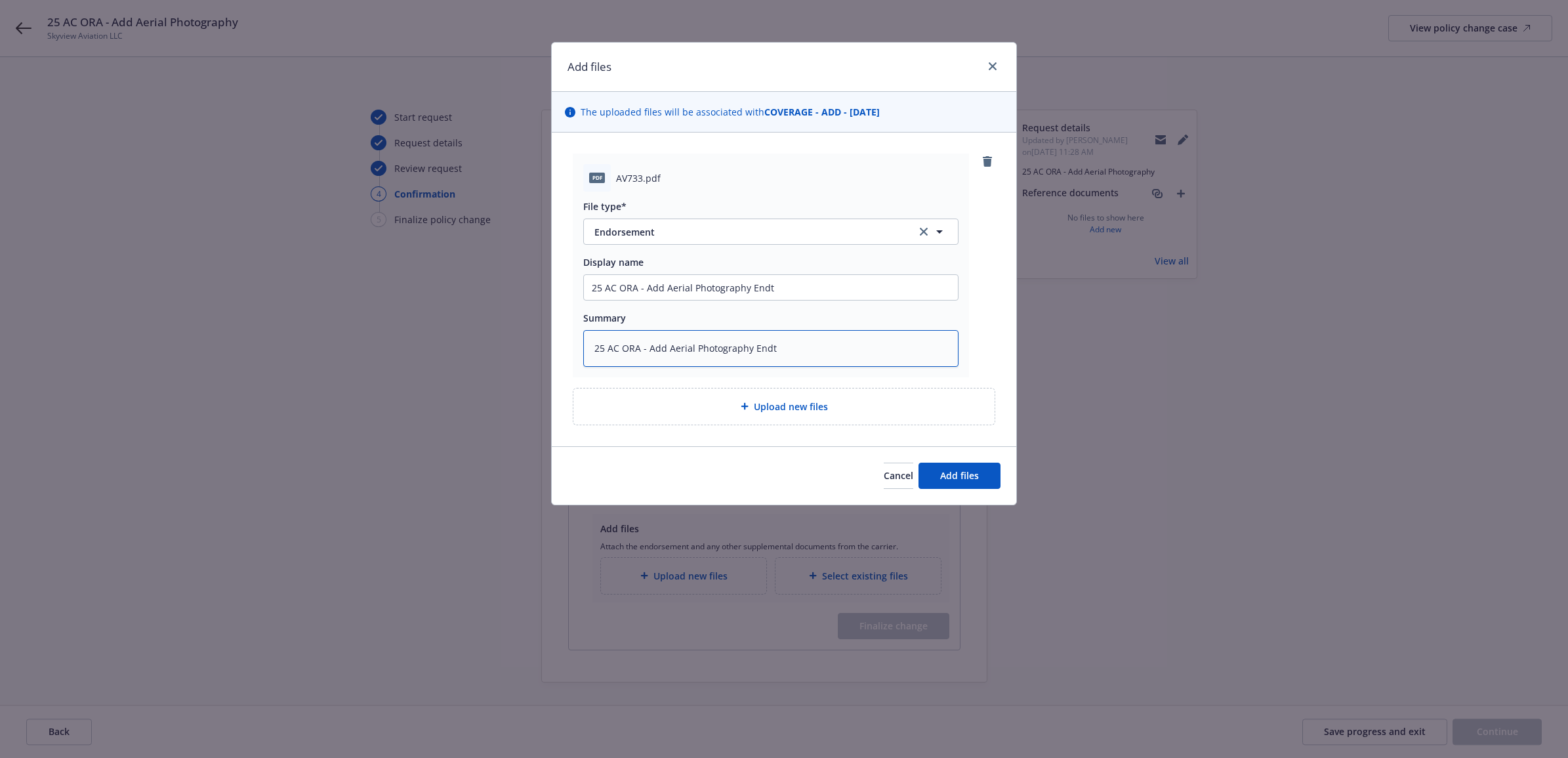
type textarea "25 AC ORA - Add Aerial Photography Endt"
click at [763, 414] on span "Upload new files" at bounding box center [791, 407] width 75 height 14
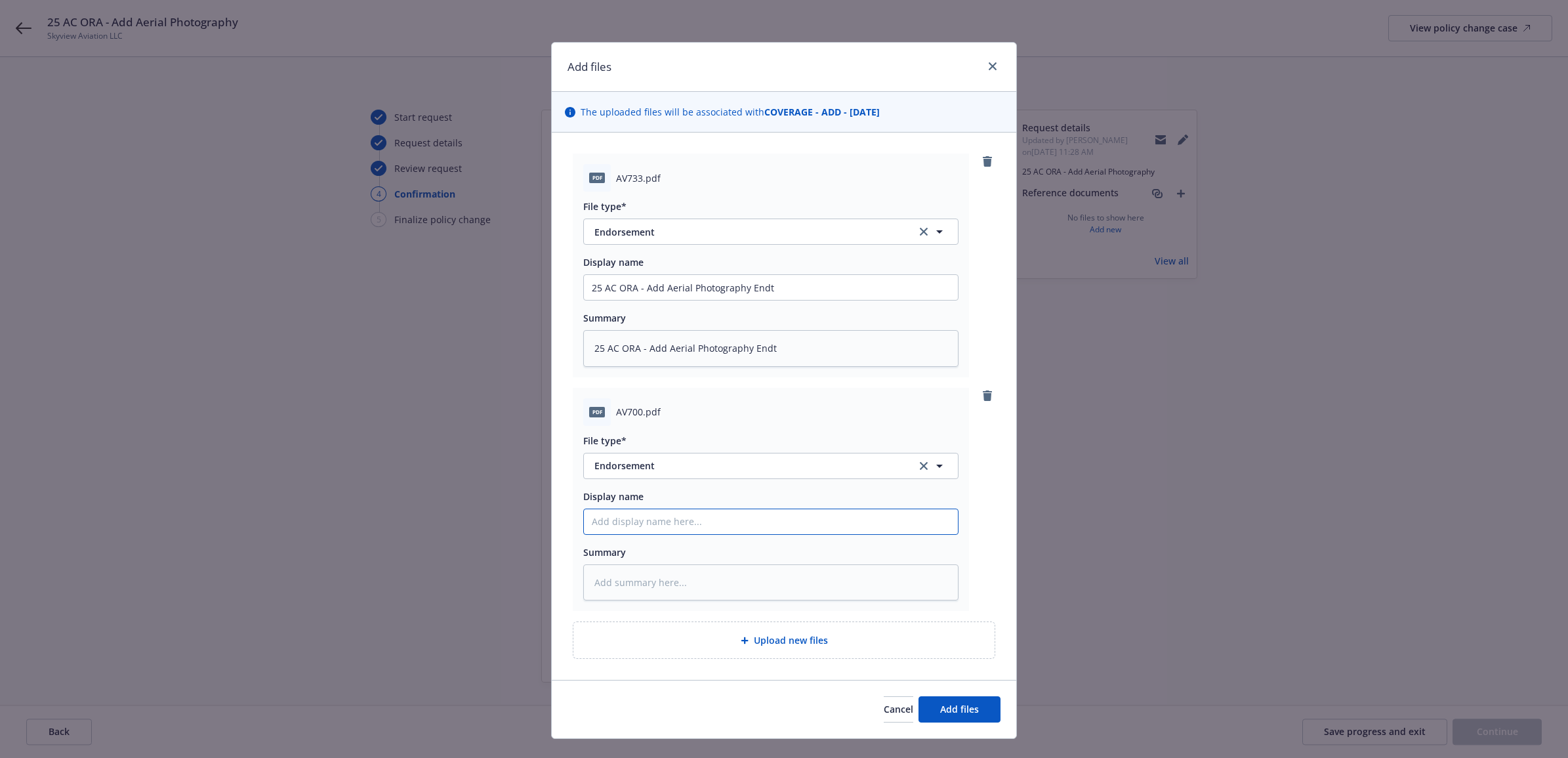
paste input "25 AC ORA - Add Aerial Photography Endt"
type textarea "x"
type input "25 AC ORA - Add Aerial Photography Endt"
drag, startPoint x: 723, startPoint y: 522, endPoint x: 661, endPoint y: 517, distance: 62.2
click at [661, 300] on input "25 AC ORA - Add Aerial Photography Endt" at bounding box center [771, 288] width 374 height 25
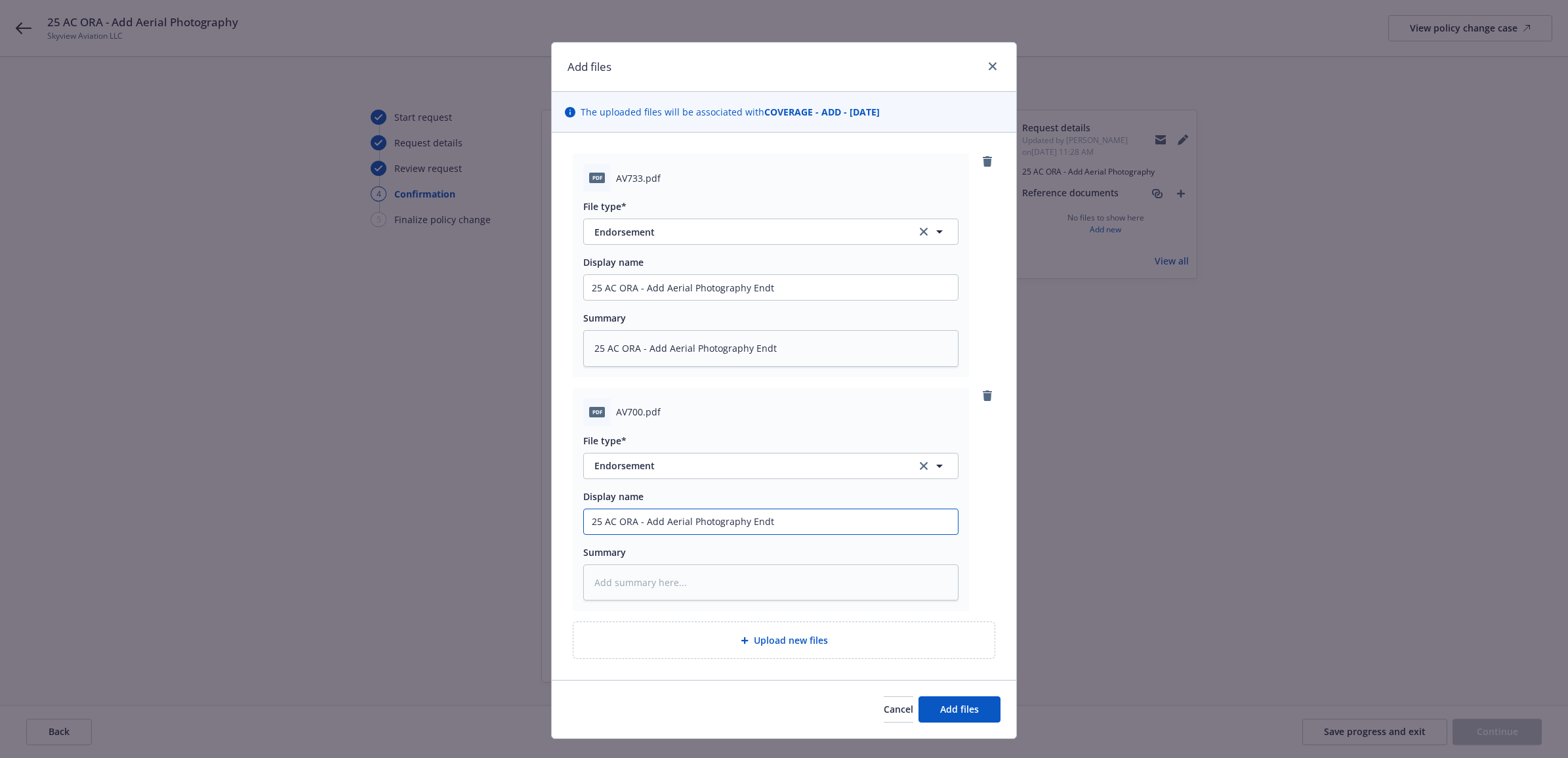
type textarea "x"
type input "25 AC ORA - Add Ay Endt"
type textarea "x"
type input "25 AC ORA - Add y Endt"
type textarea "x"
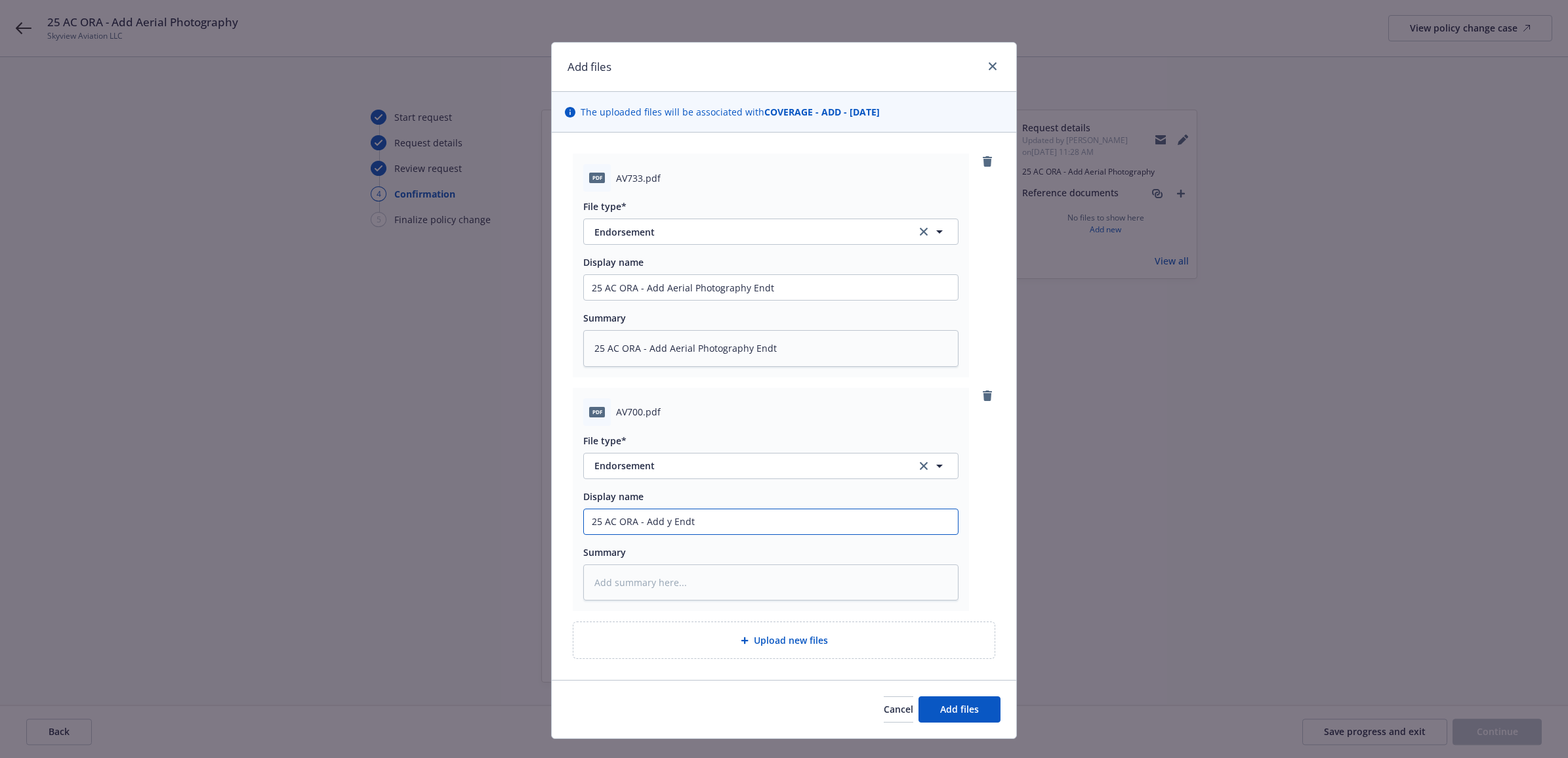
type input "25 AC ORA - Add Iy Endt"
type textarea "x"
type input "25 AC ORA - Add [PERSON_NAME]"
type textarea "x"
type input "25 AC ORA - Add IR Endt"
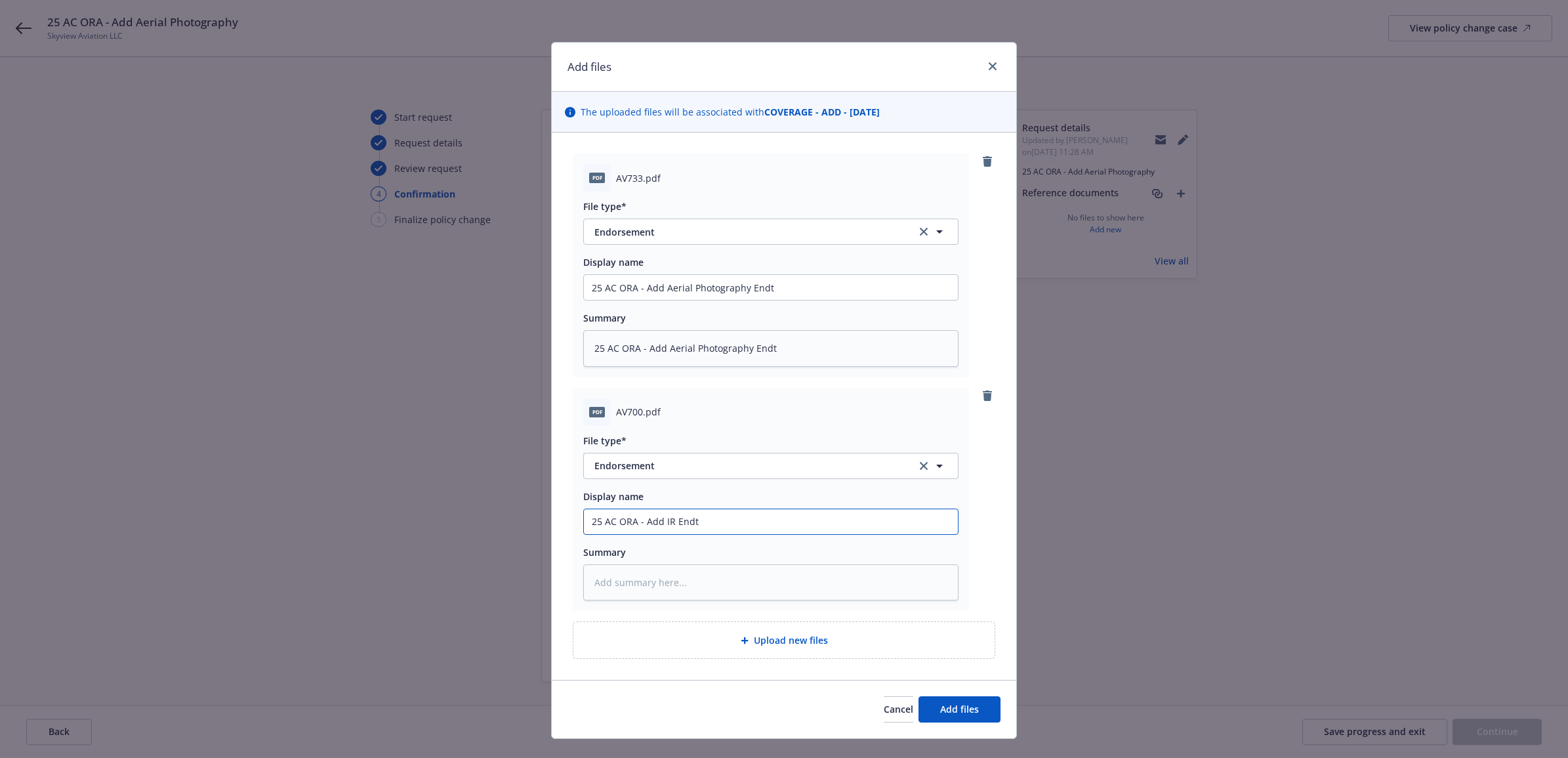
type textarea "x"
type input "25 AC ORA - Add IR Endt"
type textarea "x"
drag, startPoint x: 720, startPoint y: 525, endPoint x: 555, endPoint y: 514, distance: 165.4
click at [555, 514] on div "pdf AV733.pdf File type* Endorsement Endorsement Display name 25 AC ORA - Add A…" at bounding box center [783, 406] width 464 height 547
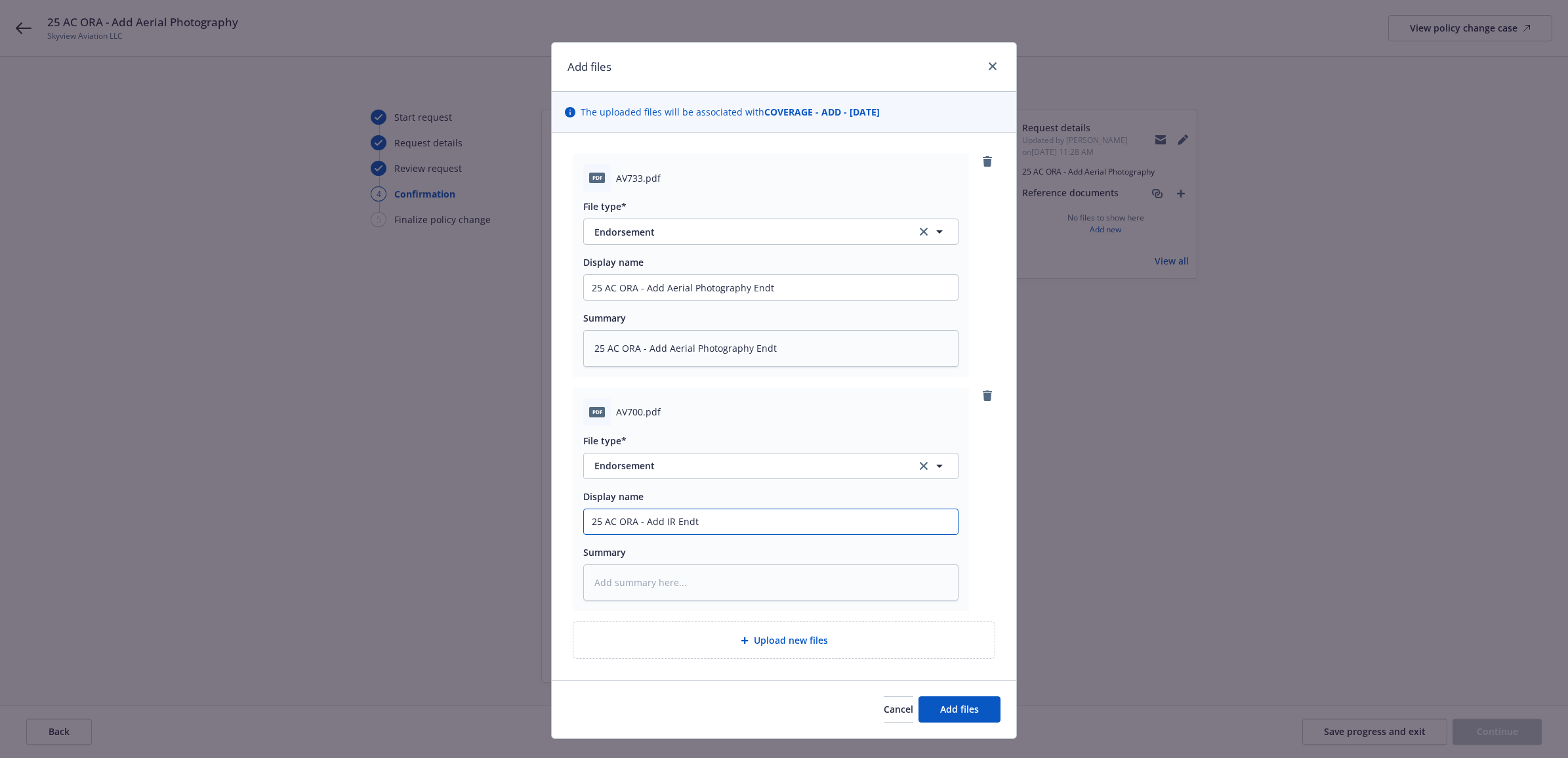
type input "25 AC ORA - Add IR Endt"
paste textarea "25 AC ORA - Add IR Endt"
type textarea "x"
type textarea "25 AC ORA - Add IR Endt"
click at [972, 700] on button "Add files" at bounding box center [960, 709] width 82 height 27
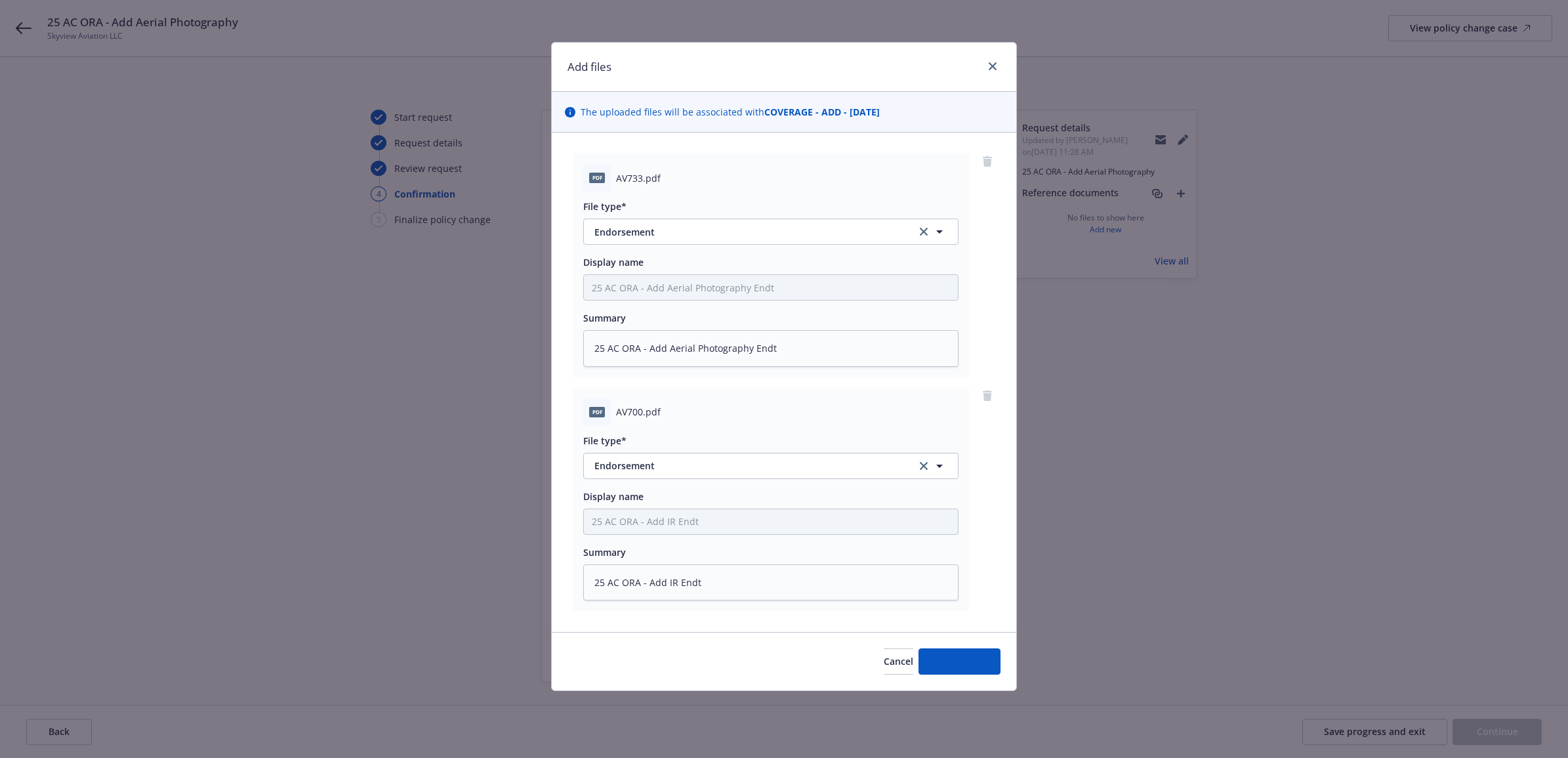
type textarea "x"
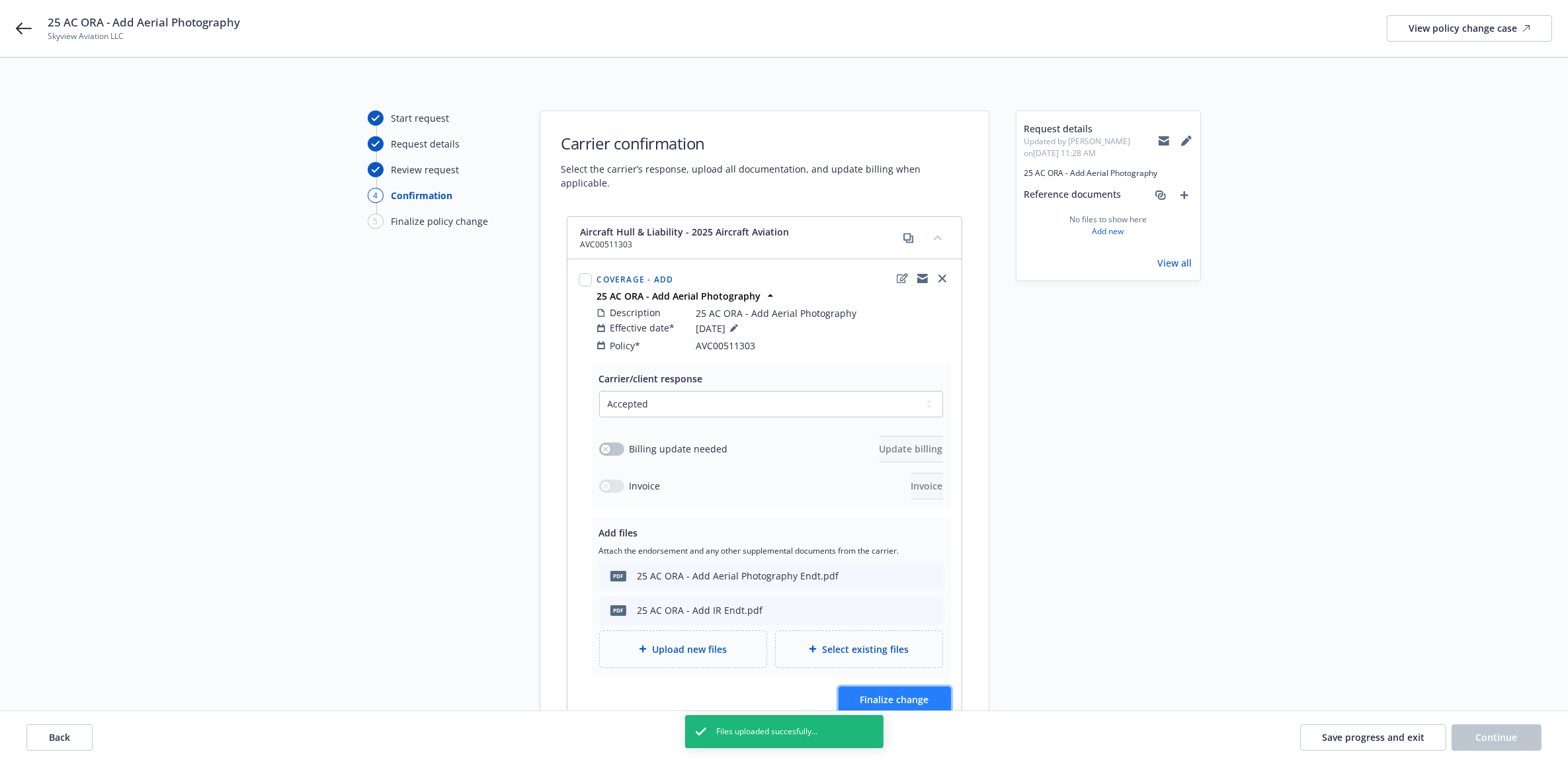
click at [901, 692] on span "Finalize change" at bounding box center [894, 699] width 69 height 13
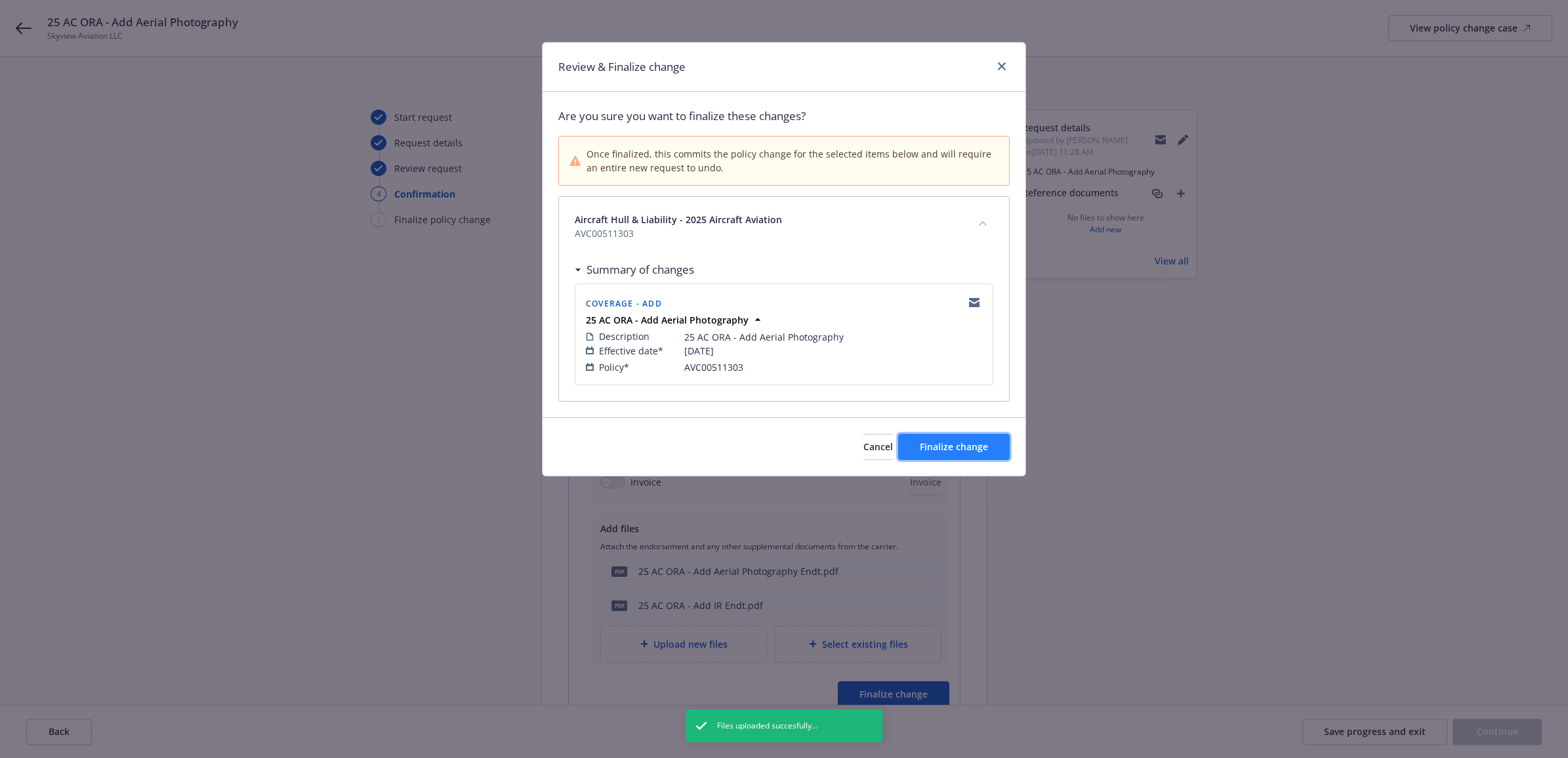
click at [962, 453] on span "Finalize change" at bounding box center [954, 446] width 68 height 12
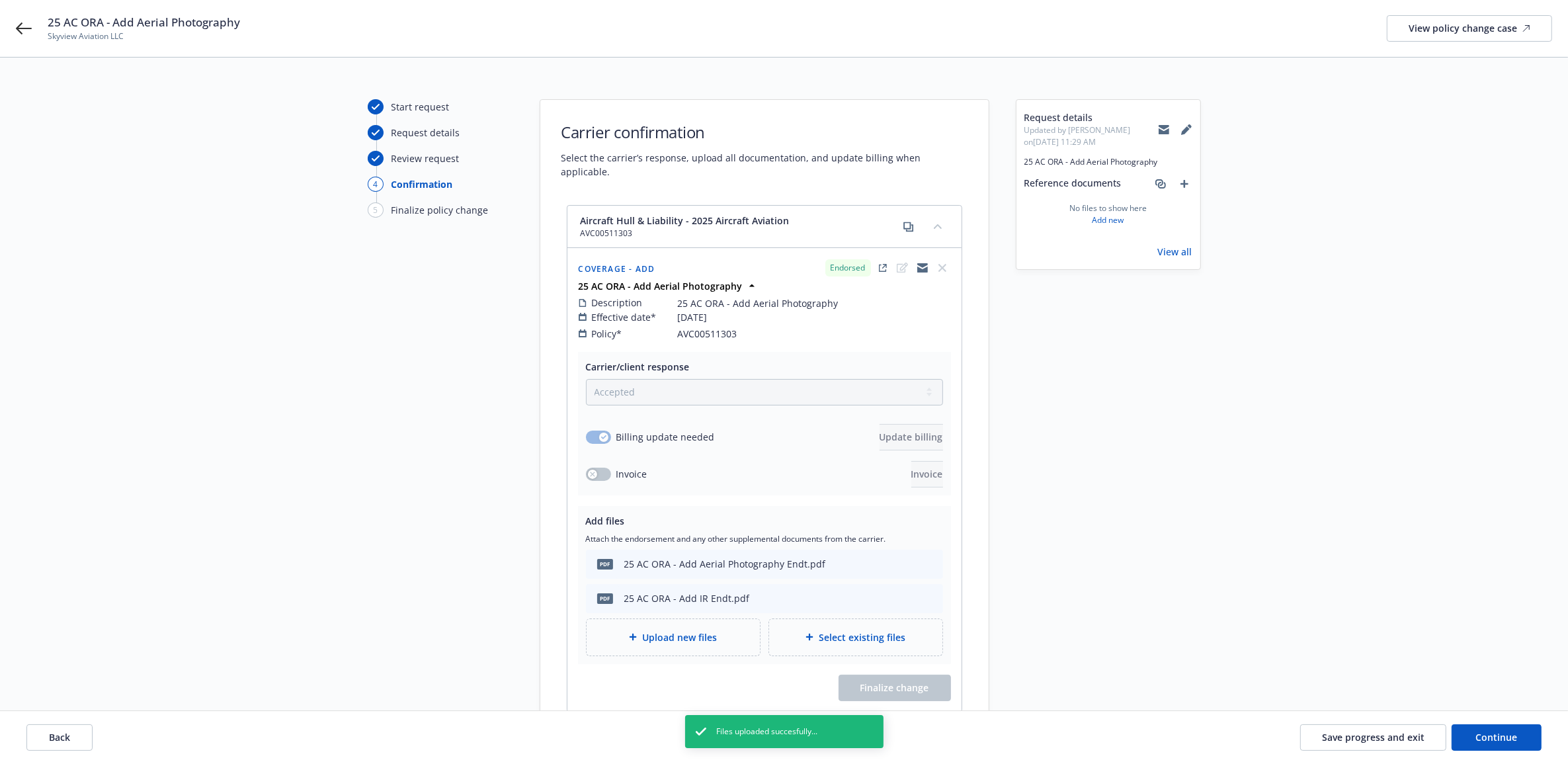
scroll to position [118, 0]
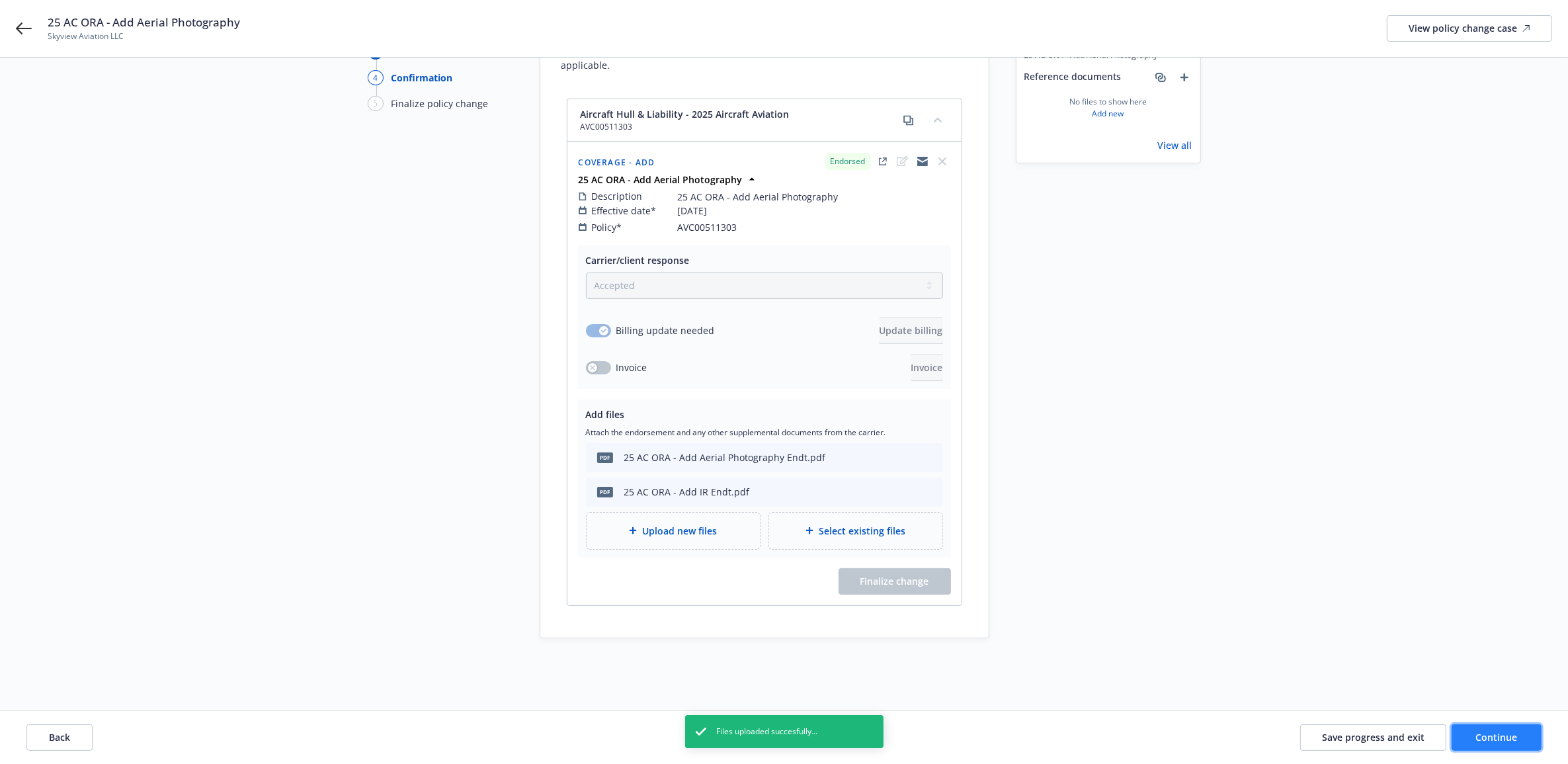
click at [1530, 743] on button "Continue" at bounding box center [1496, 737] width 90 height 27
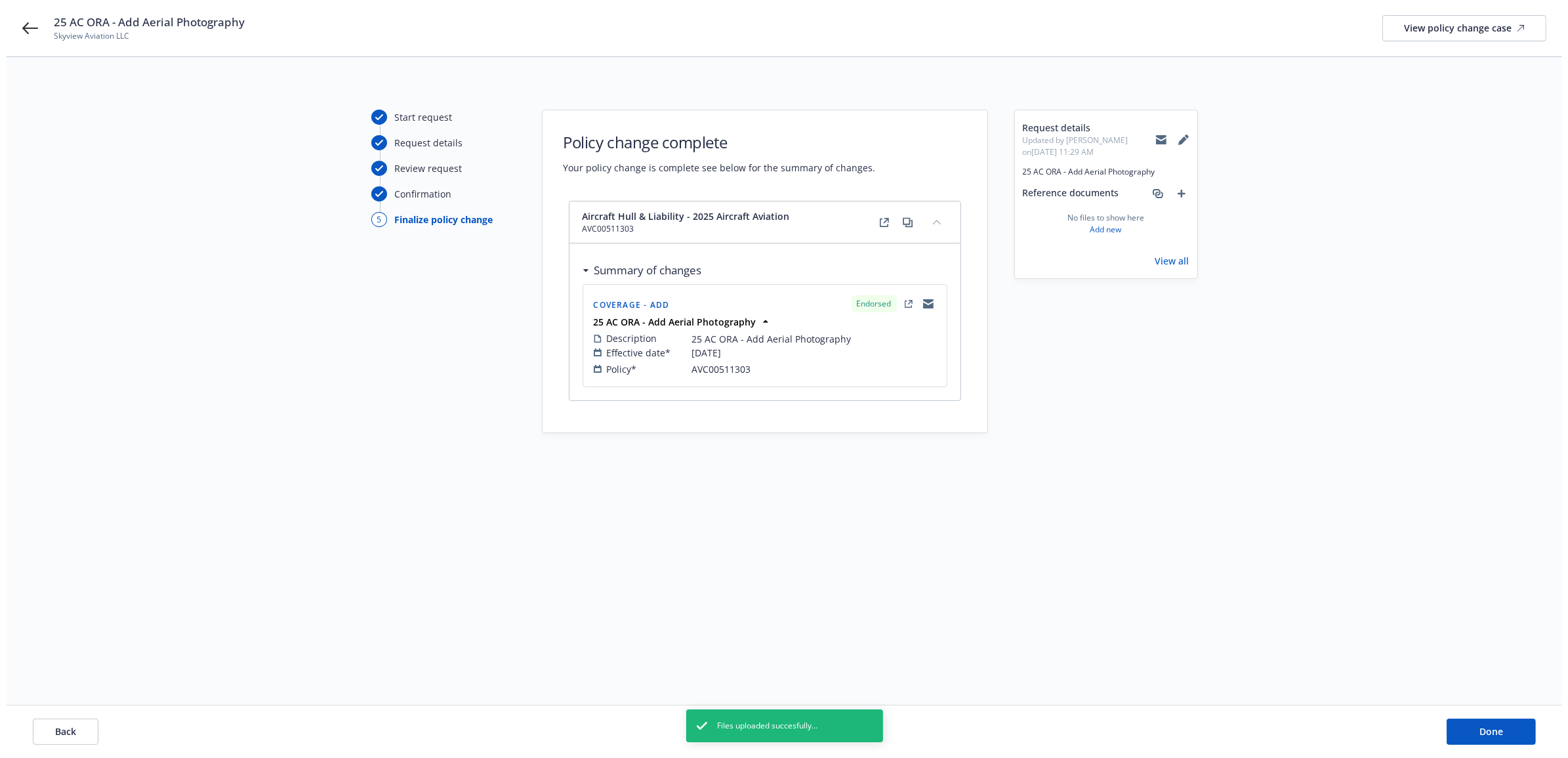
scroll to position [0, 0]
click at [1508, 730] on span "Done" at bounding box center [1497, 731] width 24 height 12
